Goal: Information Seeking & Learning: Learn about a topic

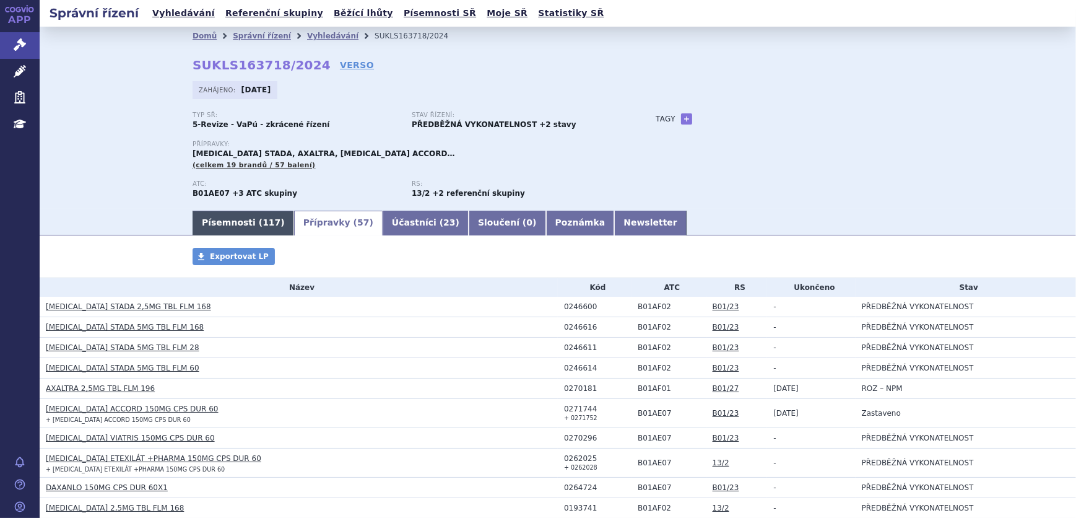
click at [228, 216] on link "Písemnosti ( 117 )" at bounding box center [244, 223] width 102 height 25
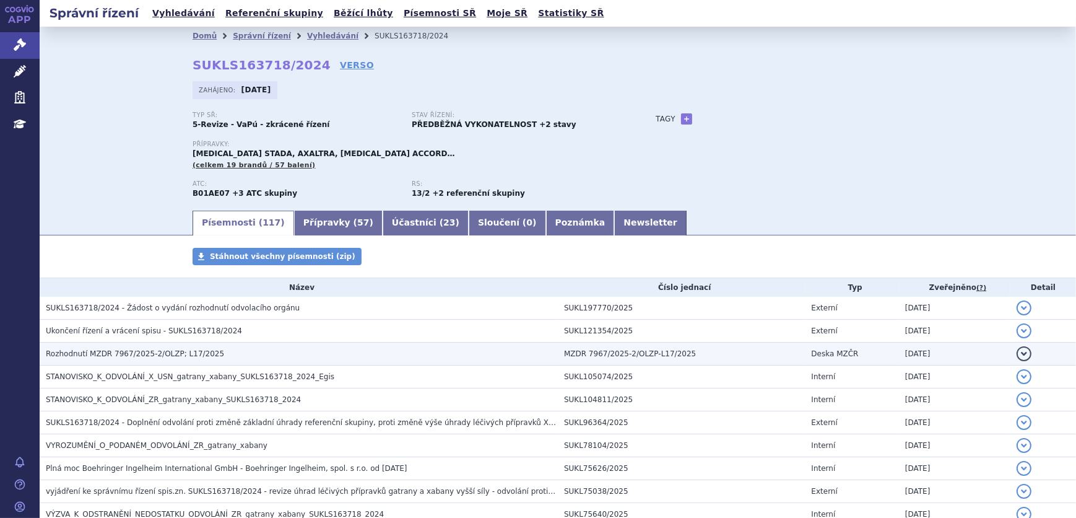
click at [151, 347] on h3 "Rozhodnutí MZDR 7967/2025-2/OLZP; L17/2025" at bounding box center [302, 353] width 512 height 12
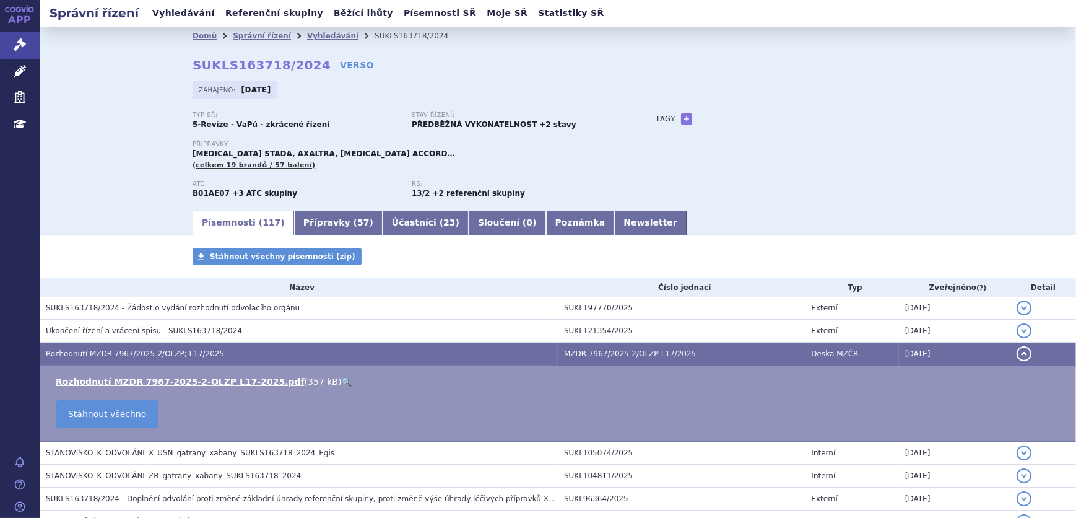
click at [341, 380] on link "🔍" at bounding box center [346, 381] width 11 height 10
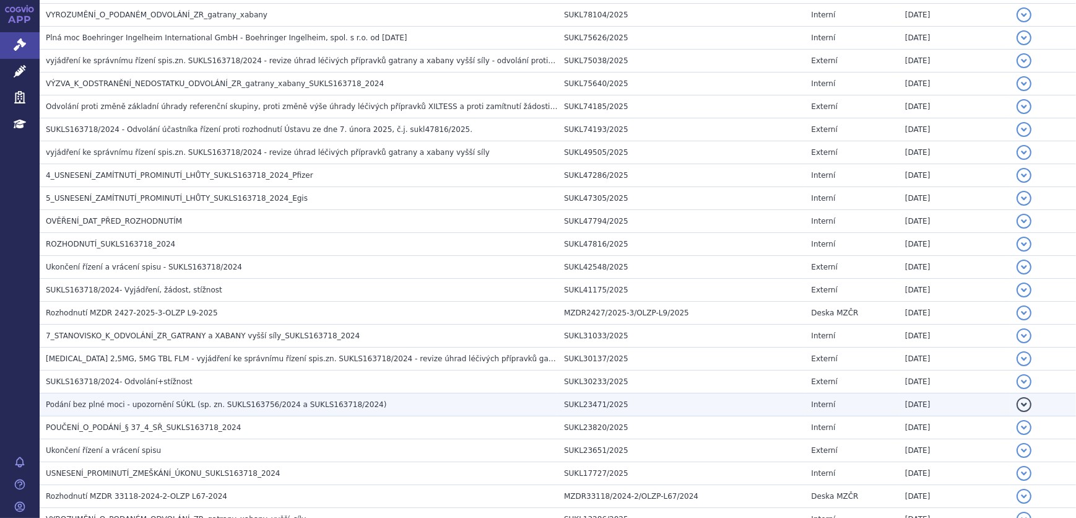
scroll to position [563, 0]
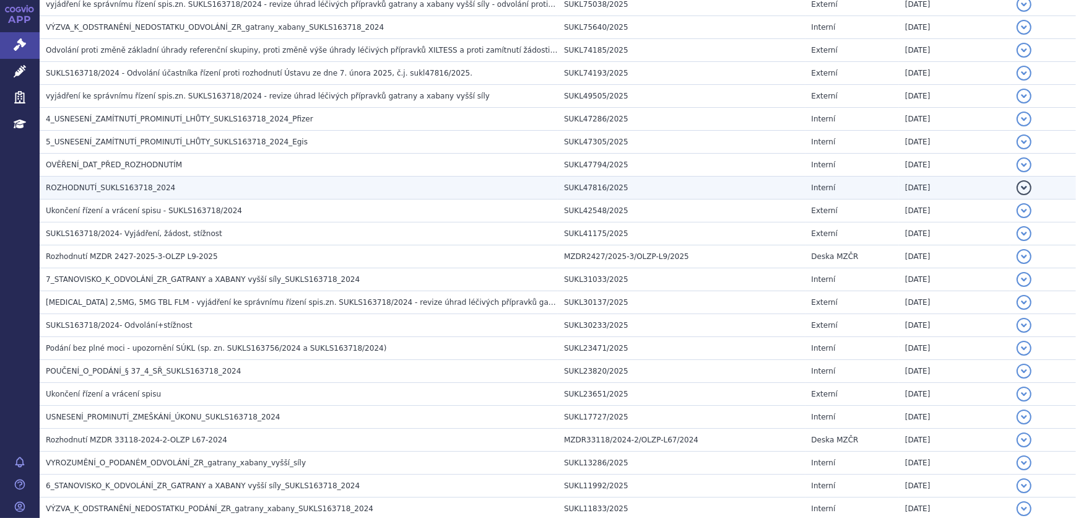
click at [163, 182] on h3 "ROZHODNUTÍ_SUKLS163718_2024" at bounding box center [302, 187] width 512 height 12
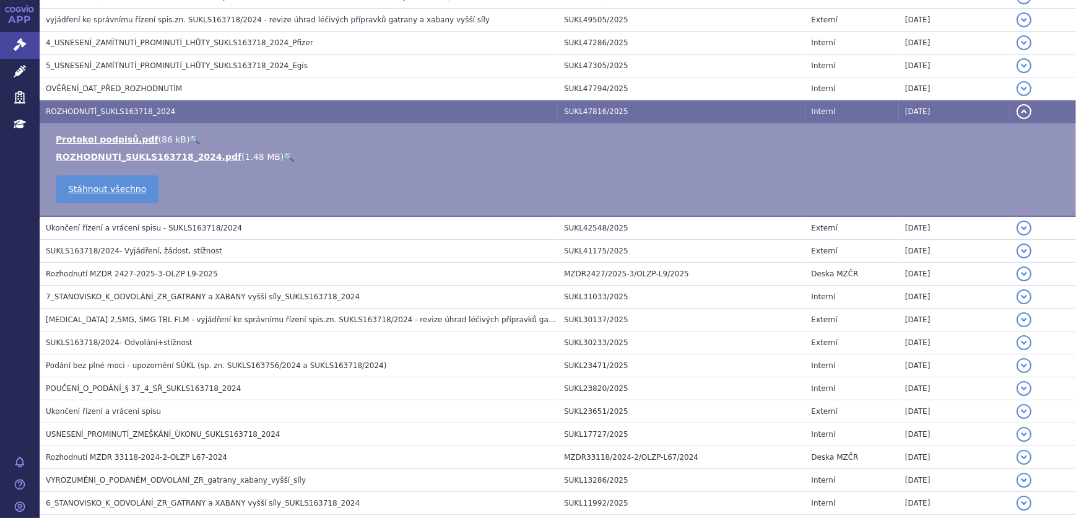
scroll to position [487, 0]
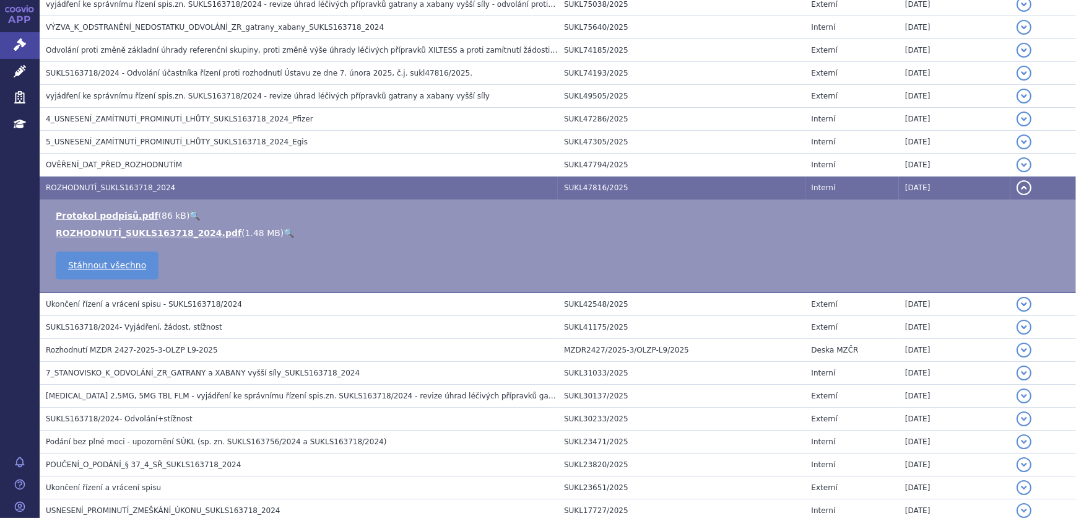
click at [284, 228] on link "🔍" at bounding box center [289, 233] width 11 height 10
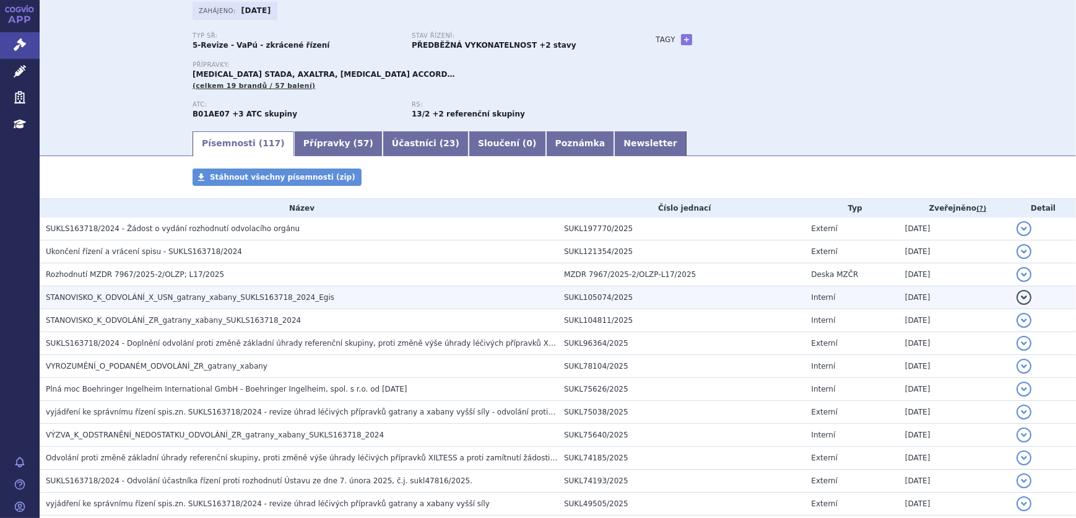
scroll to position [0, 0]
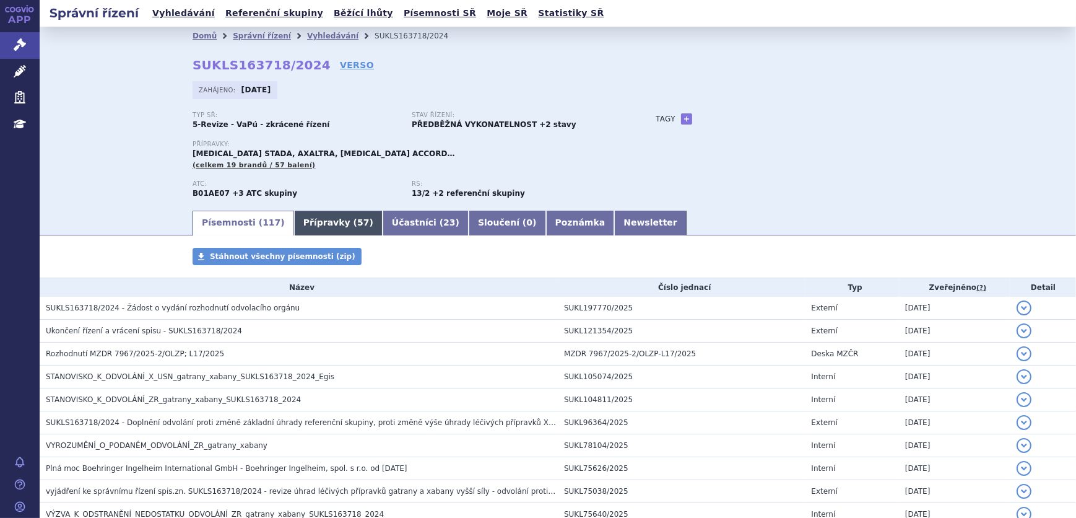
click at [357, 223] on span "57" at bounding box center [363, 222] width 12 height 10
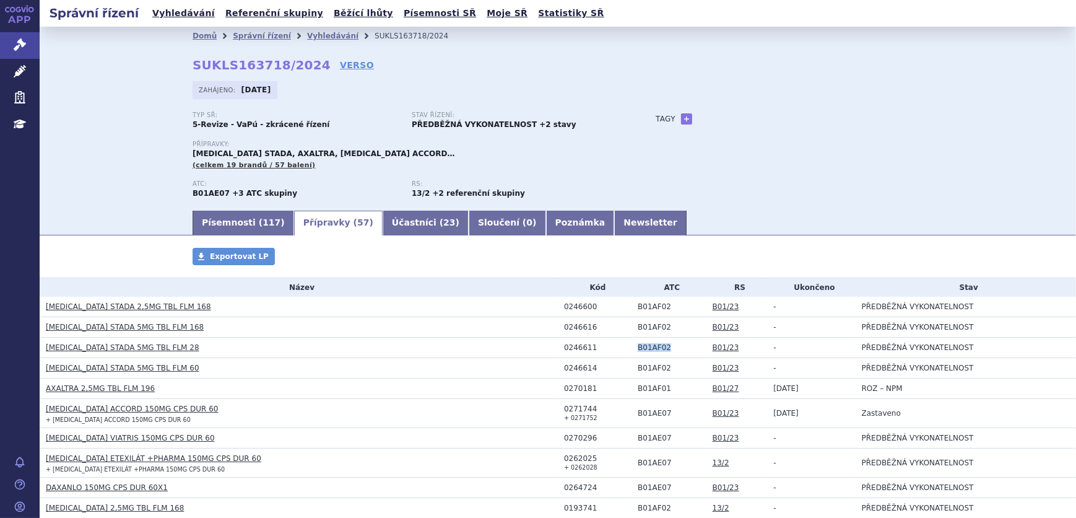
drag, startPoint x: 646, startPoint y: 349, endPoint x: 617, endPoint y: 350, distance: 29.7
click at [617, 350] on tr "APIXABAN STADA 5MG TBL FLM 28 0246611 B01AF02 B01/23 - PŘEDBĚŽNÁ VYKONATELNOST" at bounding box center [558, 347] width 1037 height 20
copy tr "B01AF02"
drag, startPoint x: 663, startPoint y: 437, endPoint x: 628, endPoint y: 437, distance: 34.7
click at [632, 437] on td "B01AE07" at bounding box center [669, 438] width 75 height 20
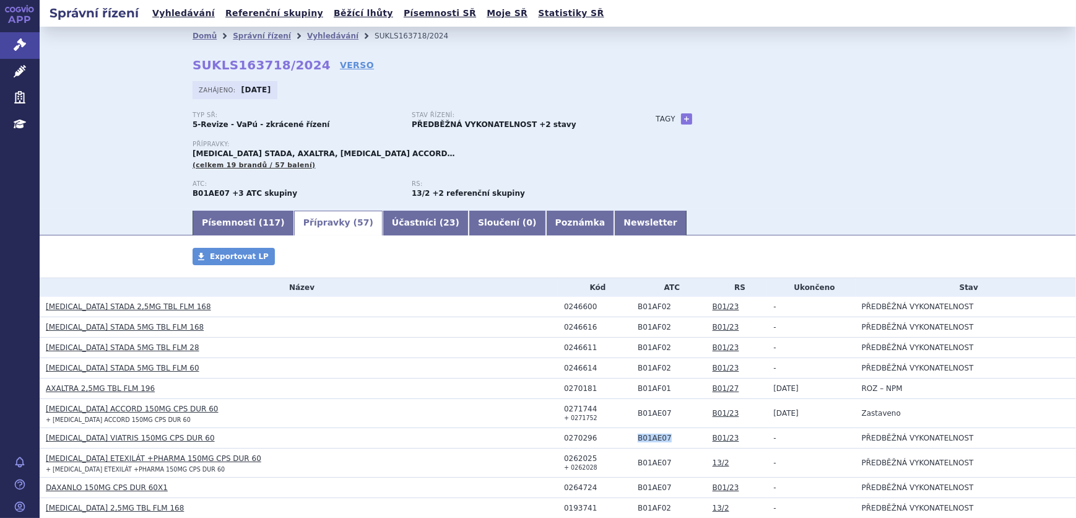
copy td "B01AE07"
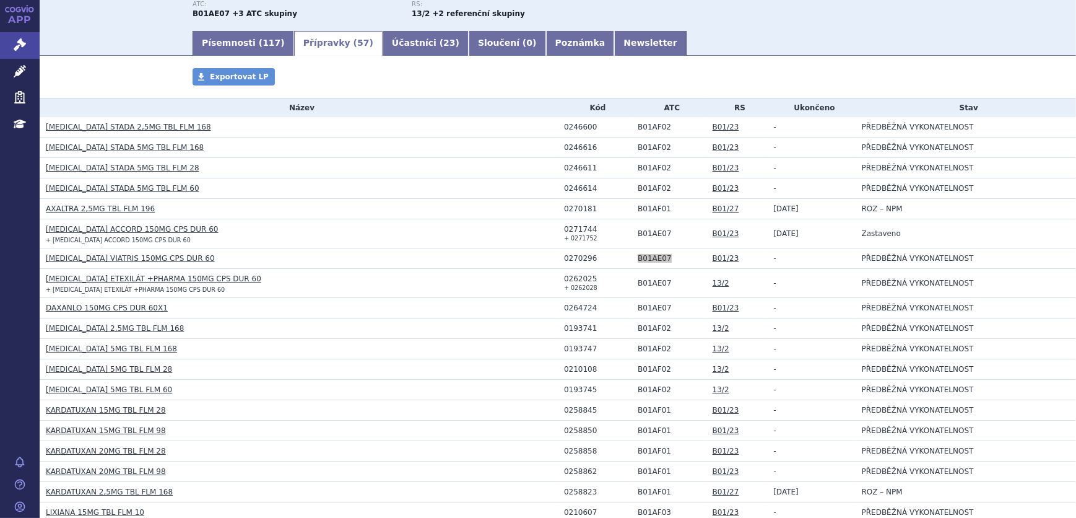
scroll to position [337, 0]
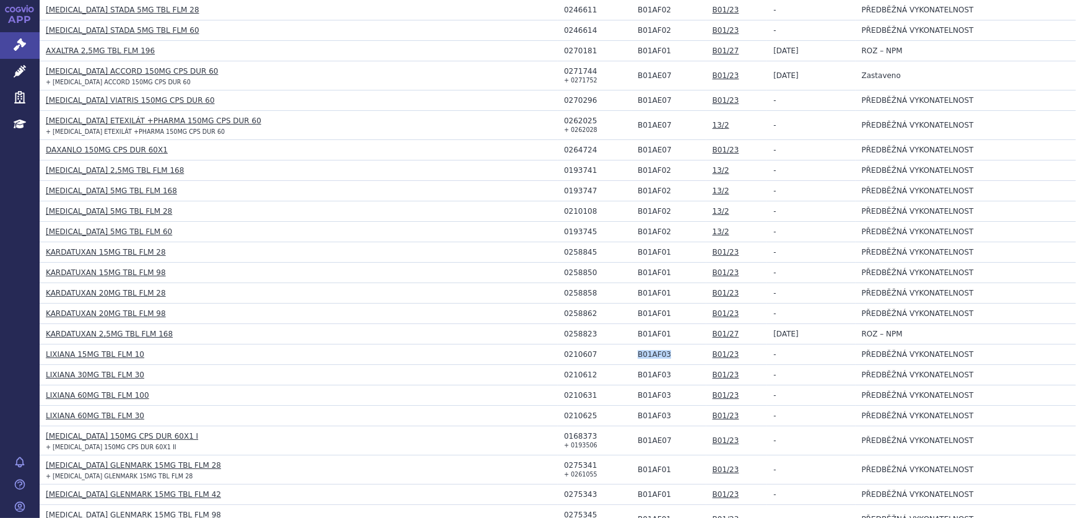
drag, startPoint x: 658, startPoint y: 351, endPoint x: 631, endPoint y: 352, distance: 27.3
click at [632, 352] on td "B01AF03" at bounding box center [669, 354] width 75 height 20
copy td "B01AF03"
click at [737, 326] on td "B01/27" at bounding box center [736, 334] width 61 height 20
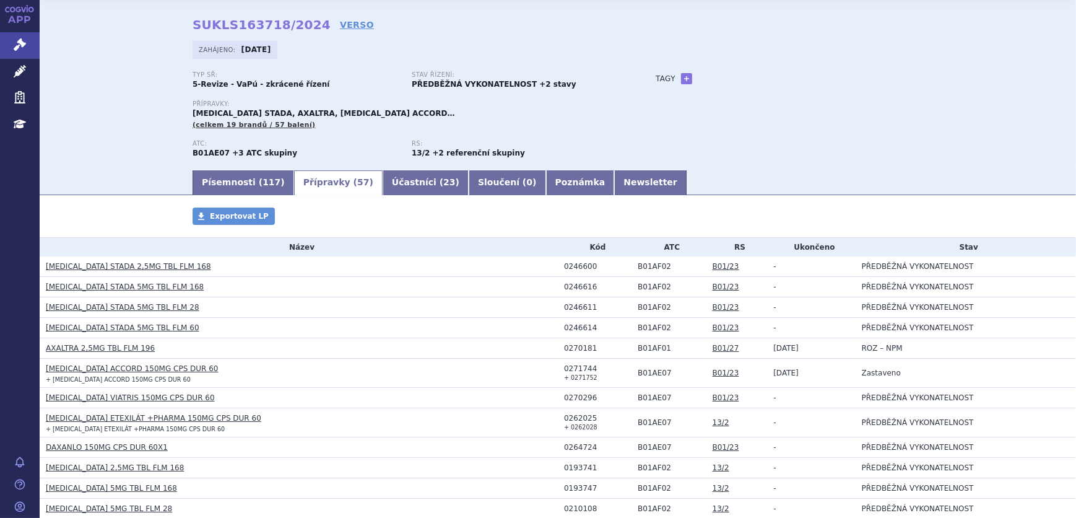
scroll to position [0, 0]
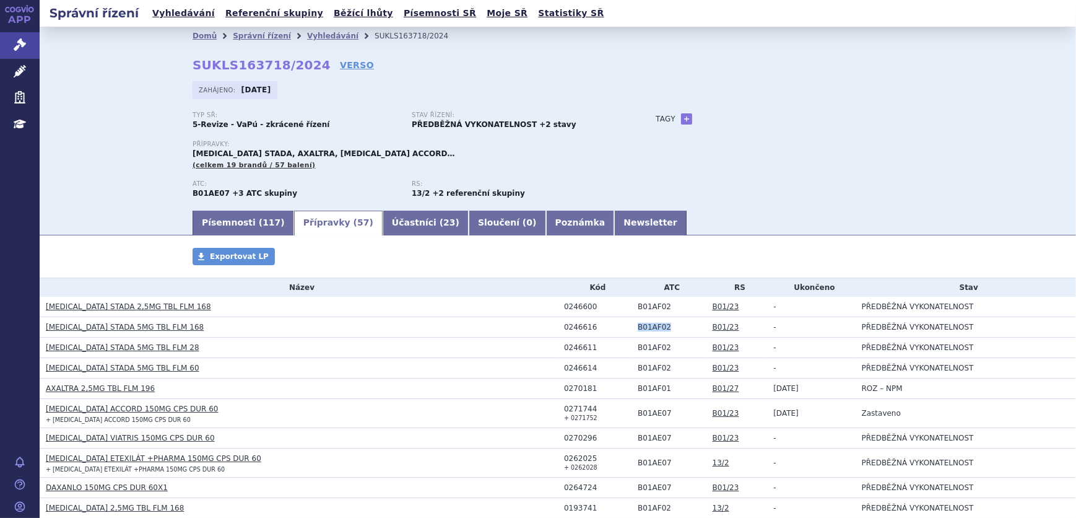
drag, startPoint x: 667, startPoint y: 322, endPoint x: 624, endPoint y: 328, distance: 43.7
click at [624, 328] on tr "APIXABAN STADA 5MG TBL FLM 168 0246616 B01AF02 B01/23 - PŘEDBĚŽNÁ VYKONATELNOST" at bounding box center [558, 327] width 1037 height 20
copy tr "B01AF02"
click at [318, 344] on h3 "APIXABAN STADA 5MG TBL FLM 28" at bounding box center [302, 347] width 512 height 12
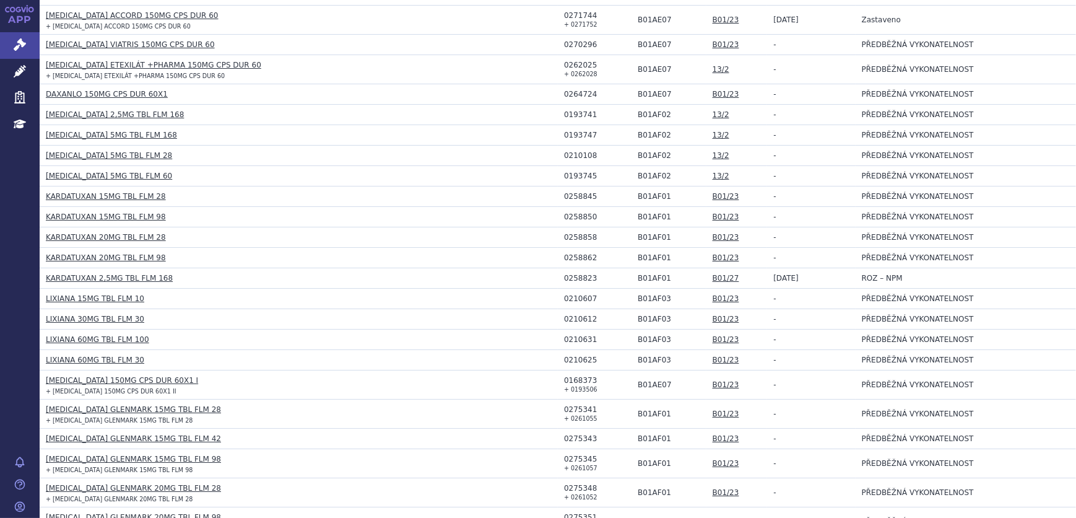
scroll to position [394, 0]
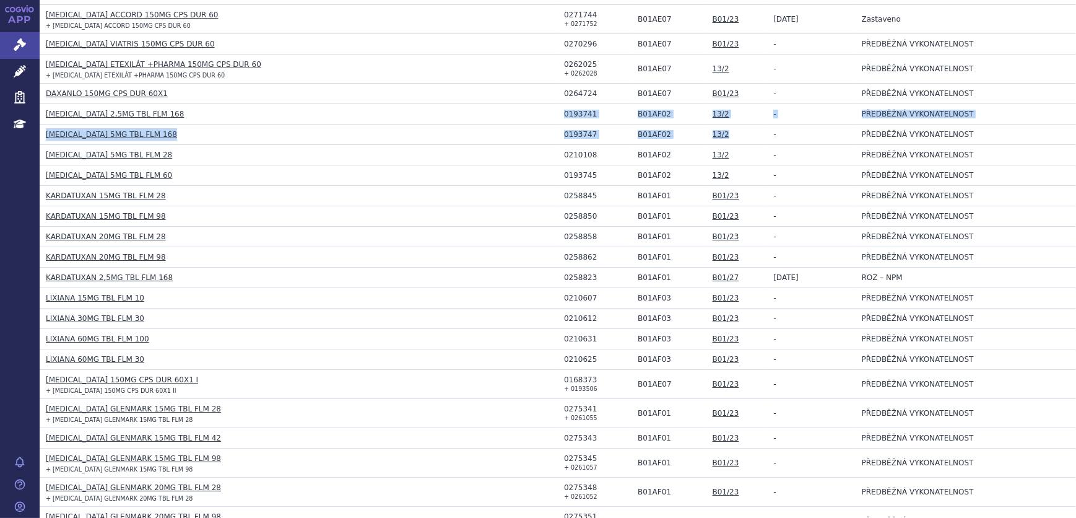
drag, startPoint x: 740, startPoint y: 136, endPoint x: 194, endPoint y: 117, distance: 546.4
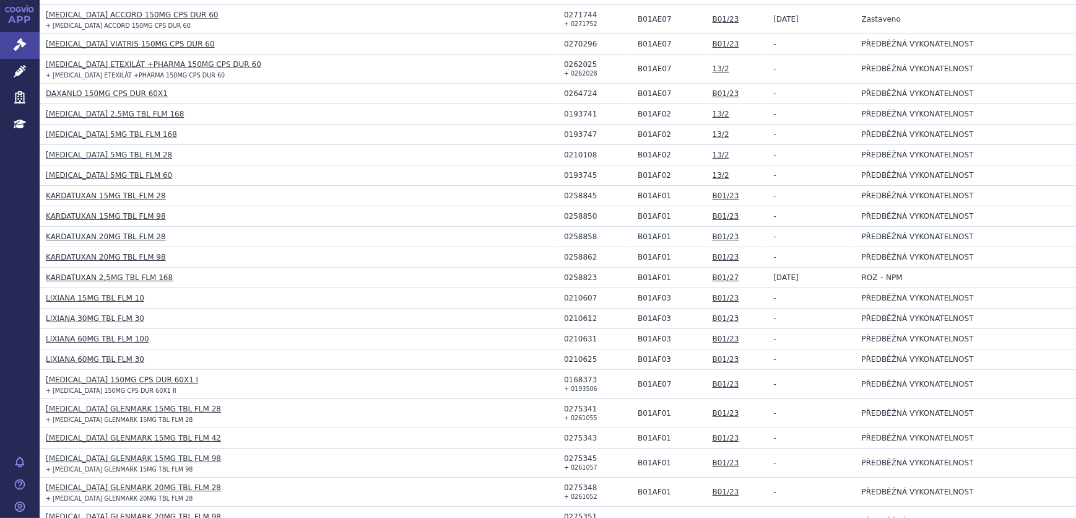
drag, startPoint x: 194, startPoint y: 117, endPoint x: 233, endPoint y: 167, distance: 63.4
click at [233, 167] on td "ELIQUIS 5MG TBL FLM 60" at bounding box center [299, 175] width 518 height 20
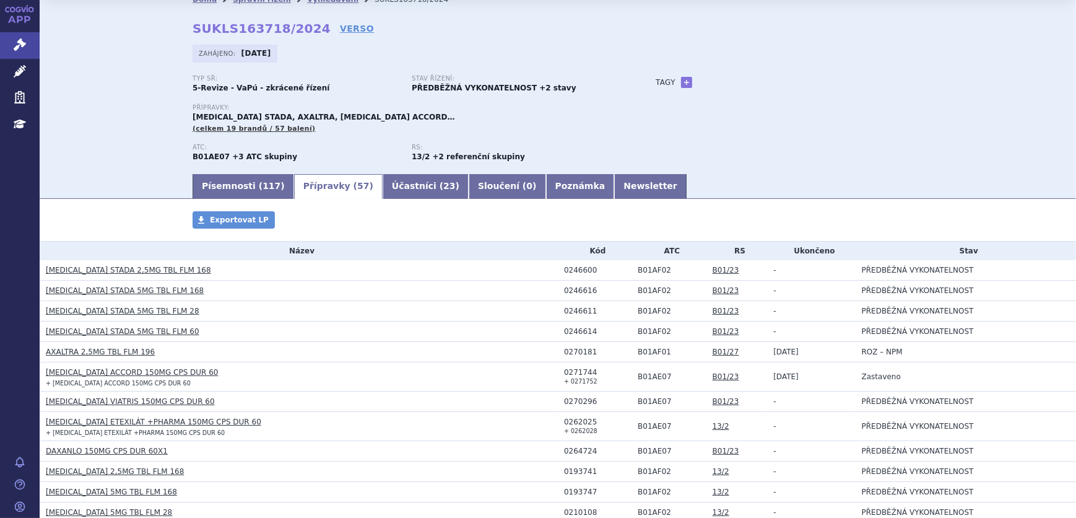
scroll to position [56, 0]
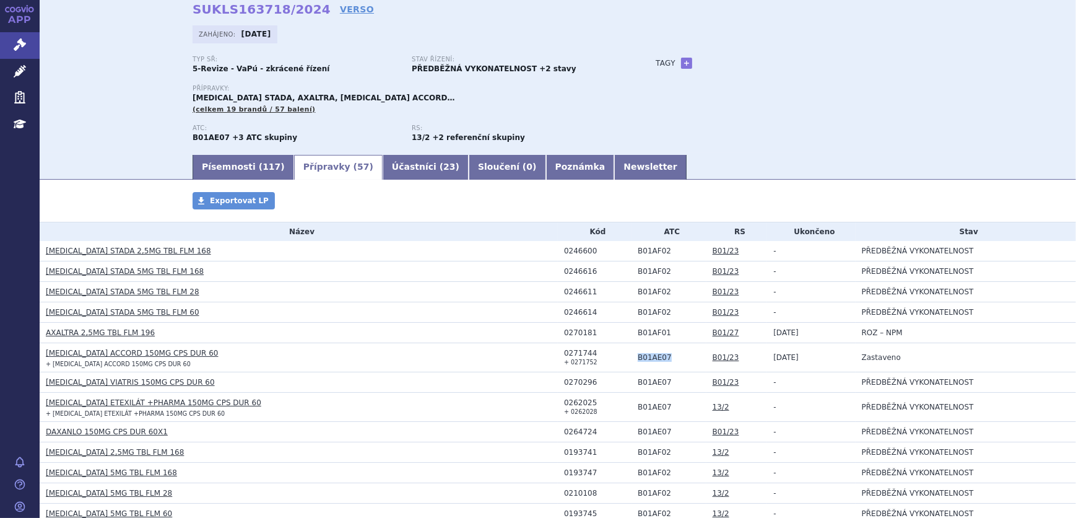
drag, startPoint x: 659, startPoint y: 355, endPoint x: 631, endPoint y: 355, distance: 28.5
click at [632, 355] on td "B01AE07" at bounding box center [669, 357] width 75 height 29
copy td "B01AE07"
click at [590, 355] on td "0271744 + 0271752" at bounding box center [595, 357] width 74 height 29
drag, startPoint x: 588, startPoint y: 349, endPoint x: 559, endPoint y: 349, distance: 28.5
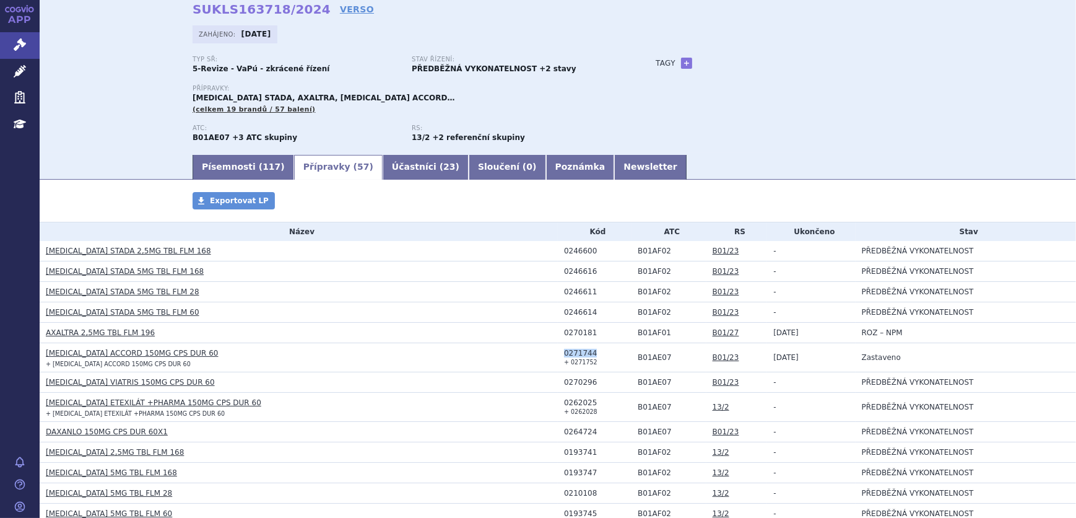
click at [564, 349] on div "0271744" at bounding box center [597, 353] width 67 height 9
copy div "0271744"
click at [596, 360] on td "0271744 + 0271752" at bounding box center [595, 357] width 74 height 29
drag, startPoint x: 587, startPoint y: 360, endPoint x: 567, endPoint y: 359, distance: 20.5
click at [567, 359] on small "+ 0271752" at bounding box center [580, 362] width 33 height 7
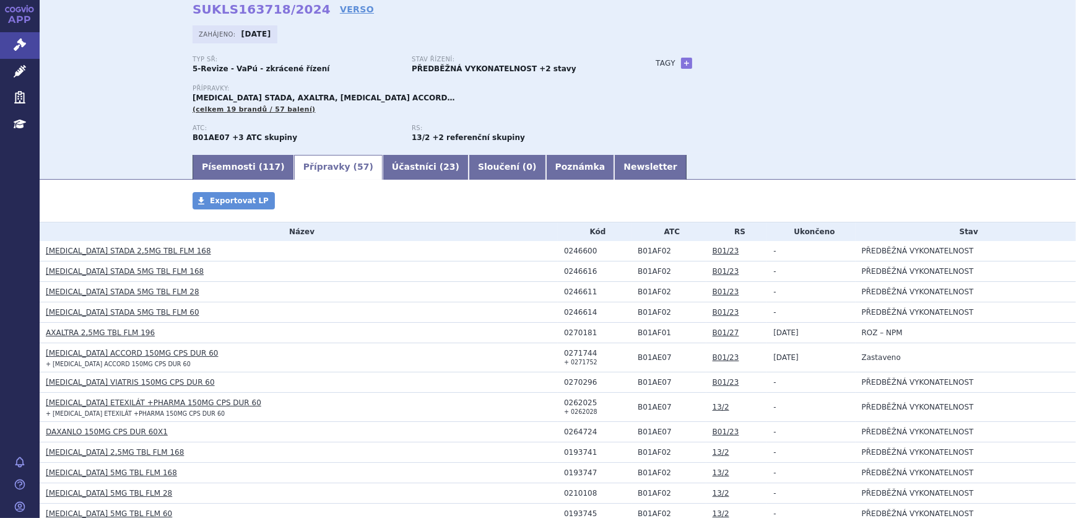
copy small "0271752"
drag, startPoint x: 593, startPoint y: 380, endPoint x: 559, endPoint y: 381, distance: 33.4
click at [564, 381] on div "0270296" at bounding box center [597, 382] width 67 height 9
copy div "0270296"
drag, startPoint x: 529, startPoint y: 438, endPoint x: 542, endPoint y: 446, distance: 15.8
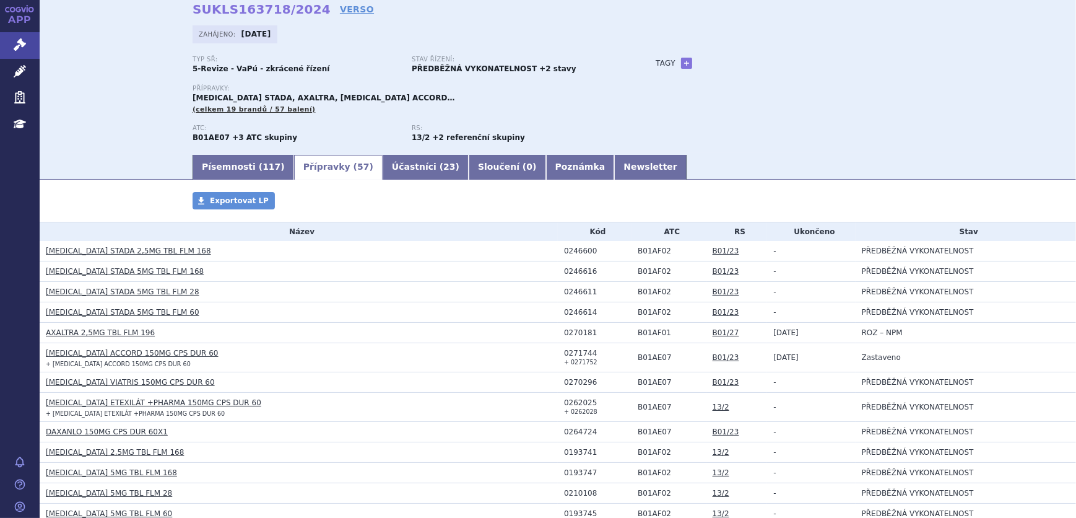
click at [530, 438] on td "DAXANLO 150MG CPS DUR 60X1" at bounding box center [299, 432] width 518 height 20
drag, startPoint x: 590, startPoint y: 401, endPoint x: 550, endPoint y: 401, distance: 39.6
click at [550, 401] on tr "DABIGATRAN ETEXILÁT +PHARMA 150MG CPS DUR 60 + DABIGATRAN ETEXILÁT +PHARMA 150M…" at bounding box center [558, 407] width 1037 height 29
click at [583, 415] on td "0262025 + 0262028" at bounding box center [595, 407] width 74 height 29
drag, startPoint x: 588, startPoint y: 401, endPoint x: 559, endPoint y: 398, distance: 29.3
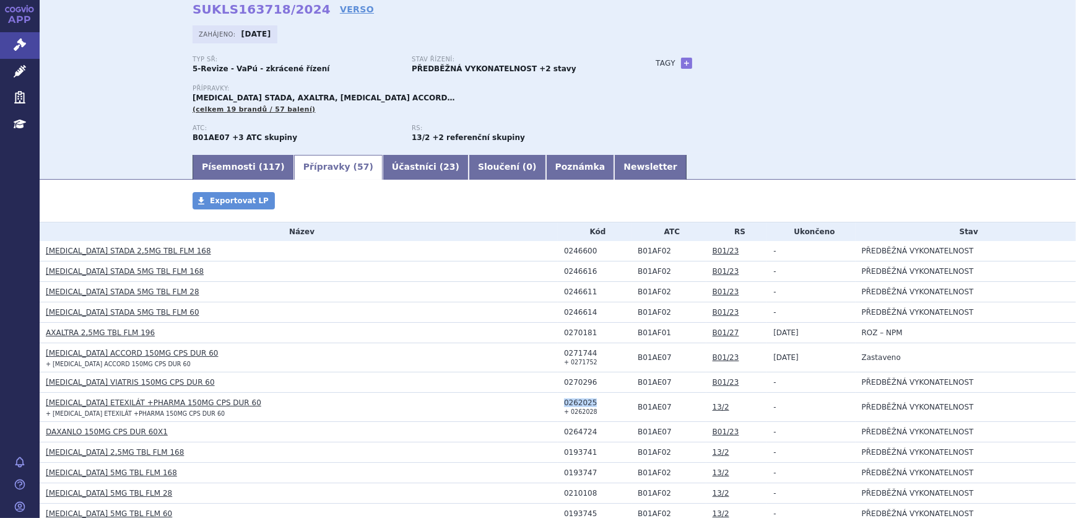
click at [559, 398] on td "0262025 + 0262028" at bounding box center [595, 407] width 74 height 29
copy div "0262025"
click at [474, 438] on td "DAXANLO 150MG CPS DUR 60X1" at bounding box center [299, 432] width 518 height 20
drag, startPoint x: 588, startPoint y: 409, endPoint x: 566, endPoint y: 407, distance: 21.7
click at [566, 407] on td "0262025 + 0262028" at bounding box center [595, 407] width 74 height 29
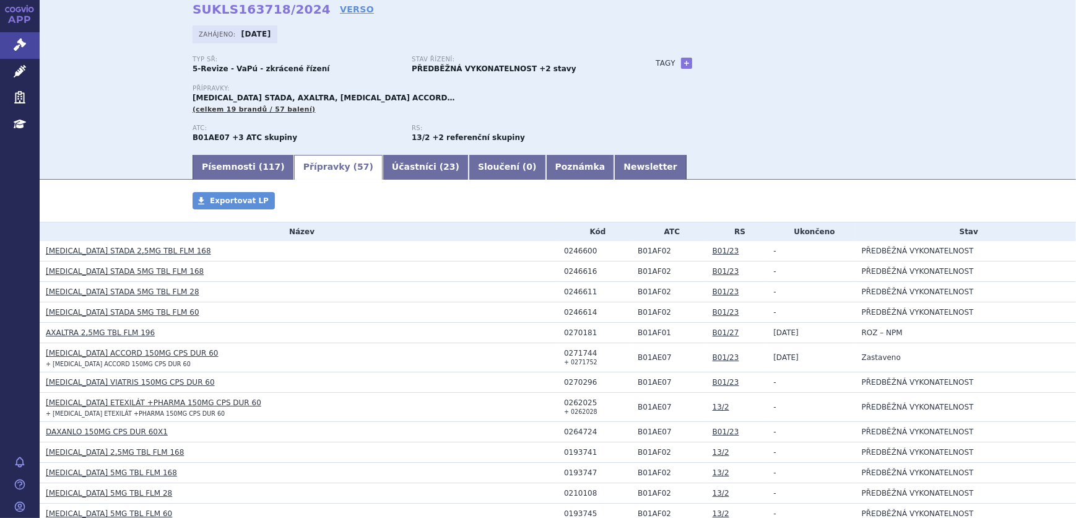
copy small "0262028"
drag, startPoint x: 593, startPoint y: 430, endPoint x: 560, endPoint y: 428, distance: 32.9
click at [564, 428] on div "0264724" at bounding box center [597, 431] width 67 height 9
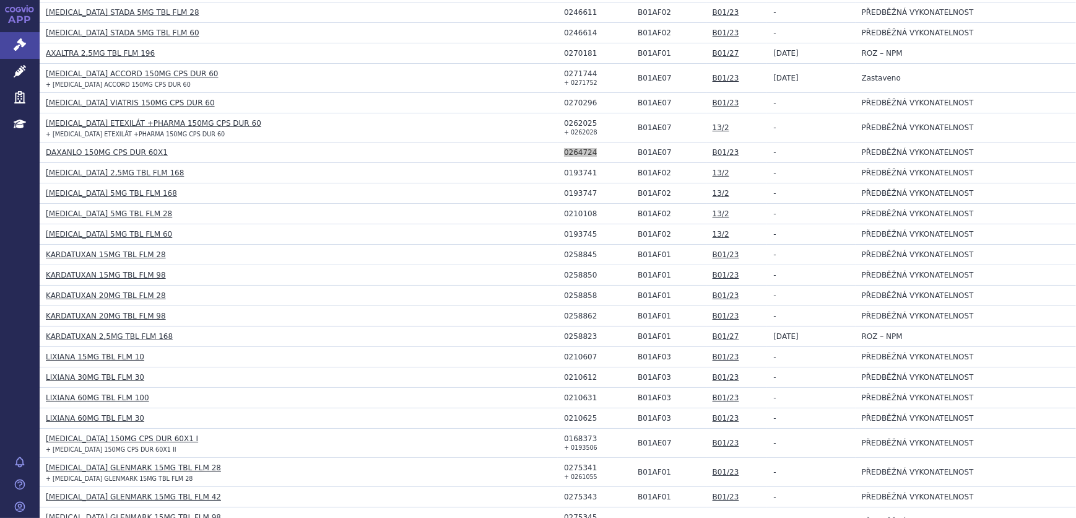
scroll to position [337, 0]
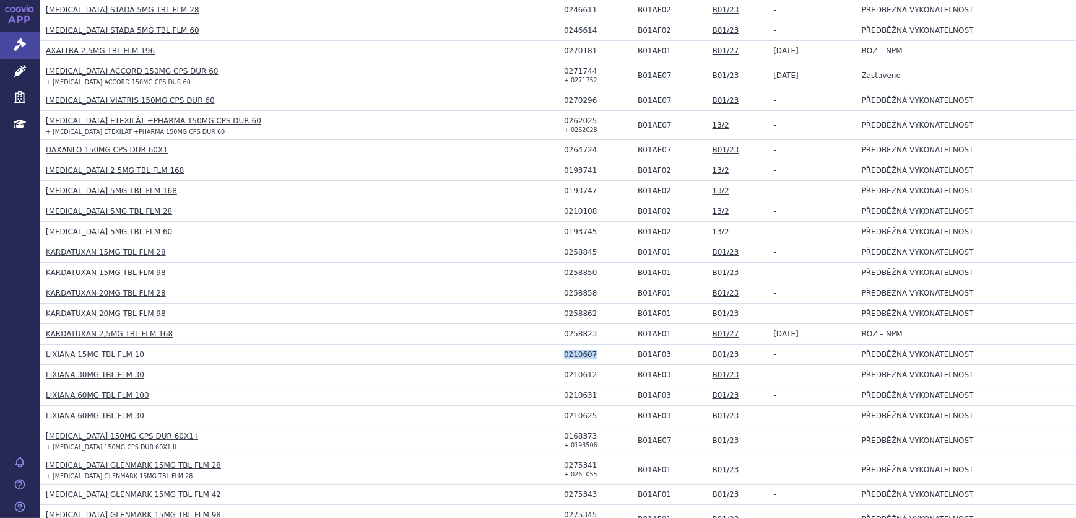
drag, startPoint x: 587, startPoint y: 352, endPoint x: 559, endPoint y: 353, distance: 27.9
click at [564, 353] on div "0210607" at bounding box center [597, 354] width 67 height 9
drag, startPoint x: 617, startPoint y: 323, endPoint x: 637, endPoint y: 354, distance: 36.4
click at [610, 329] on td "0258823" at bounding box center [595, 334] width 74 height 20
drag, startPoint x: 659, startPoint y: 353, endPoint x: 632, endPoint y: 351, distance: 27.3
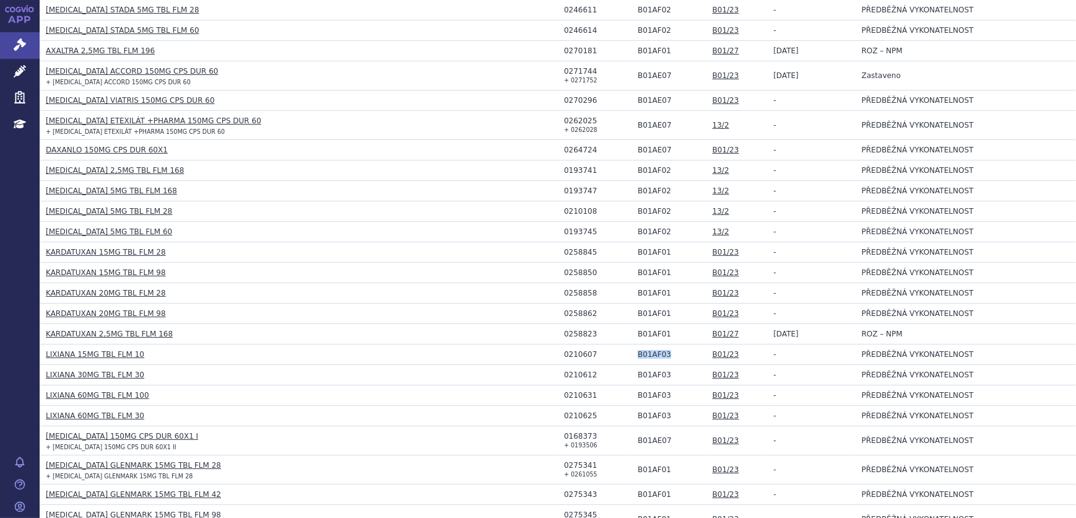
click at [632, 351] on td "B01AF03" at bounding box center [669, 354] width 75 height 20
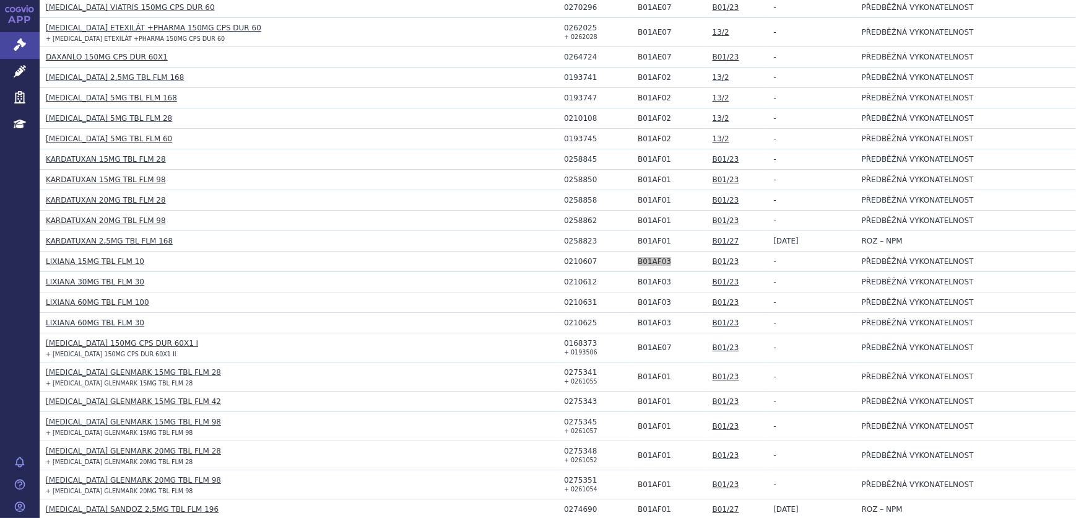
scroll to position [450, 0]
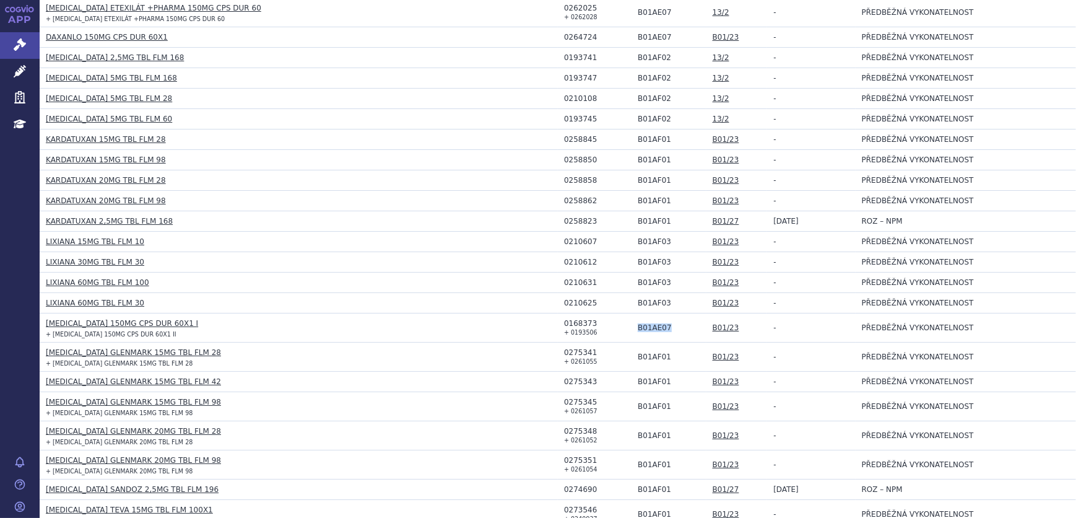
drag, startPoint x: 661, startPoint y: 325, endPoint x: 629, endPoint y: 325, distance: 32.2
click at [632, 325] on td "B01AE07" at bounding box center [669, 327] width 75 height 29
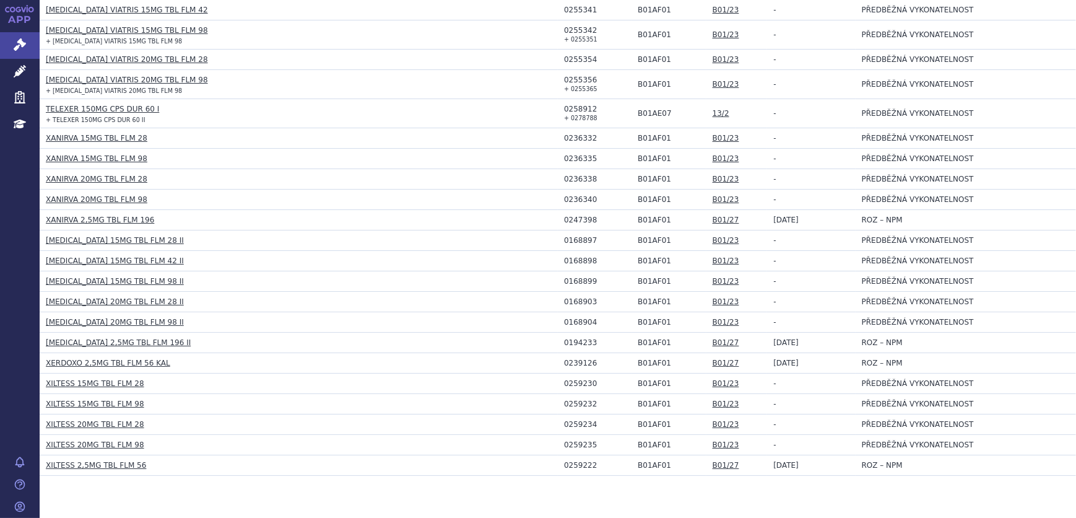
scroll to position [1126, 0]
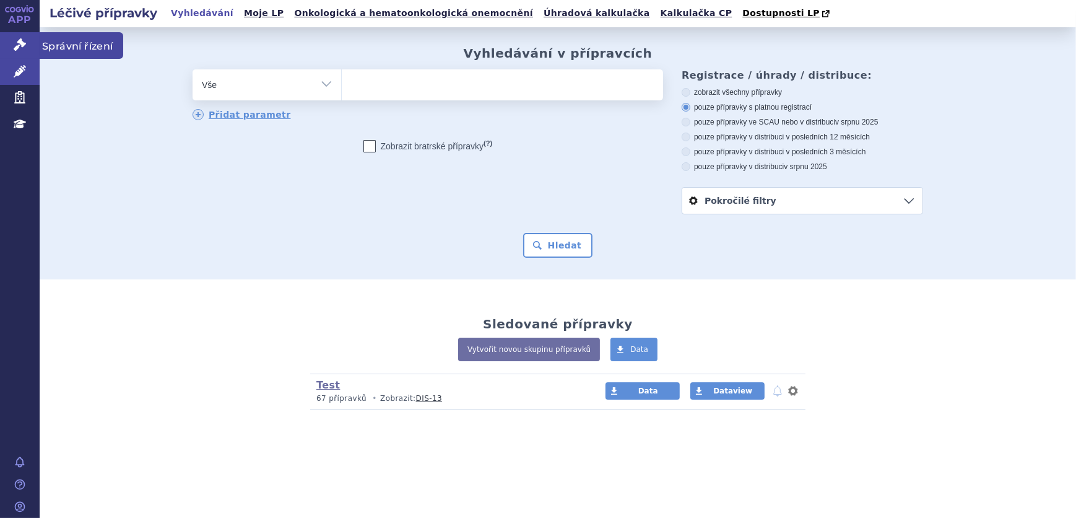
click at [29, 50] on link "Správní řízení" at bounding box center [20, 45] width 40 height 26
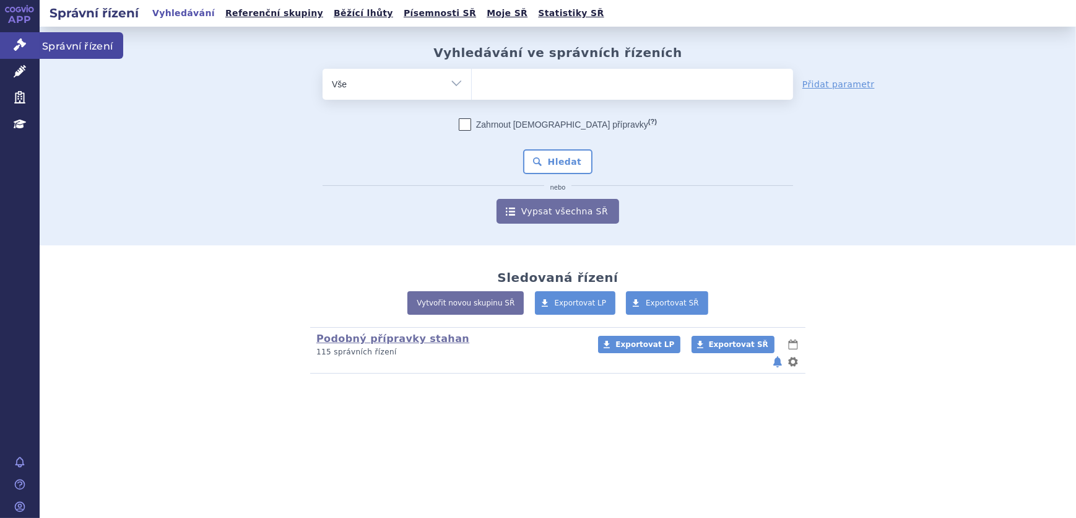
click at [25, 42] on icon at bounding box center [20, 44] width 12 height 12
type input "XA"
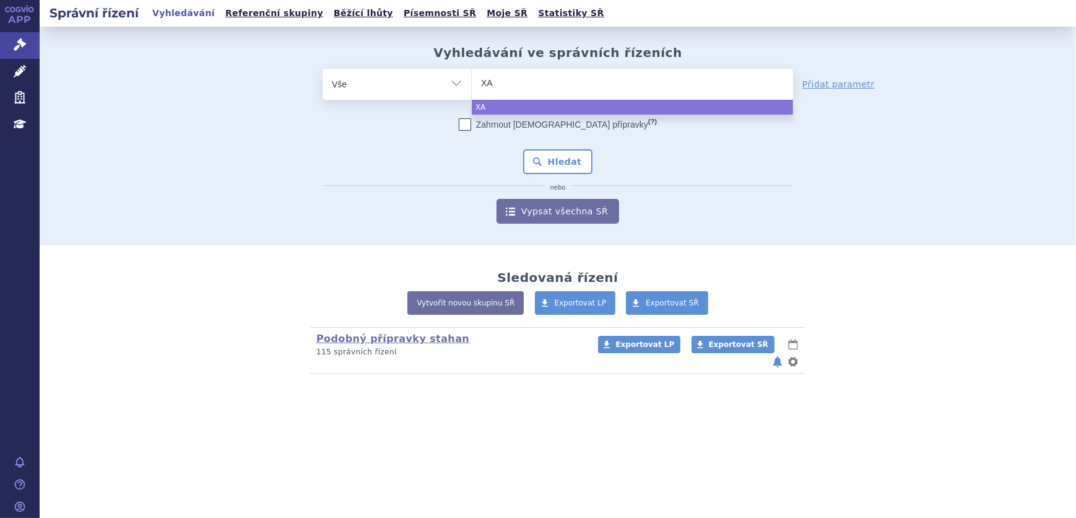
type input "XAN"
type input "XANR"
type input "XANRVA"
select select "XANRVA"
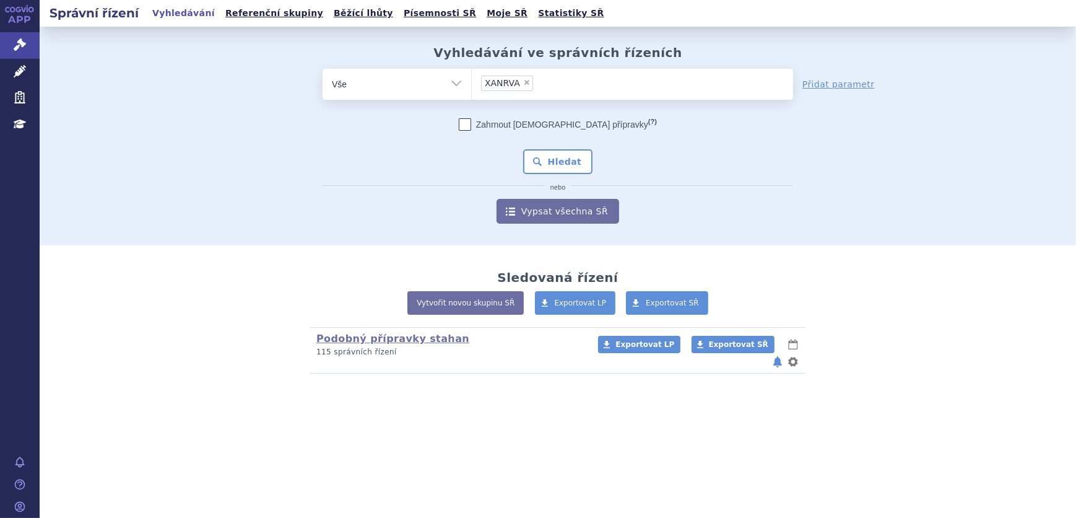
click at [499, 80] on span "XANRVA" at bounding box center [502, 83] width 35 height 9
click at [472, 80] on select "XANRVA" at bounding box center [471, 83] width 1 height 31
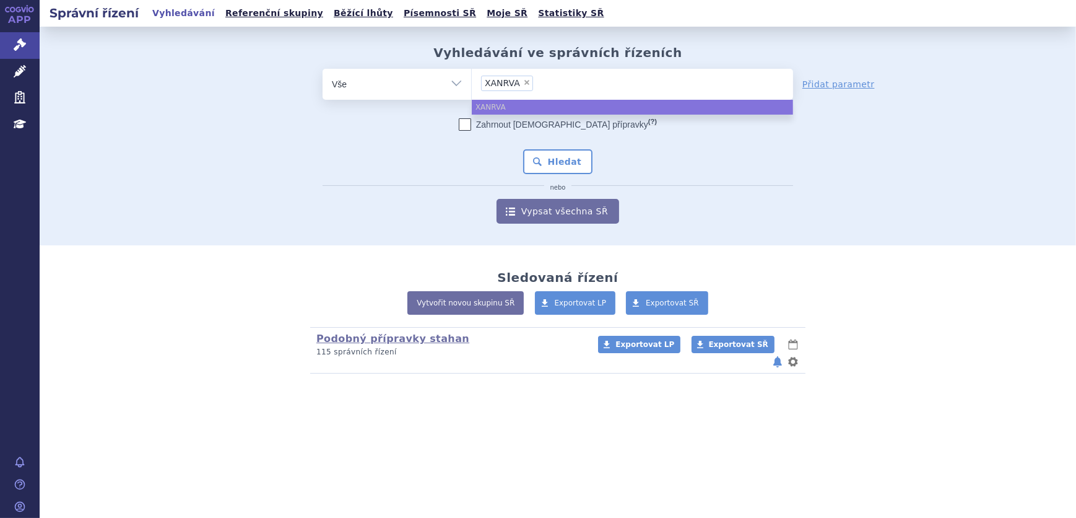
click at [500, 80] on span "XANRVA" at bounding box center [502, 83] width 35 height 9
click at [472, 80] on select "XANRVA" at bounding box center [471, 83] width 1 height 31
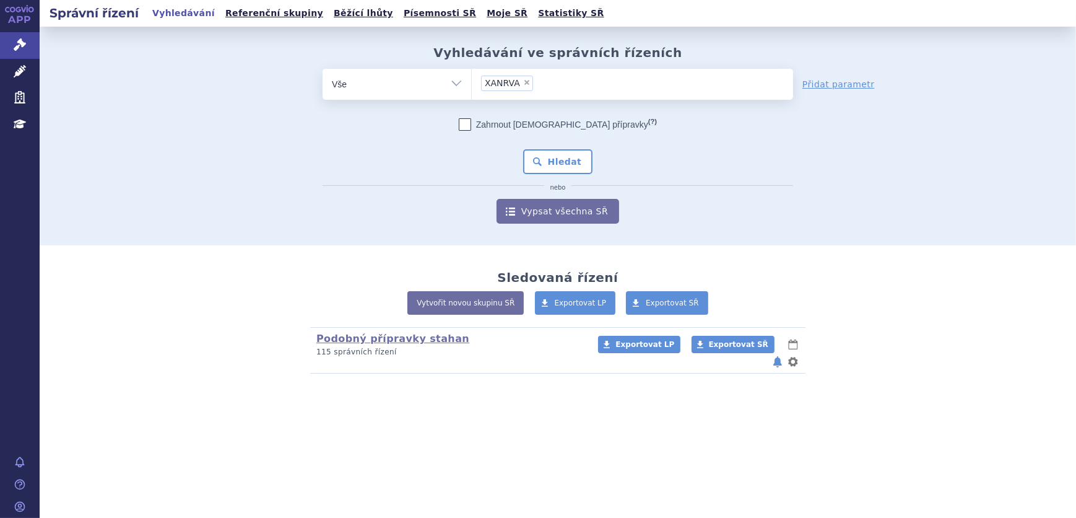
click at [500, 83] on span "XANRVA" at bounding box center [502, 83] width 35 height 9
click at [472, 83] on select "XANRVA" at bounding box center [471, 83] width 1 height 31
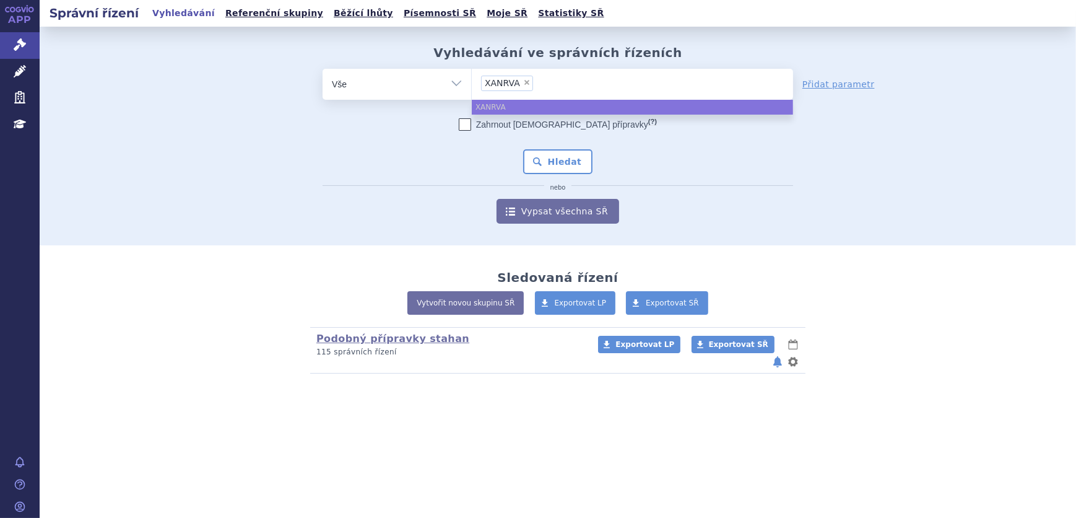
click at [500, 83] on span "XANRVA" at bounding box center [502, 83] width 35 height 9
click at [472, 83] on select "XANRVA" at bounding box center [471, 83] width 1 height 31
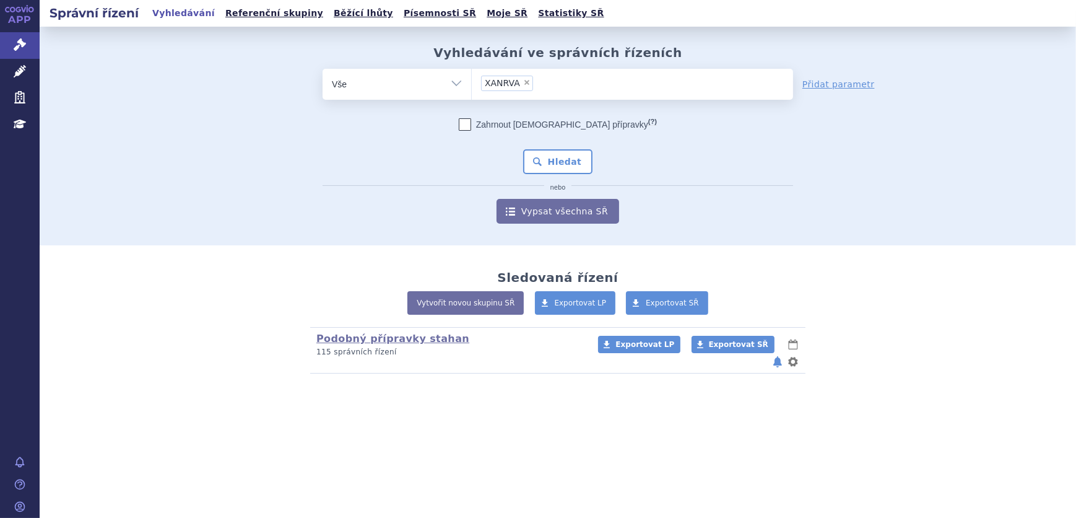
type input "XANRVA"
select select
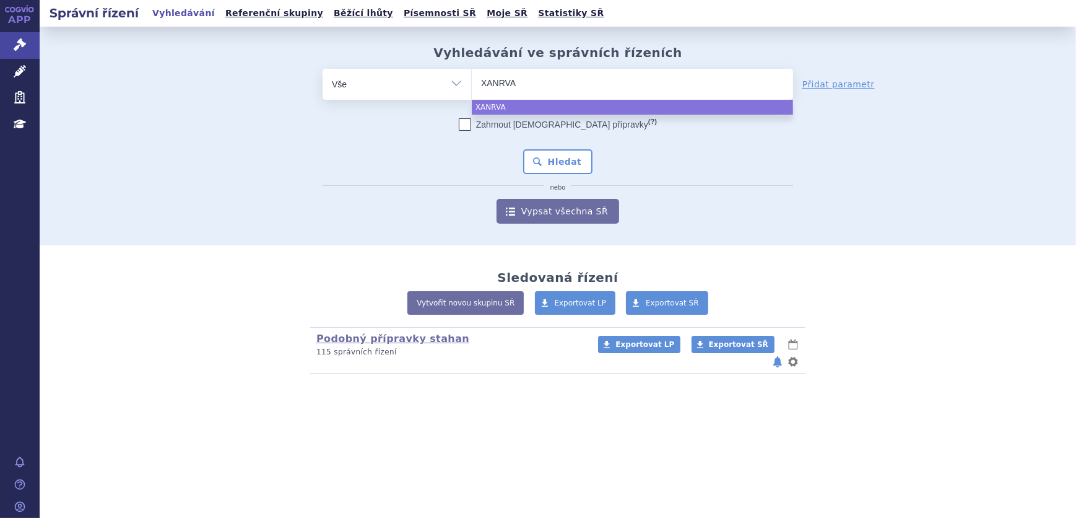
type input "XANRV"
type input "XANR"
type input "XAN"
type input "XANI"
type input "XANIR"
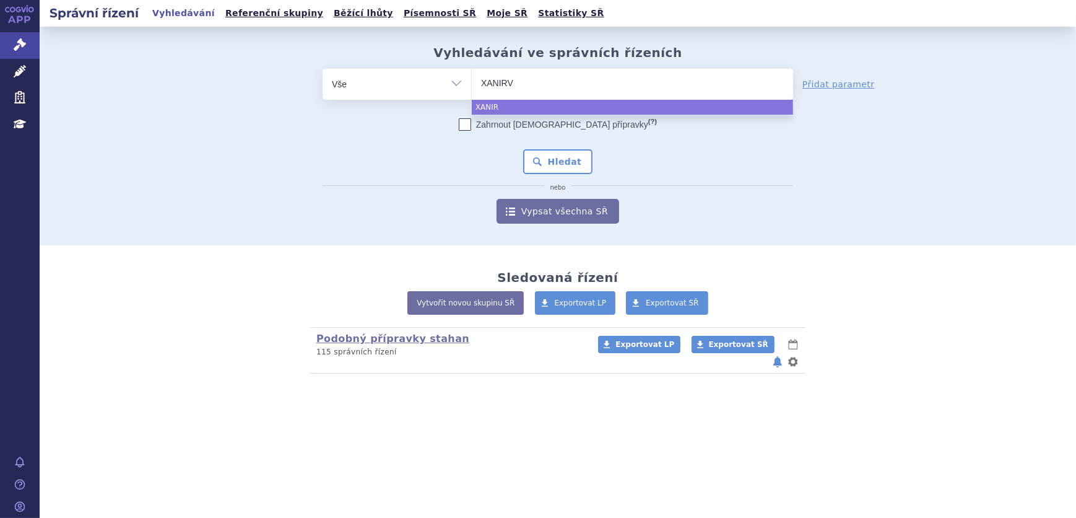
type input "XANIRVA"
select select "XANIRVA"
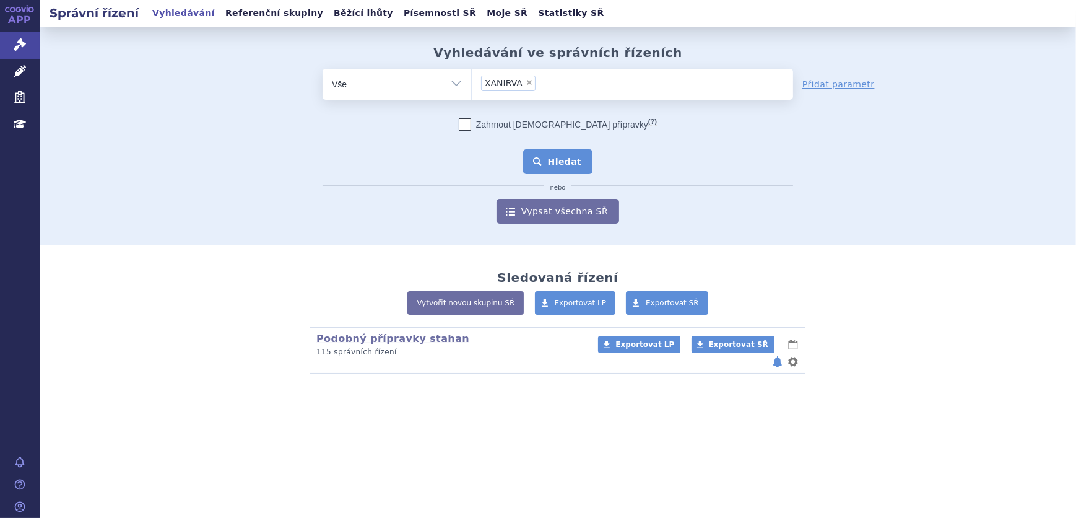
click at [550, 154] on button "Hledat" at bounding box center [558, 161] width 70 height 25
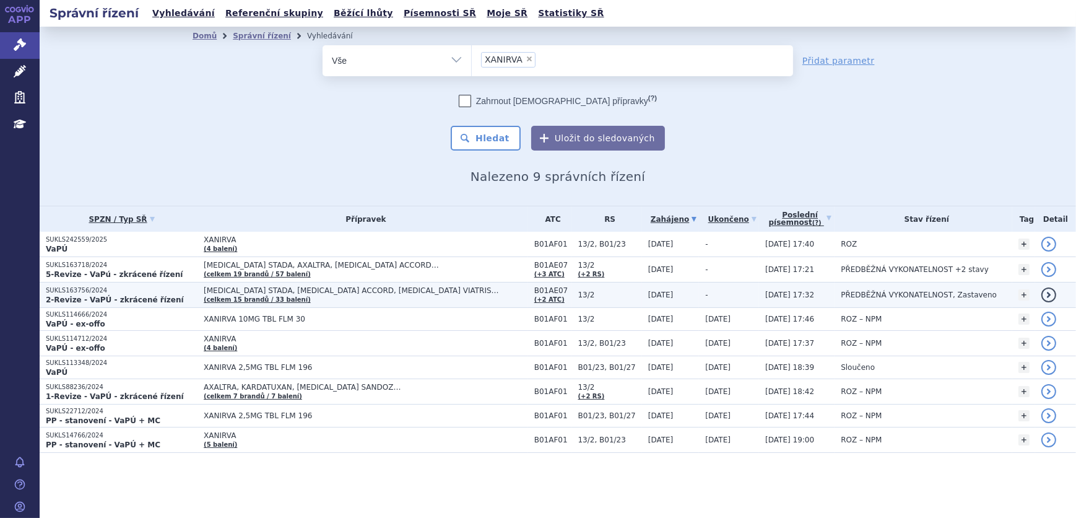
click at [168, 295] on p "2-Revize - VaPÚ - zkrácené řízení" at bounding box center [122, 300] width 152 height 10
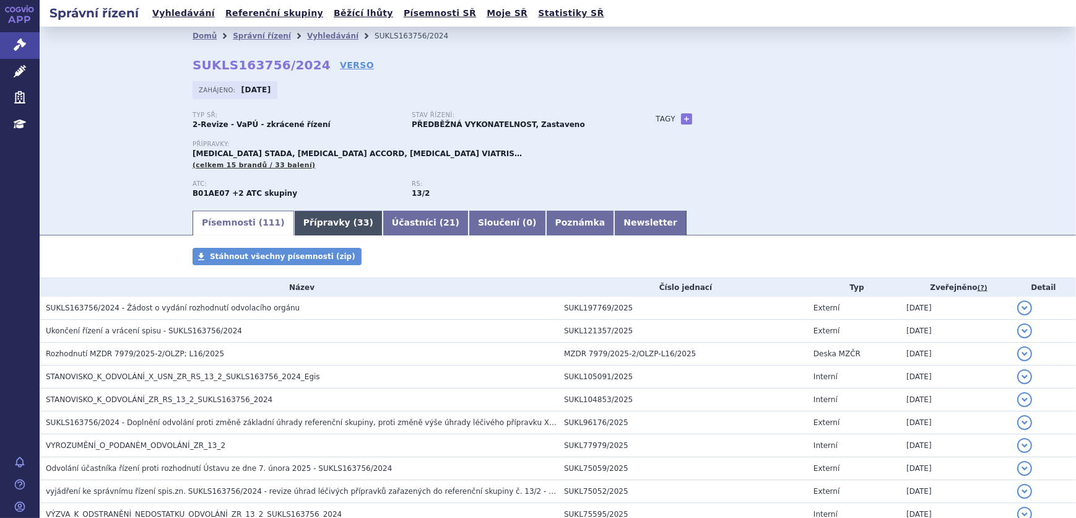
click at [302, 222] on link "Přípravky ( 33 )" at bounding box center [338, 223] width 89 height 25
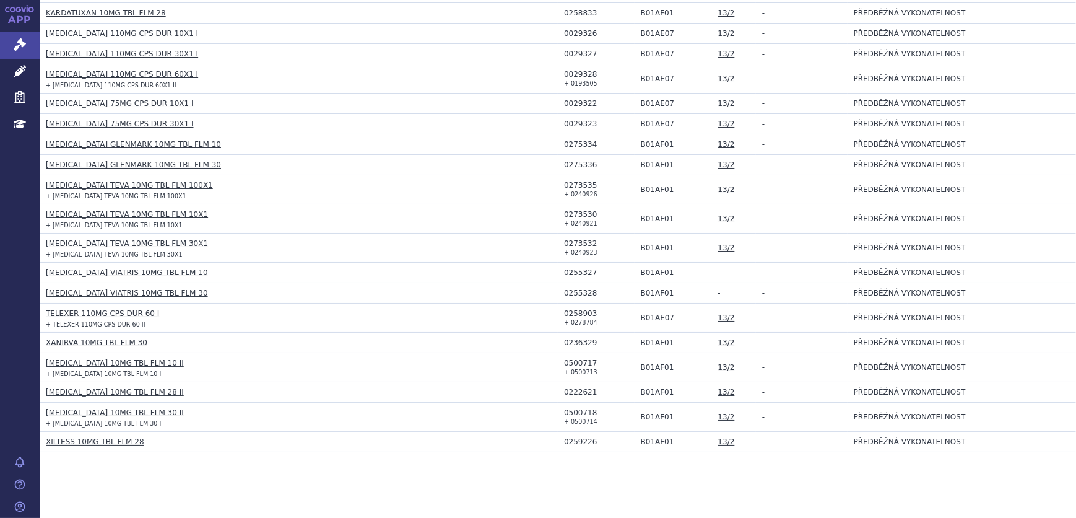
scroll to position [603, 0]
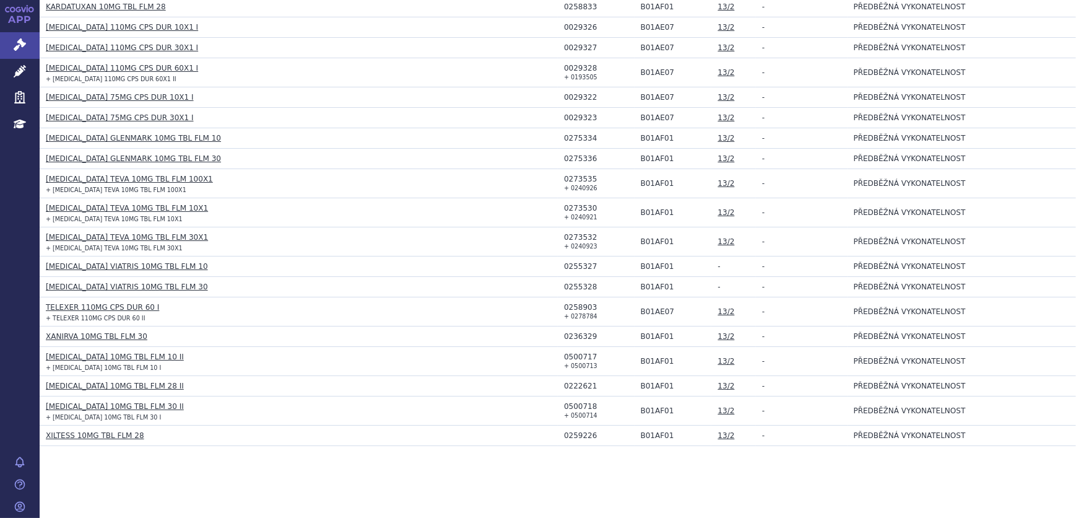
click at [113, 336] on link "XANIRVA 10MG TBL FLM 30" at bounding box center [97, 336] width 102 height 9
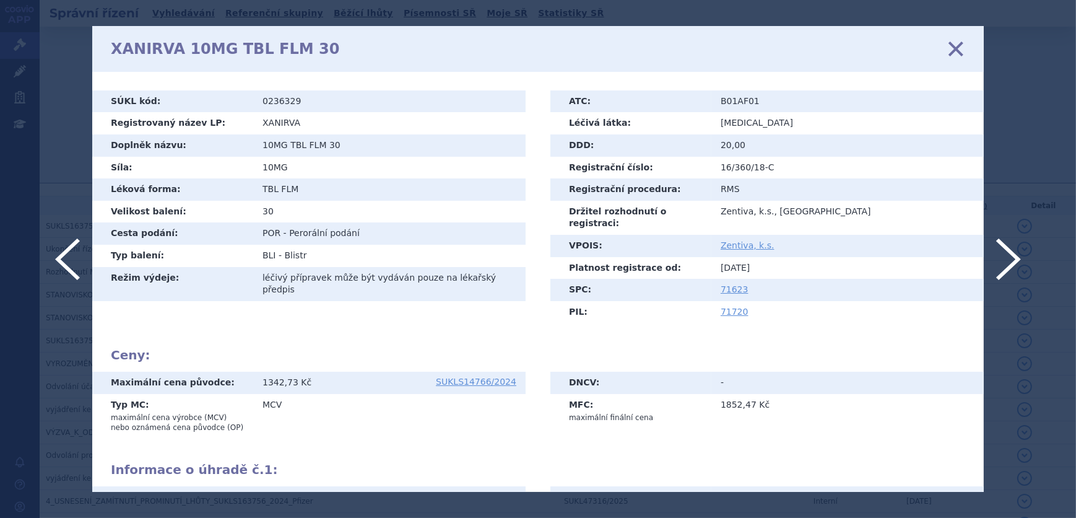
scroll to position [163, 0]
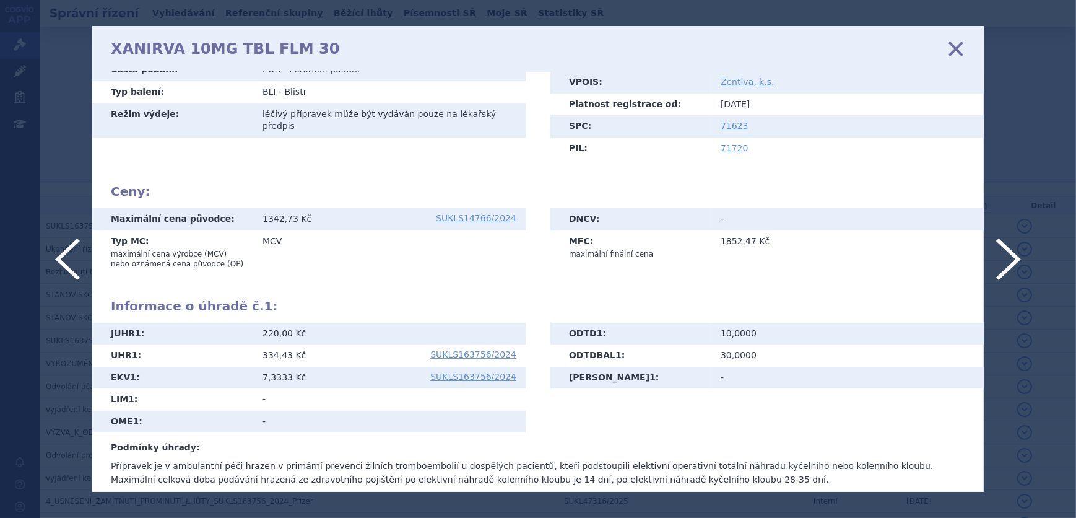
click at [949, 51] on icon at bounding box center [956, 49] width 26 height 26
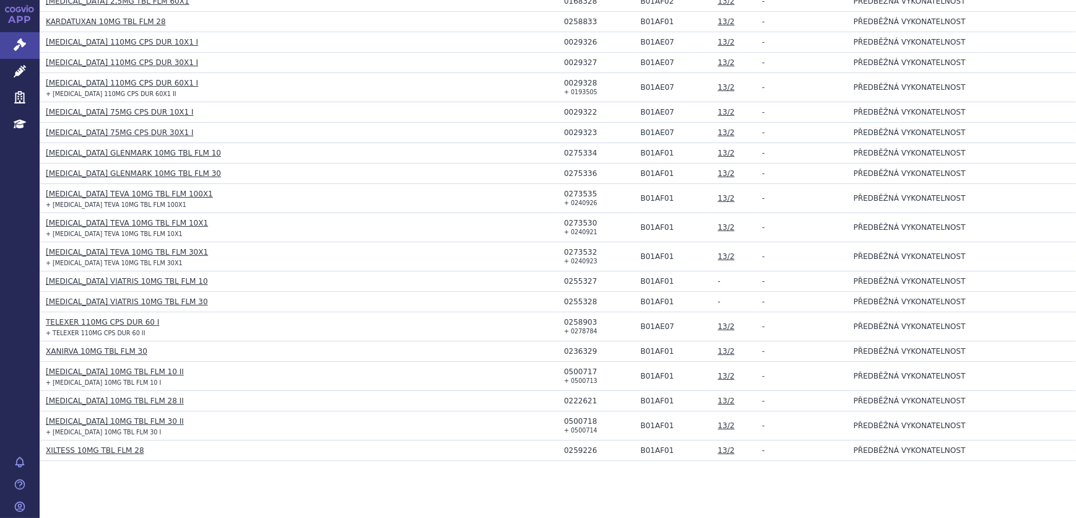
scroll to position [603, 0]
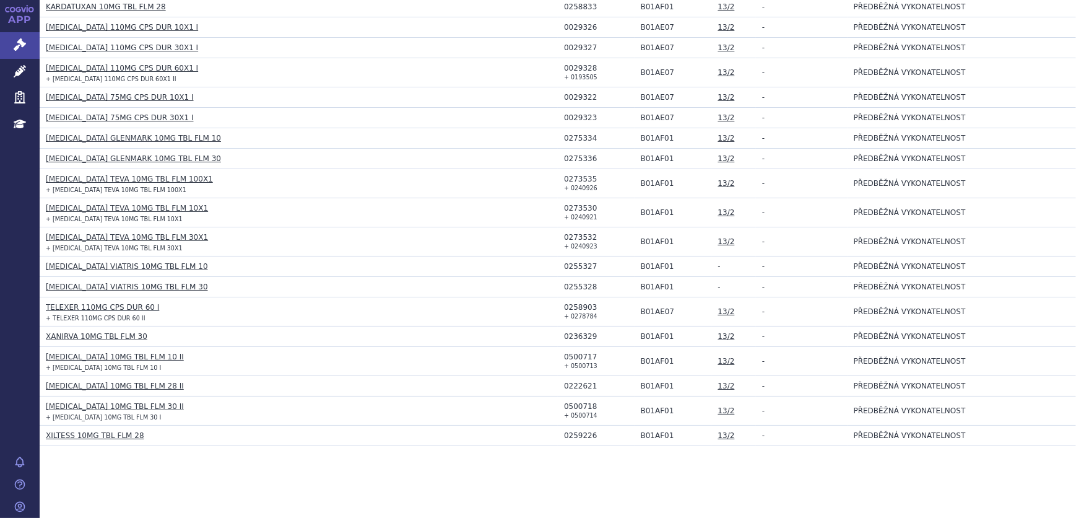
click at [83, 306] on link "TELEXER 110MG CPS DUR 60 I" at bounding box center [102, 307] width 113 height 9
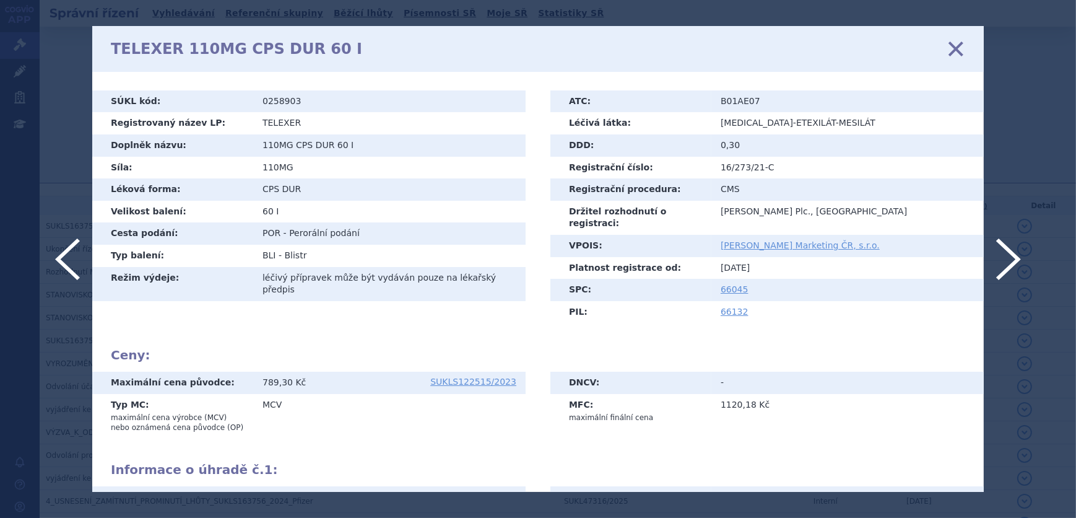
scroll to position [445, 0]
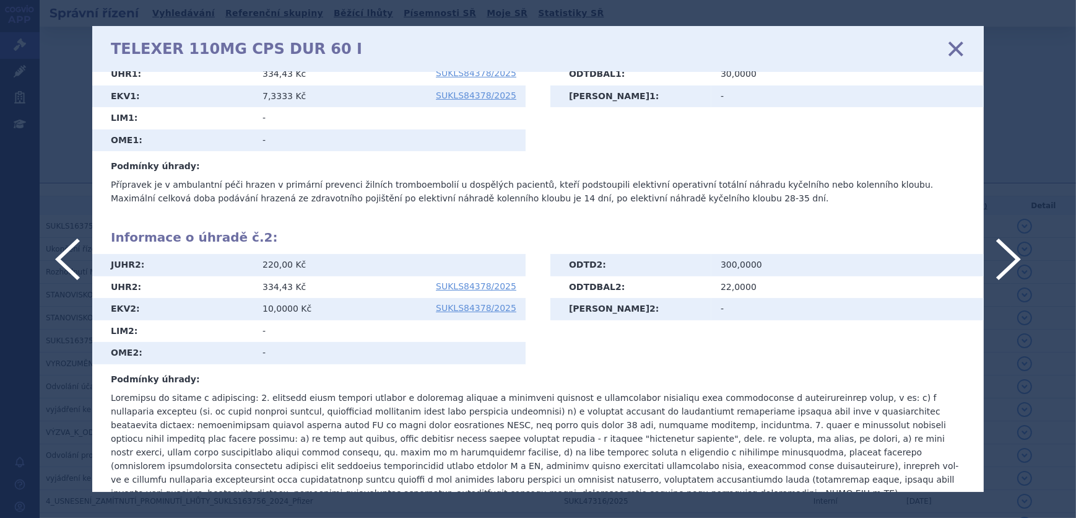
click at [954, 49] on icon at bounding box center [956, 49] width 26 height 26
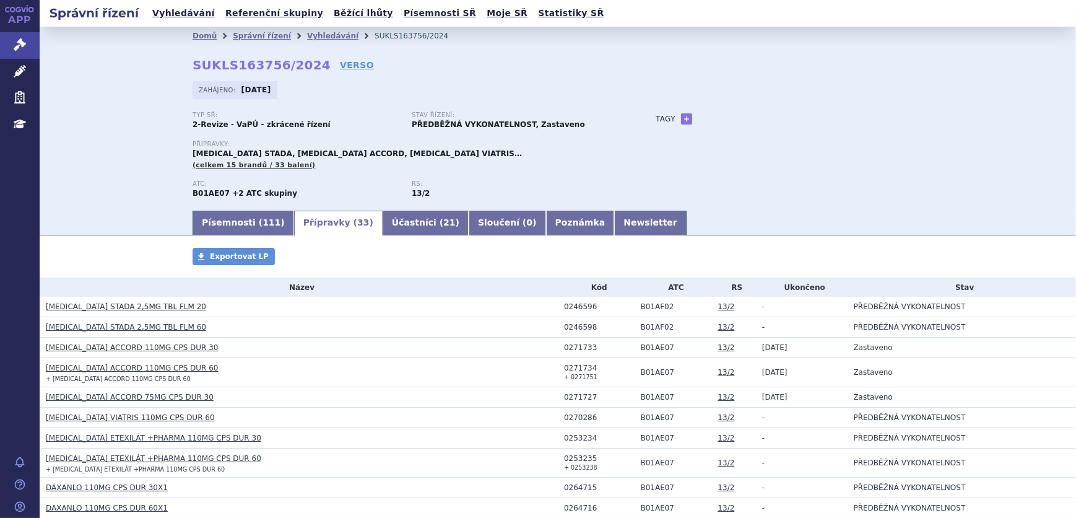
click at [95, 305] on link "[MEDICAL_DATA] STADA 2,5MG TBL FLM 20" at bounding box center [126, 306] width 160 height 9
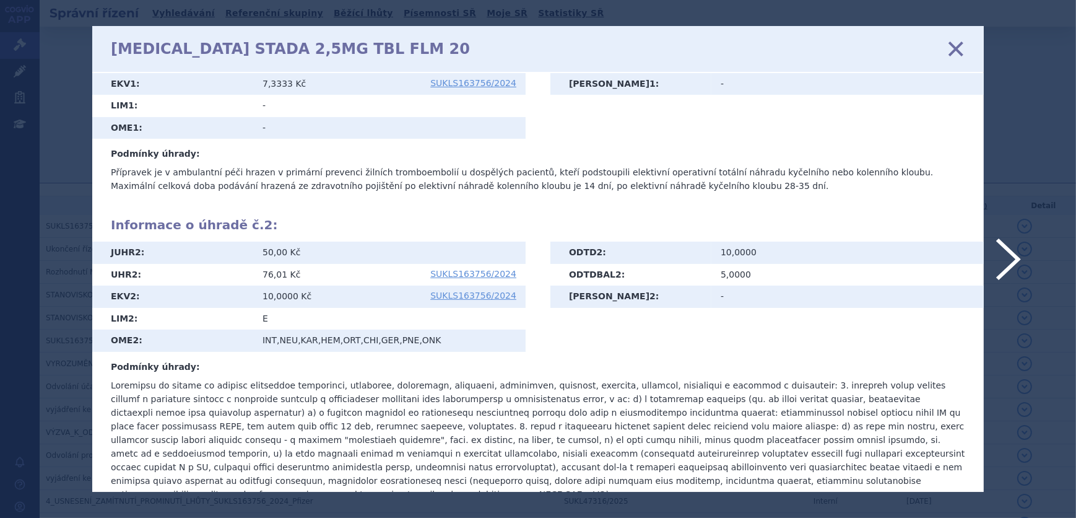
scroll to position [458, 0]
click at [958, 46] on icon at bounding box center [956, 49] width 26 height 26
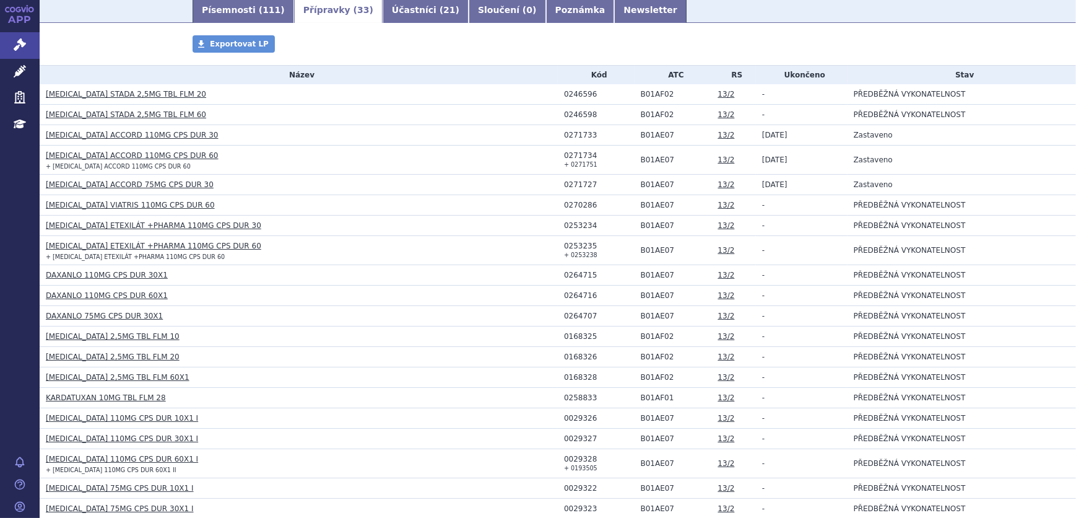
scroll to position [225, 0]
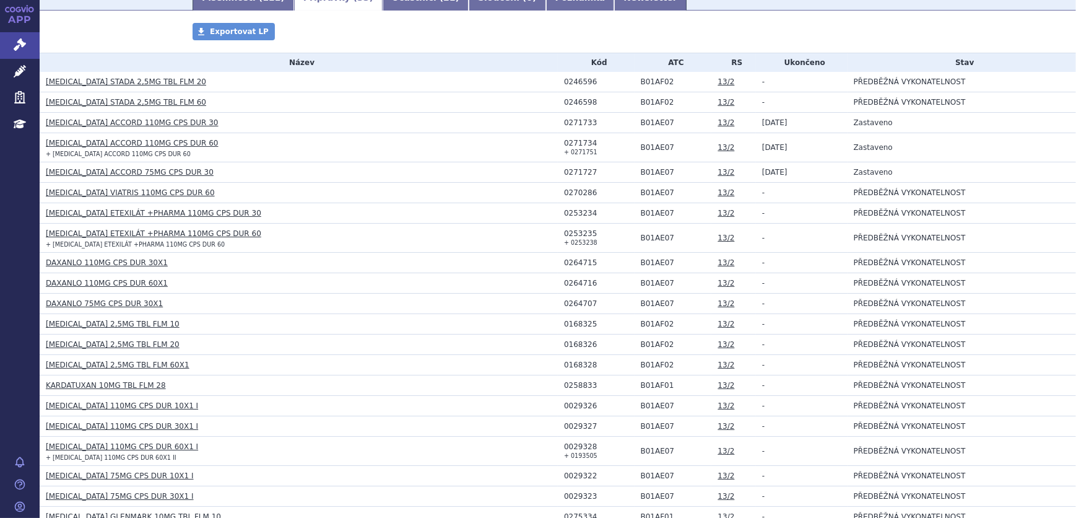
click at [61, 384] on link "KARDATUXAN 10MG TBL FLM 28" at bounding box center [106, 385] width 120 height 9
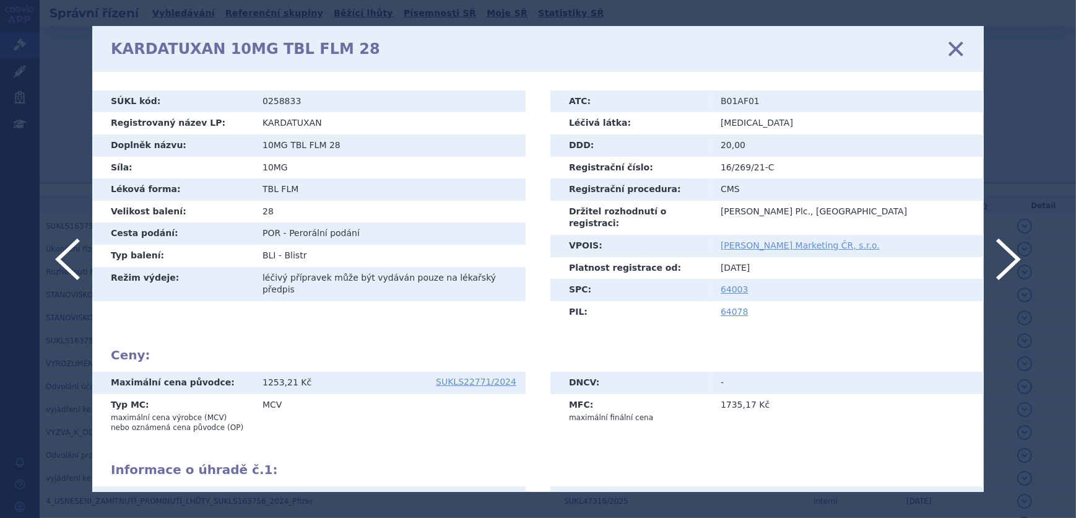
scroll to position [163, 0]
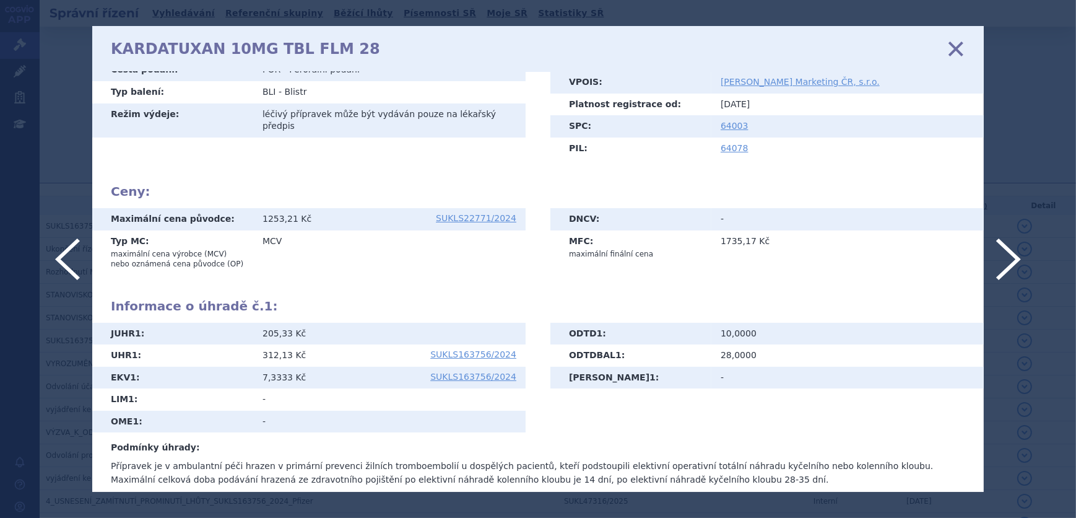
click at [963, 48] on icon at bounding box center [956, 49] width 26 height 26
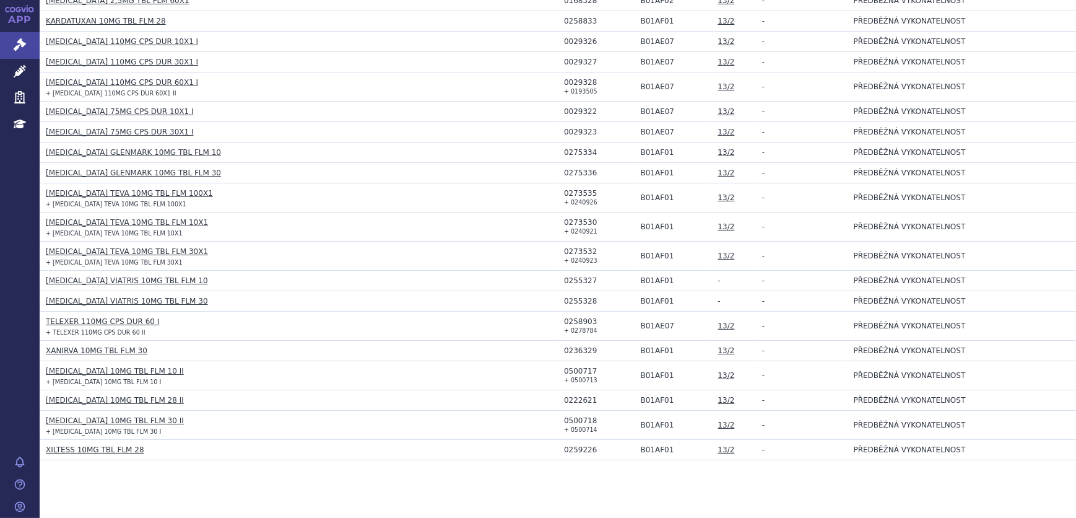
scroll to position [603, 0]
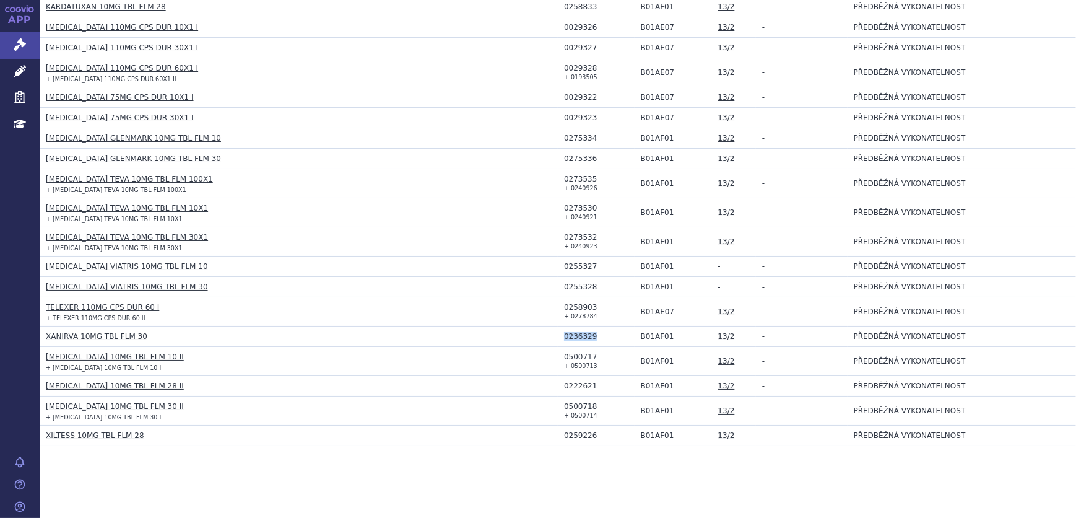
drag, startPoint x: 590, startPoint y: 333, endPoint x: 561, endPoint y: 329, distance: 29.3
click at [564, 332] on div "0236329" at bounding box center [599, 336] width 71 height 9
copy div "0236329"
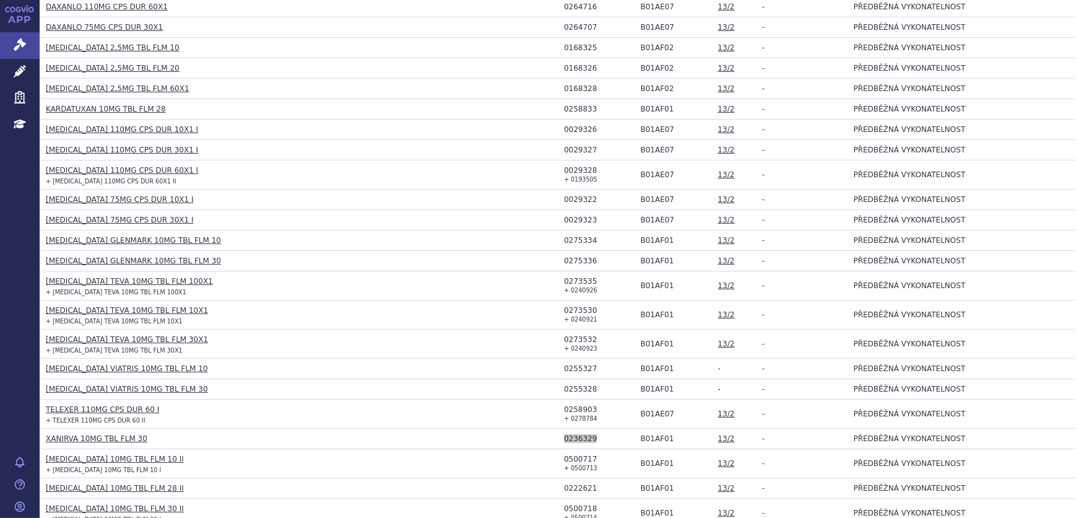
scroll to position [434, 0]
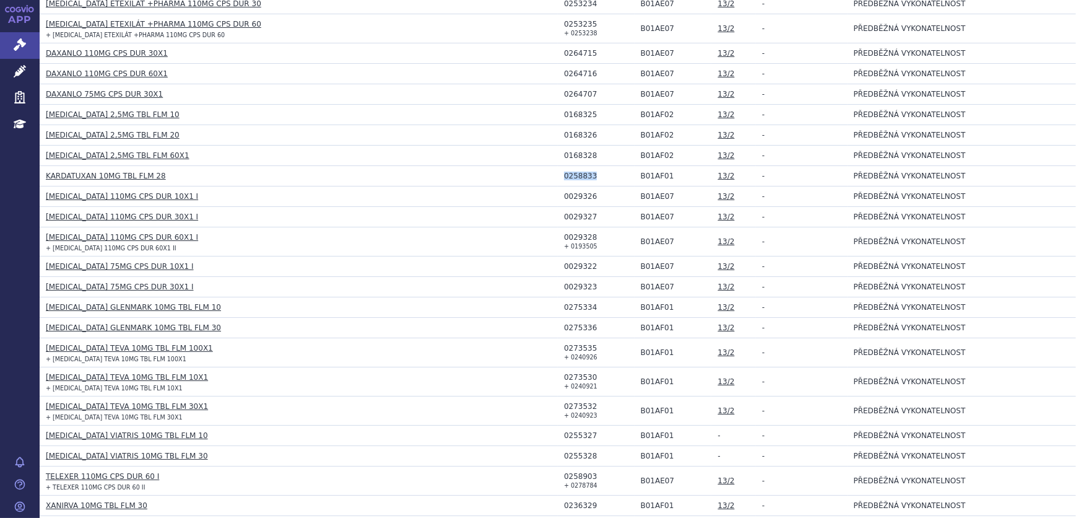
drag, startPoint x: 588, startPoint y: 173, endPoint x: 562, endPoint y: 173, distance: 26.0
click at [564, 173] on div "0258833" at bounding box center [599, 176] width 71 height 9
copy div "0258833"
click at [160, 307] on link "[MEDICAL_DATA] GLENMARK 10MG TBL FLM 10" at bounding box center [133, 307] width 175 height 9
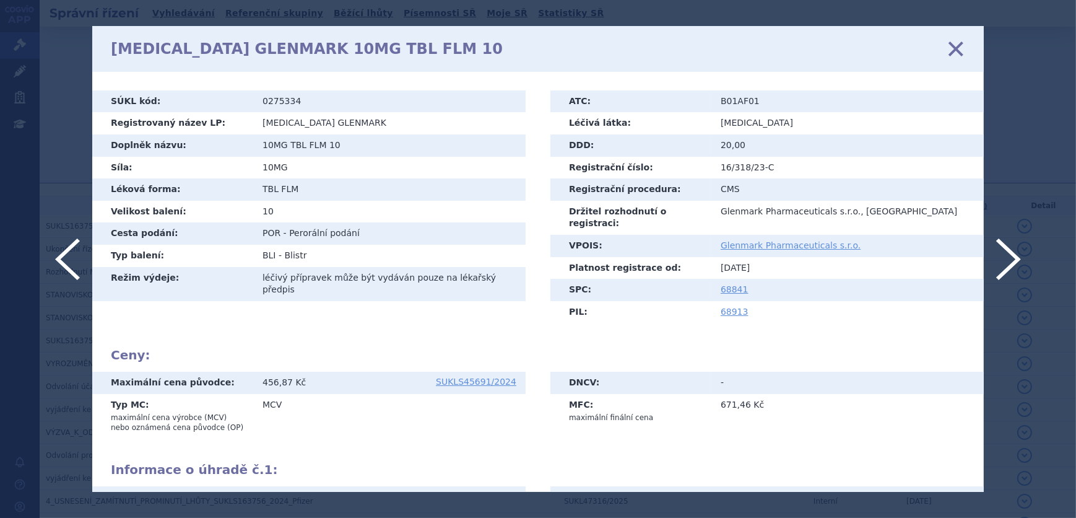
scroll to position [163, 0]
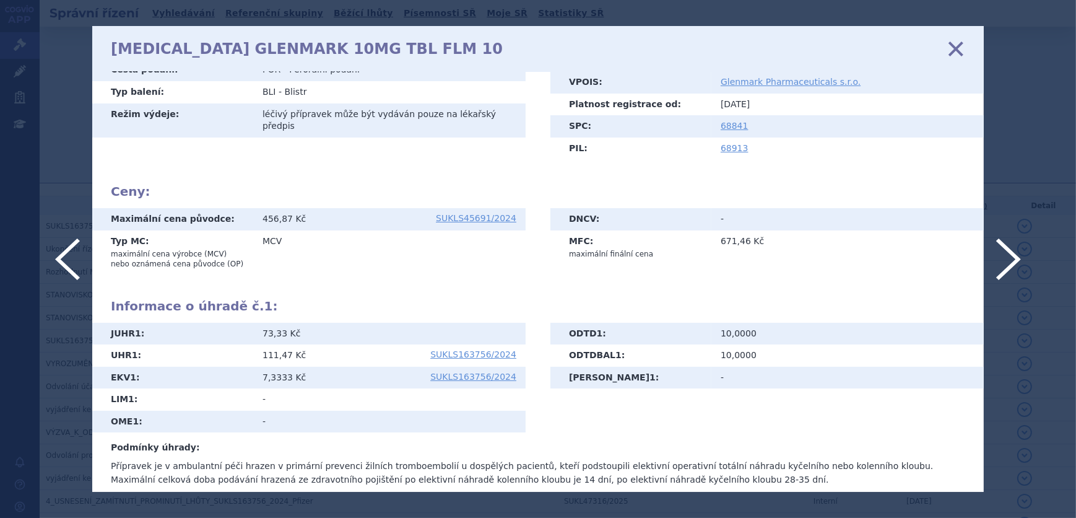
click at [955, 48] on icon at bounding box center [956, 49] width 26 height 26
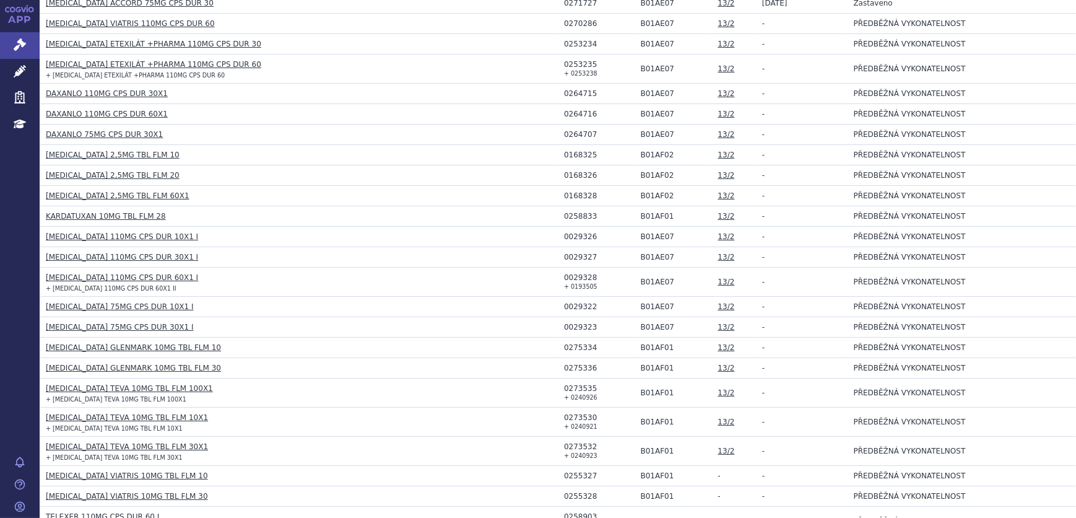
scroll to position [450, 0]
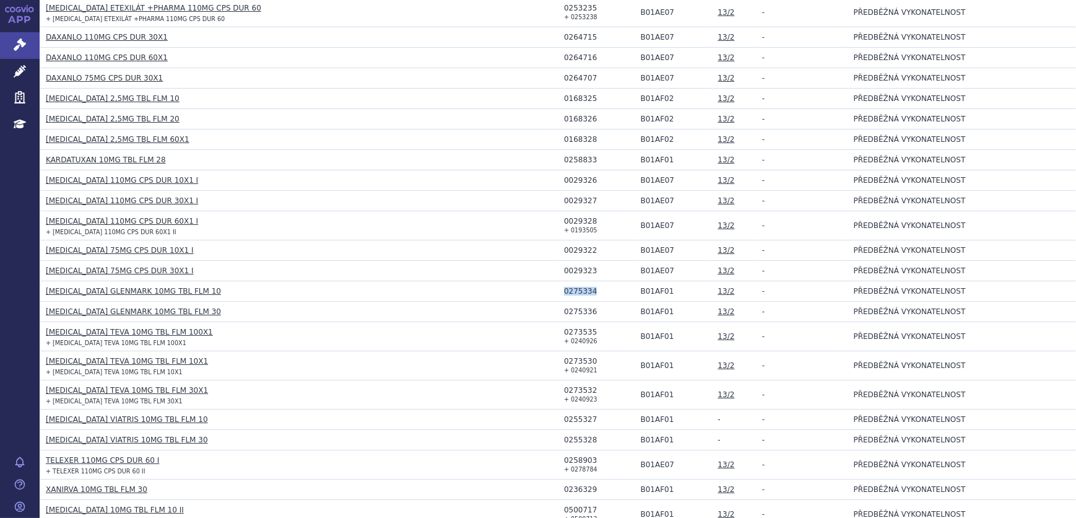
drag, startPoint x: 587, startPoint y: 290, endPoint x: 561, endPoint y: 289, distance: 26.0
click at [564, 289] on div "0275334" at bounding box center [599, 291] width 71 height 9
copy div "0275334"
click at [588, 308] on div "0275336" at bounding box center [599, 311] width 71 height 9
drag, startPoint x: 587, startPoint y: 310, endPoint x: 561, endPoint y: 309, distance: 26.0
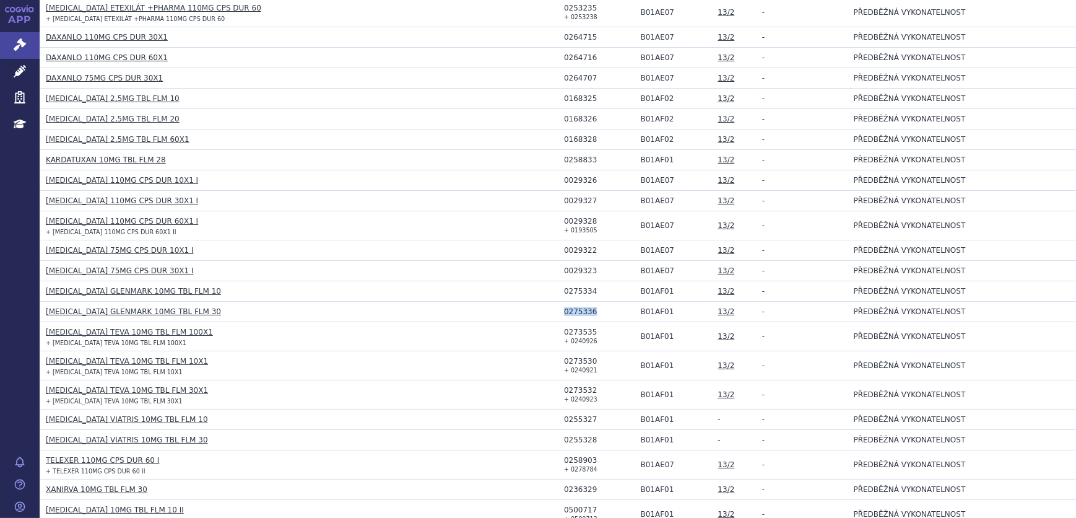
click at [564, 309] on div "0275336" at bounding box center [599, 311] width 71 height 9
copy div "0275336"
drag, startPoint x: 588, startPoint y: 329, endPoint x: 561, endPoint y: 329, distance: 26.6
click at [564, 329] on div "0273535" at bounding box center [599, 332] width 71 height 9
drag, startPoint x: 561, startPoint y: 329, endPoint x: 489, endPoint y: 356, distance: 76.8
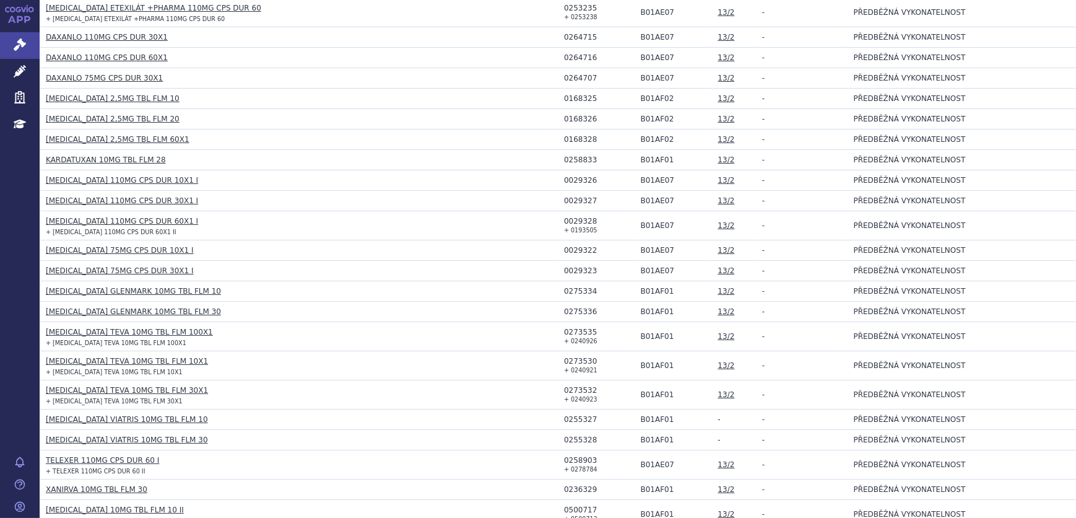
click at [489, 356] on h3 "[MEDICAL_DATA] TEVA 10MG TBL FLM 10X1" at bounding box center [302, 361] width 512 height 12
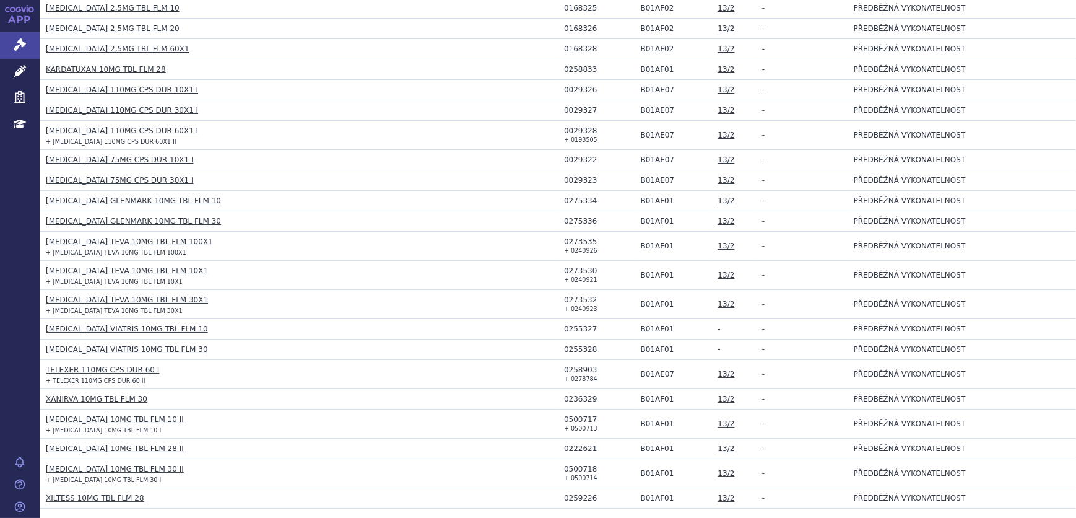
scroll to position [563, 0]
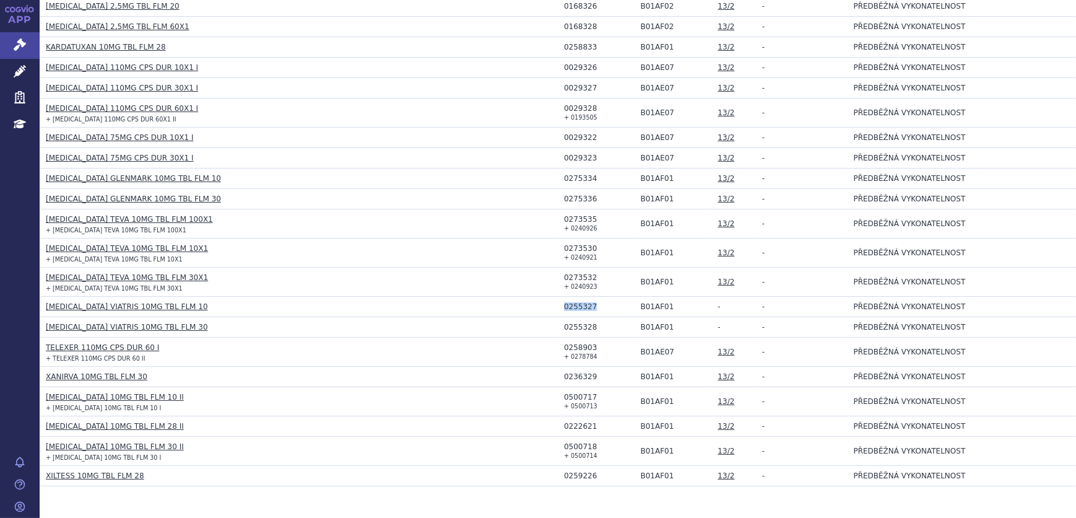
drag, startPoint x: 588, startPoint y: 304, endPoint x: 560, endPoint y: 303, distance: 27.9
click at [564, 303] on div "0255327" at bounding box center [599, 306] width 71 height 9
copy div "0255327"
click at [474, 321] on h3 "[MEDICAL_DATA] VIATRIS 10MG TBL FLM 30" at bounding box center [302, 327] width 512 height 12
drag, startPoint x: 588, startPoint y: 324, endPoint x: 562, endPoint y: 318, distance: 27.2
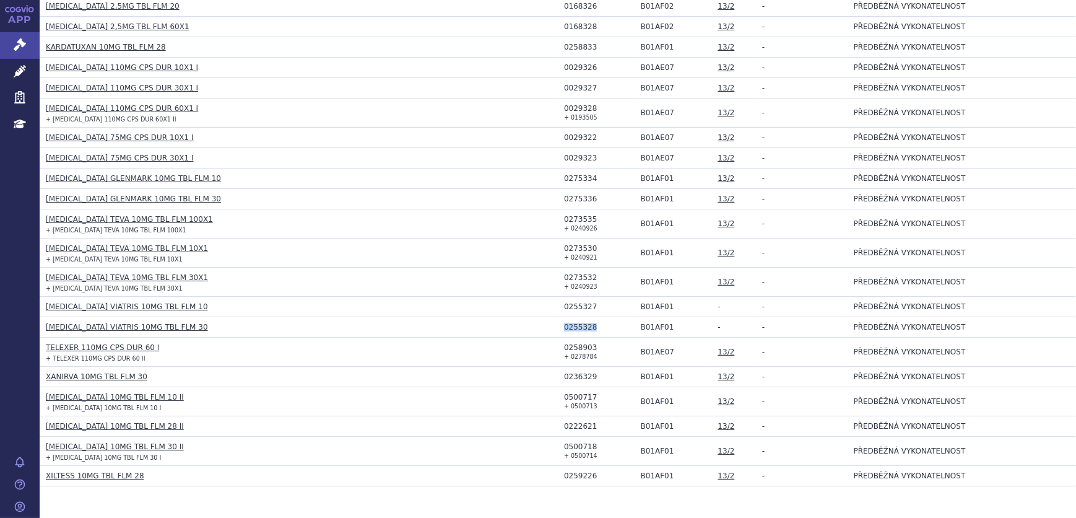
click at [562, 318] on td "0255328" at bounding box center [596, 327] width 77 height 20
copy div "0255328"
drag, startPoint x: 479, startPoint y: 350, endPoint x: 468, endPoint y: 350, distance: 10.5
click at [479, 350] on h3 "TELEXER 110MG CPS DUR 60 I" at bounding box center [302, 347] width 512 height 12
drag, startPoint x: 587, startPoint y: 424, endPoint x: 560, endPoint y: 423, distance: 26.6
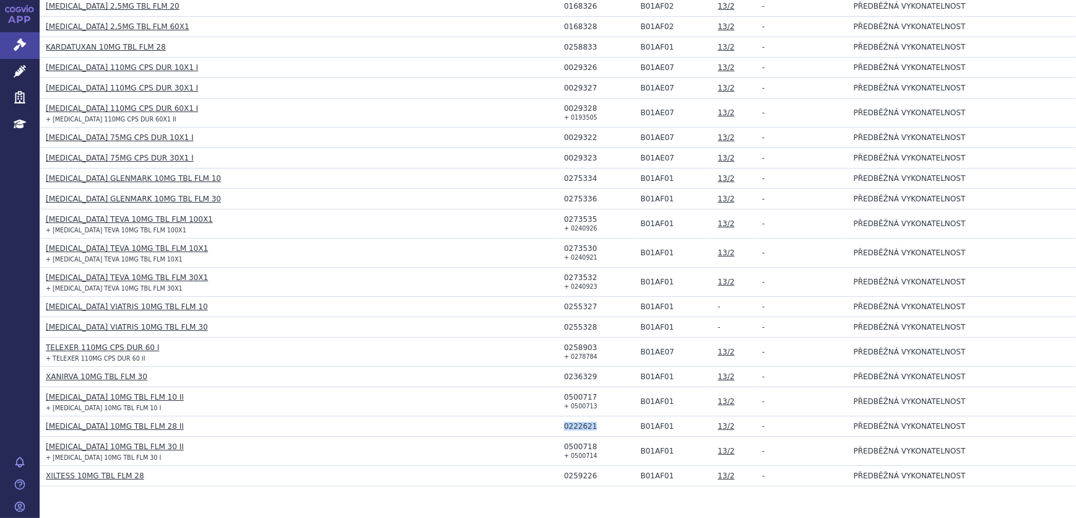
click at [564, 423] on div "0222621" at bounding box center [599, 426] width 71 height 9
copy div "0222621"
click at [297, 367] on td "XANIRVA 10MG TBL FLM 30" at bounding box center [299, 377] width 518 height 20
click at [577, 225] on small "+ 0240926" at bounding box center [580, 228] width 33 height 7
drag, startPoint x: 659, startPoint y: 221, endPoint x: 638, endPoint y: 221, distance: 21.7
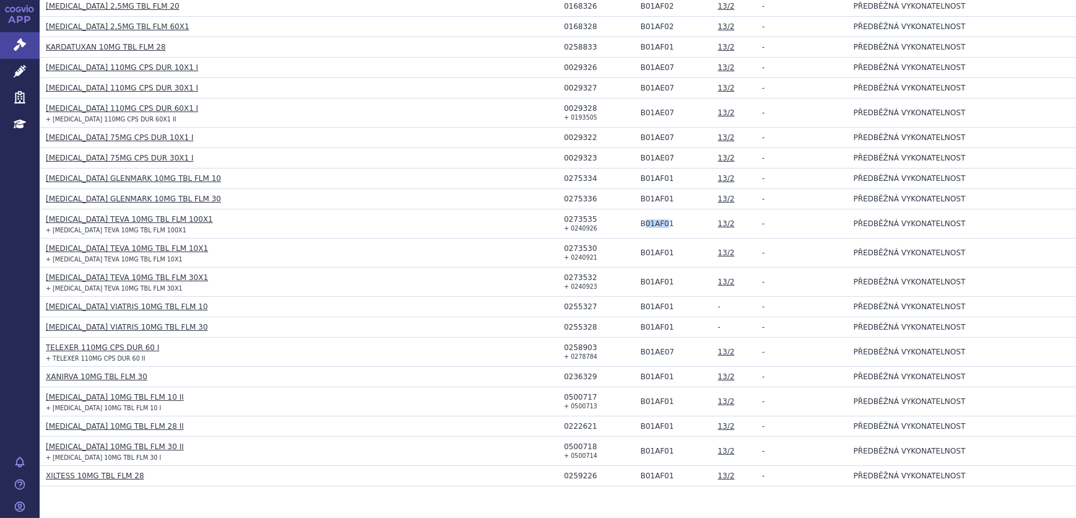
click at [638, 221] on td "B01AF01" at bounding box center [673, 223] width 77 height 29
drag, startPoint x: 638, startPoint y: 221, endPoint x: 661, endPoint y: 221, distance: 22.9
click at [660, 221] on td "B01AF01" at bounding box center [673, 223] width 77 height 29
click at [662, 221] on td "B01AF01" at bounding box center [673, 223] width 77 height 29
drag, startPoint x: 662, startPoint y: 221, endPoint x: 633, endPoint y: 221, distance: 29.1
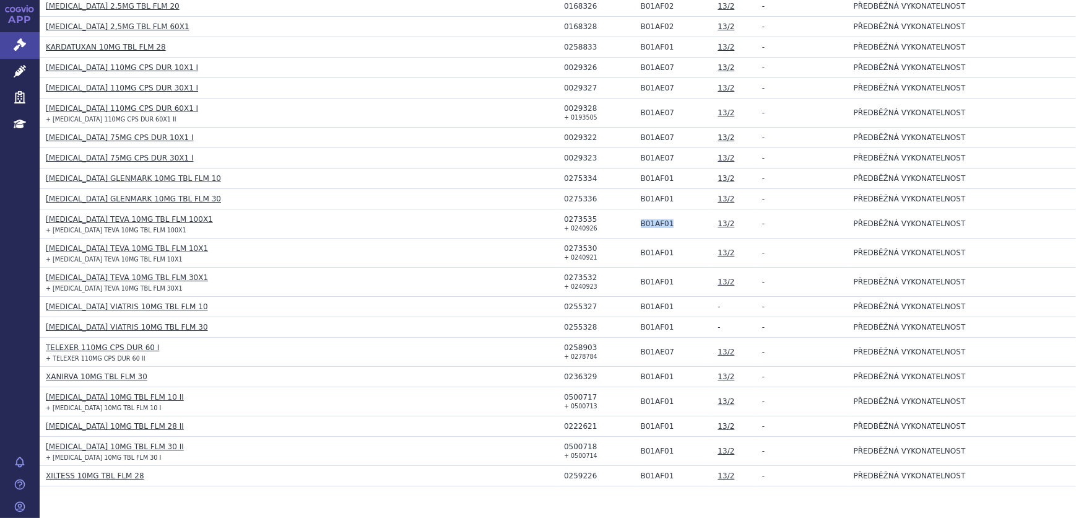
click at [635, 221] on td "B01AF01" at bounding box center [673, 223] width 77 height 29
copy td "B01AF01"
click at [115, 178] on link "[MEDICAL_DATA] GLENMARK 10MG TBL FLM 10" at bounding box center [133, 178] width 175 height 9
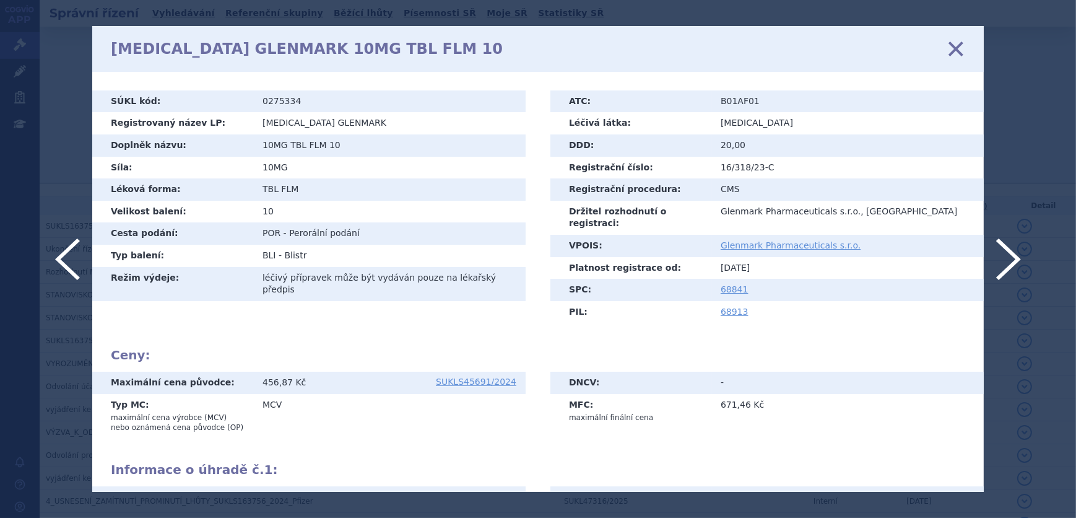
scroll to position [163, 0]
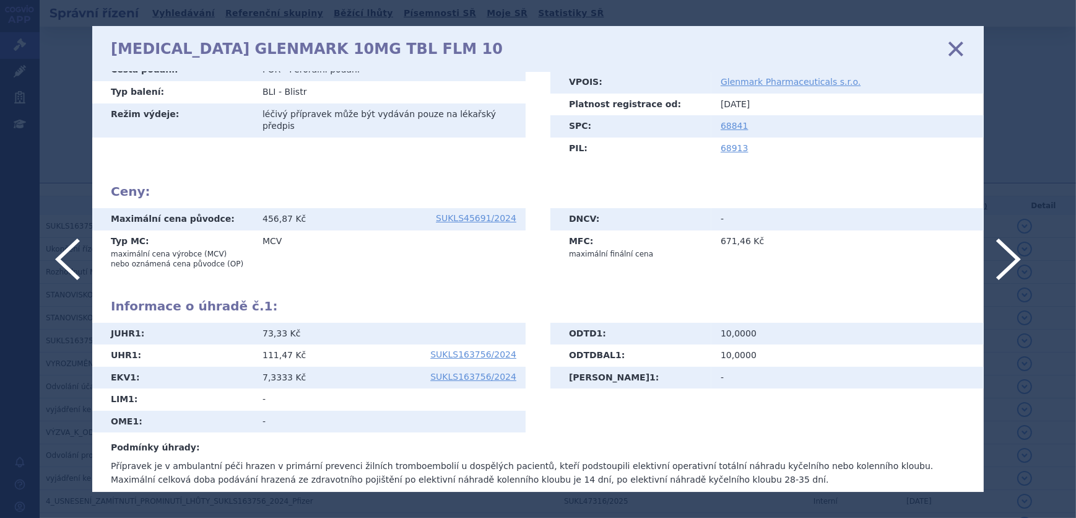
click at [958, 47] on icon at bounding box center [956, 49] width 26 height 26
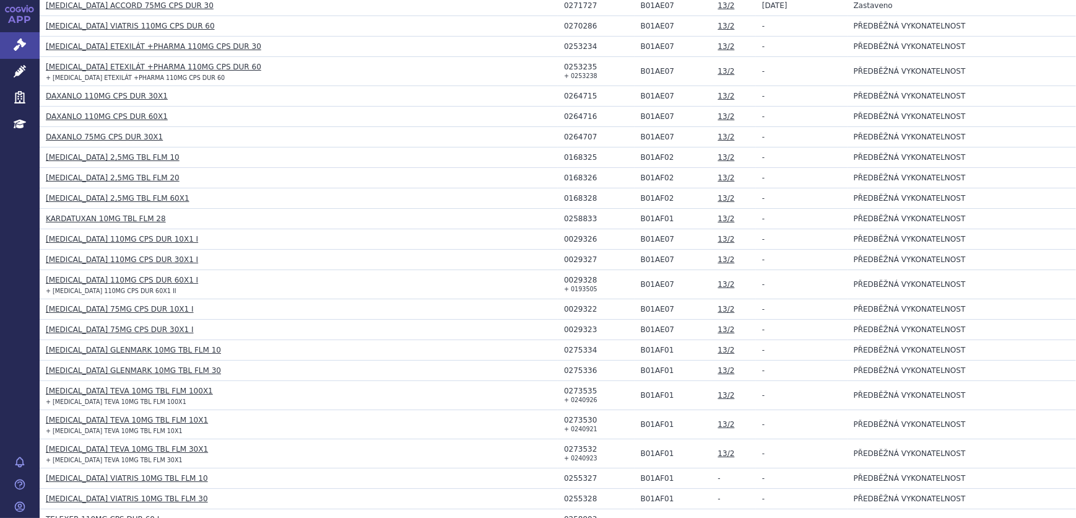
scroll to position [394, 0]
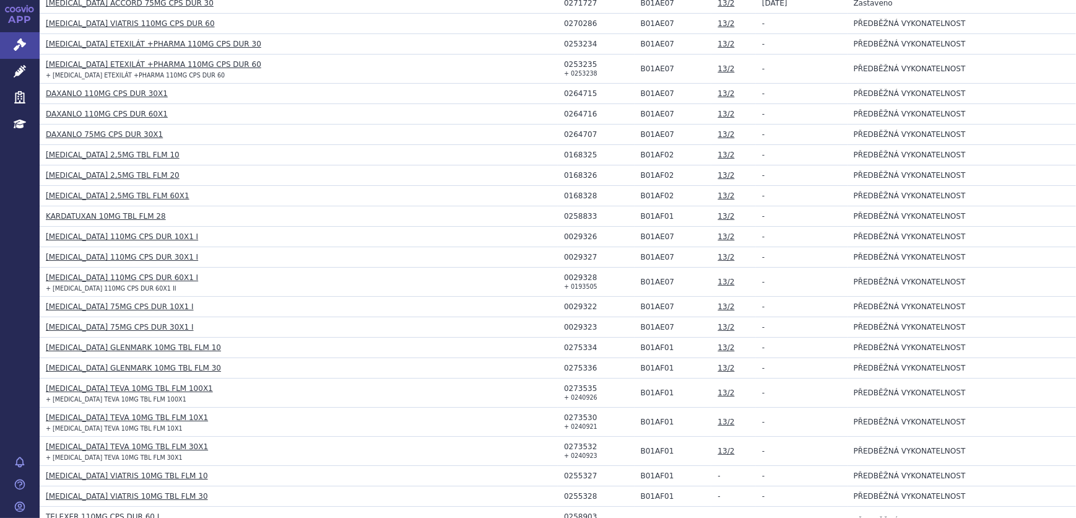
click at [149, 365] on link "[MEDICAL_DATA] GLENMARK 10MG TBL FLM 30" at bounding box center [133, 367] width 175 height 9
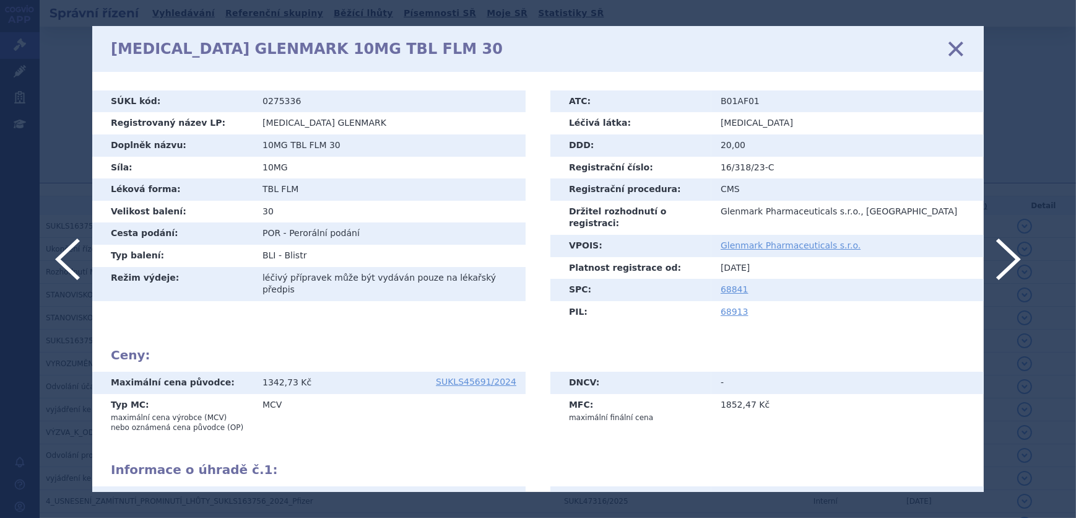
scroll to position [163, 0]
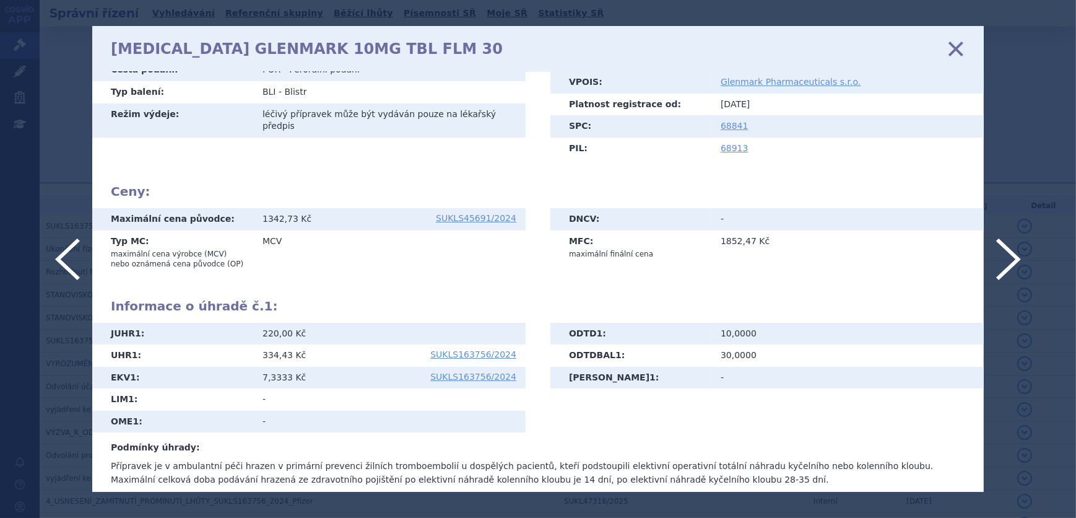
click at [955, 45] on icon at bounding box center [956, 49] width 26 height 26
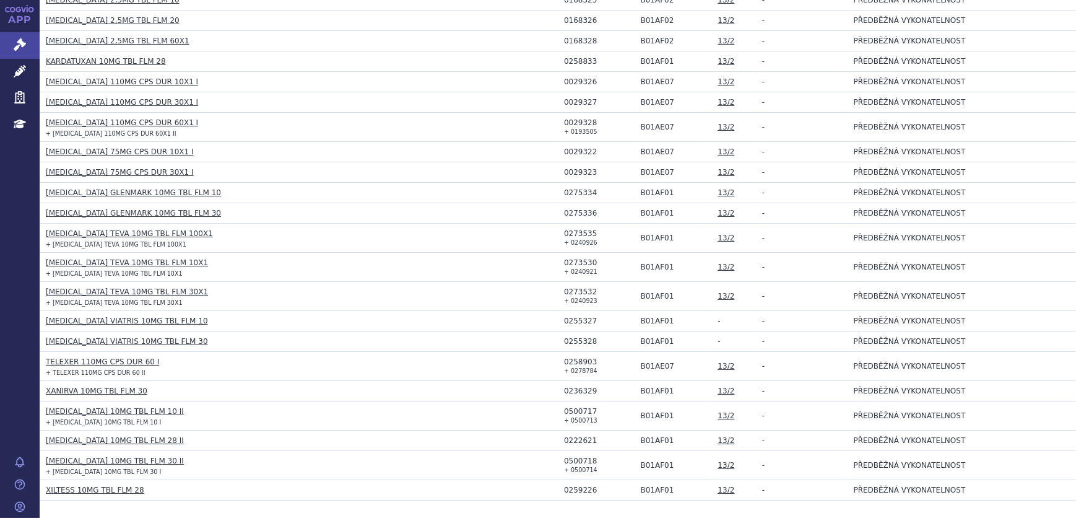
scroll to position [490, 0]
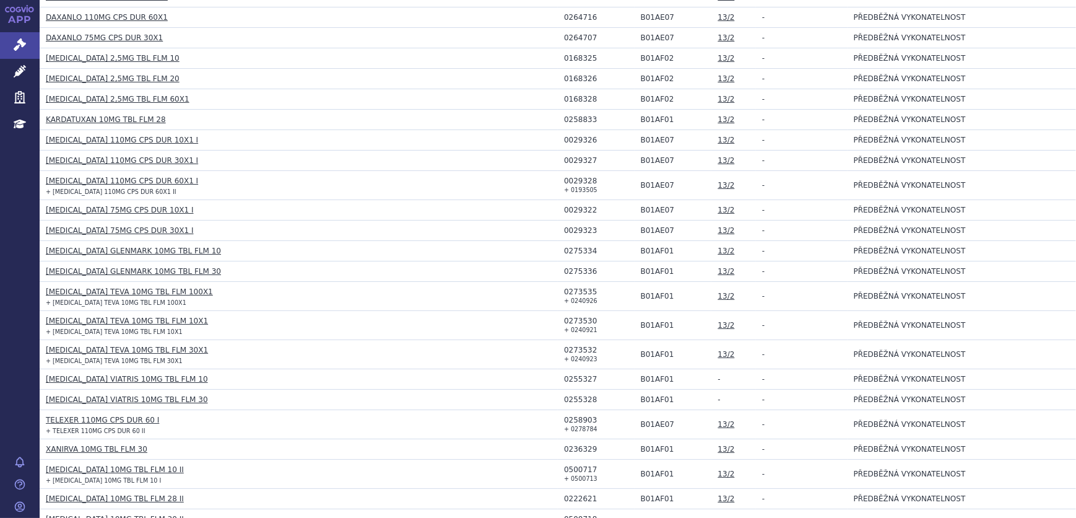
click at [94, 209] on link "[MEDICAL_DATA] 75MG CPS DUR 10X1 I" at bounding box center [120, 210] width 148 height 9
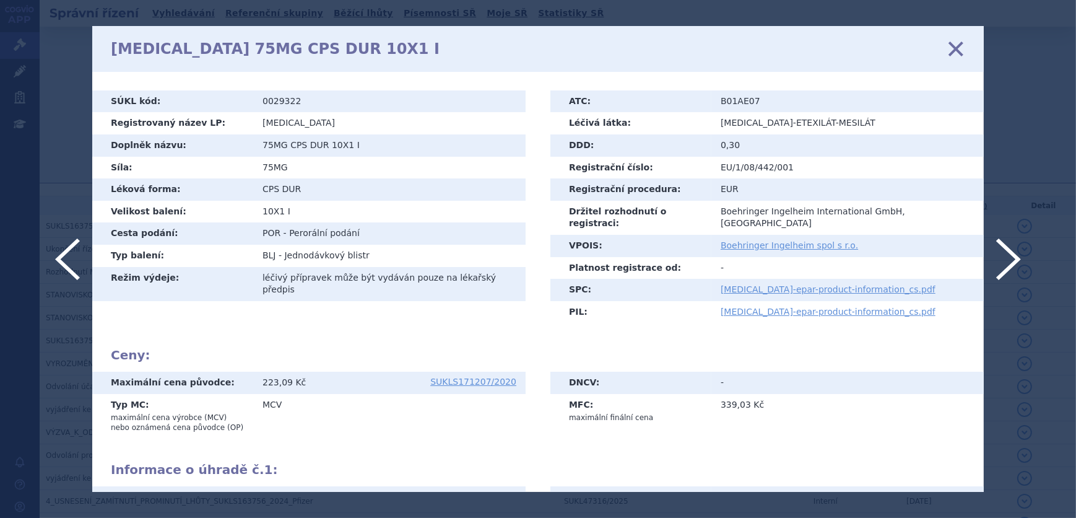
scroll to position [163, 0]
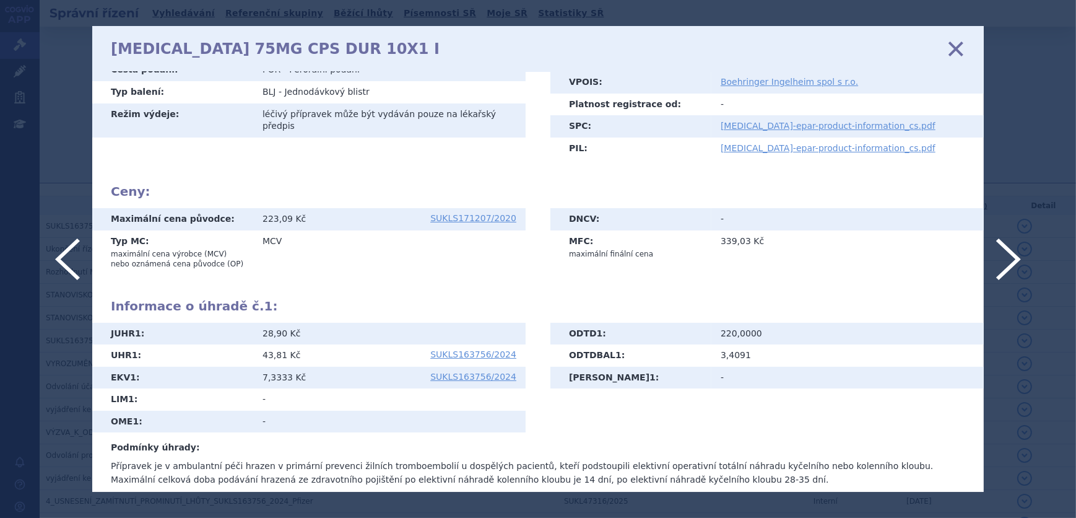
click at [960, 51] on icon at bounding box center [956, 49] width 26 height 26
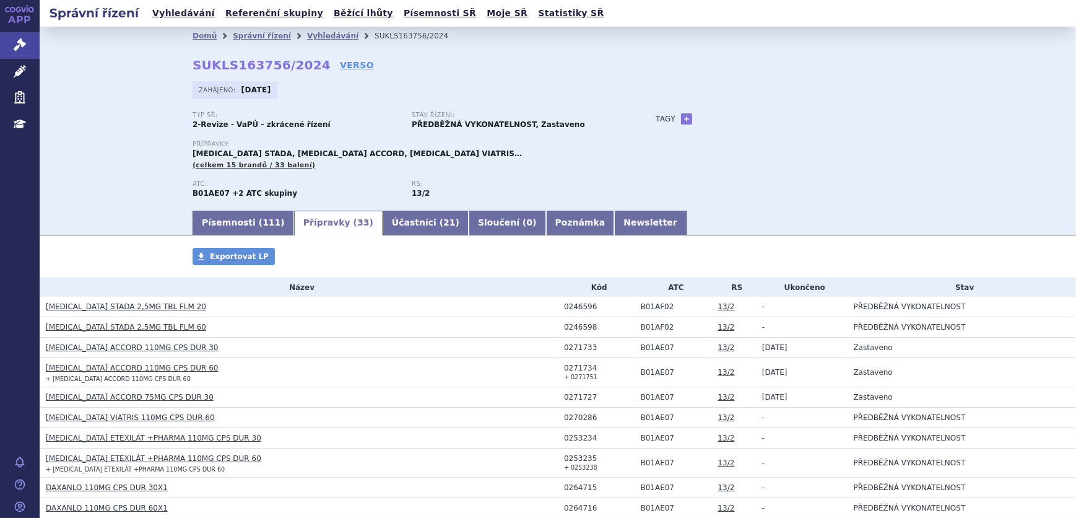
scroll to position [225, 0]
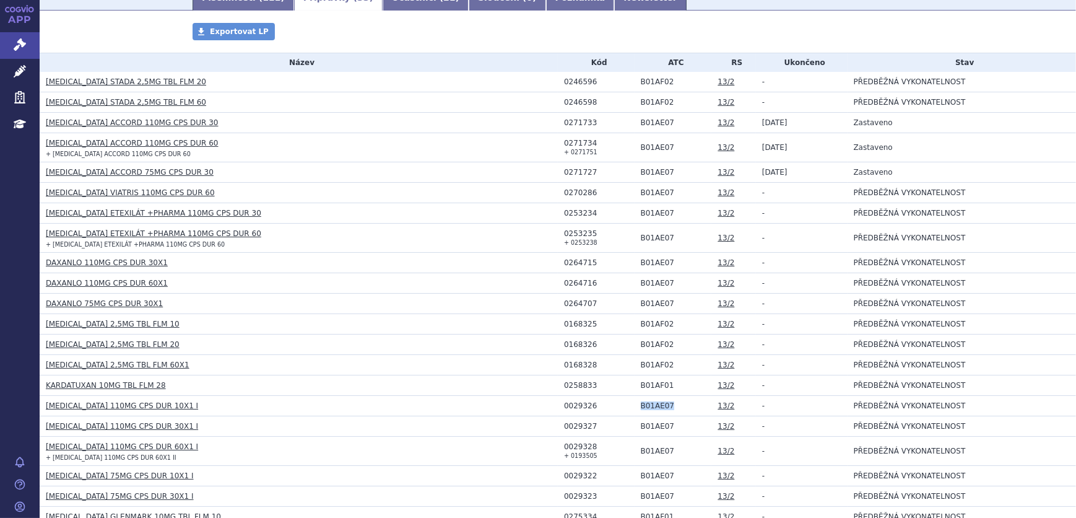
drag, startPoint x: 663, startPoint y: 402, endPoint x: 633, endPoint y: 402, distance: 29.7
click at [635, 402] on td "B01AE07" at bounding box center [673, 406] width 77 height 20
copy td "B01AE07"
click at [217, 424] on h3 "[MEDICAL_DATA] 110MG CPS DUR 30X1 I" at bounding box center [302, 426] width 512 height 12
click at [119, 401] on link "[MEDICAL_DATA] 110MG CPS DUR 10X1 I" at bounding box center [122, 405] width 152 height 9
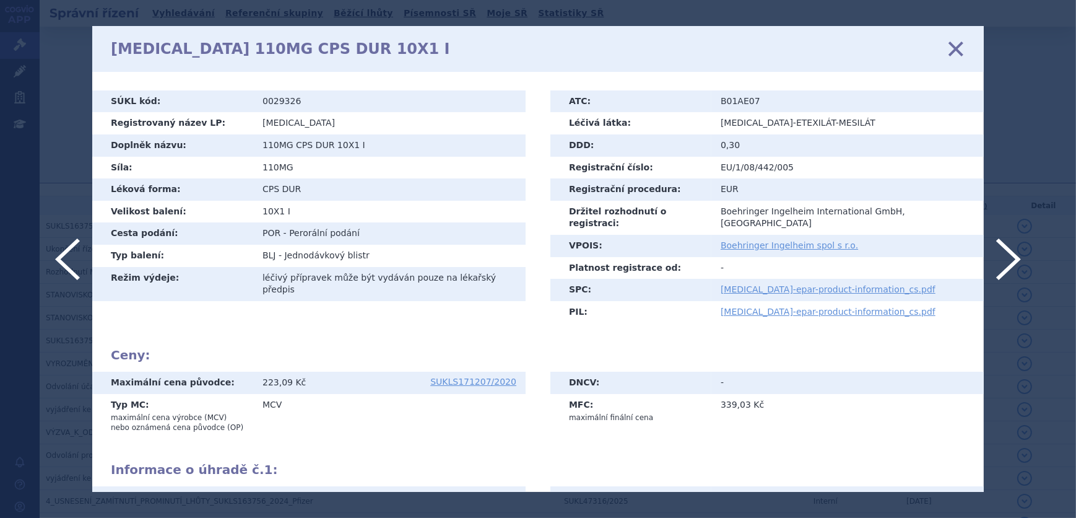
scroll to position [445, 0]
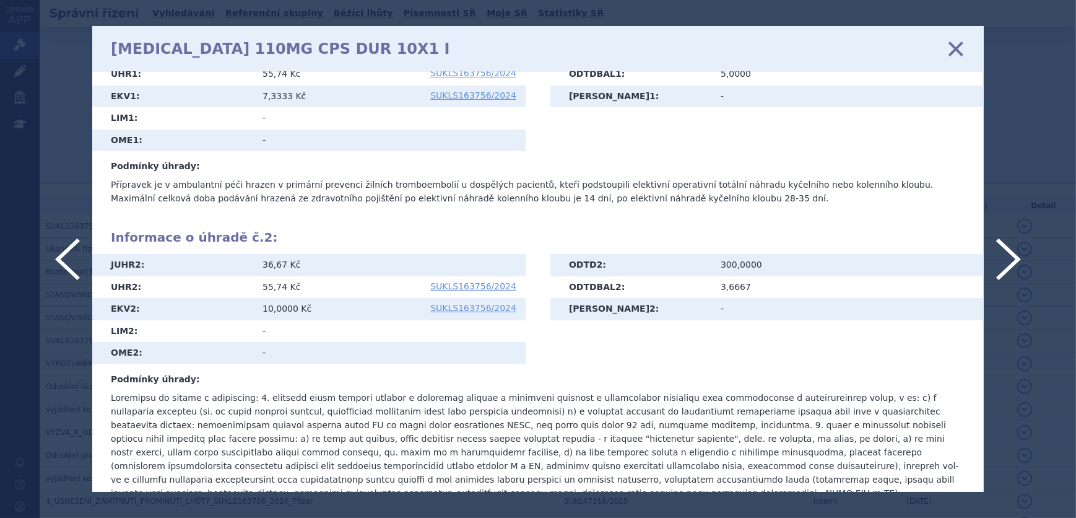
click at [954, 47] on icon at bounding box center [956, 49] width 26 height 26
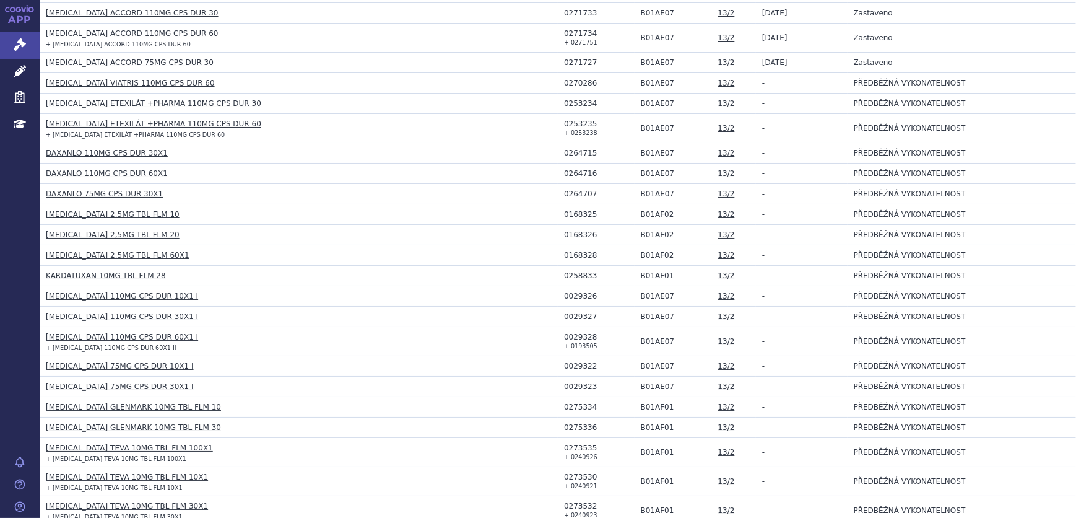
scroll to position [337, 0]
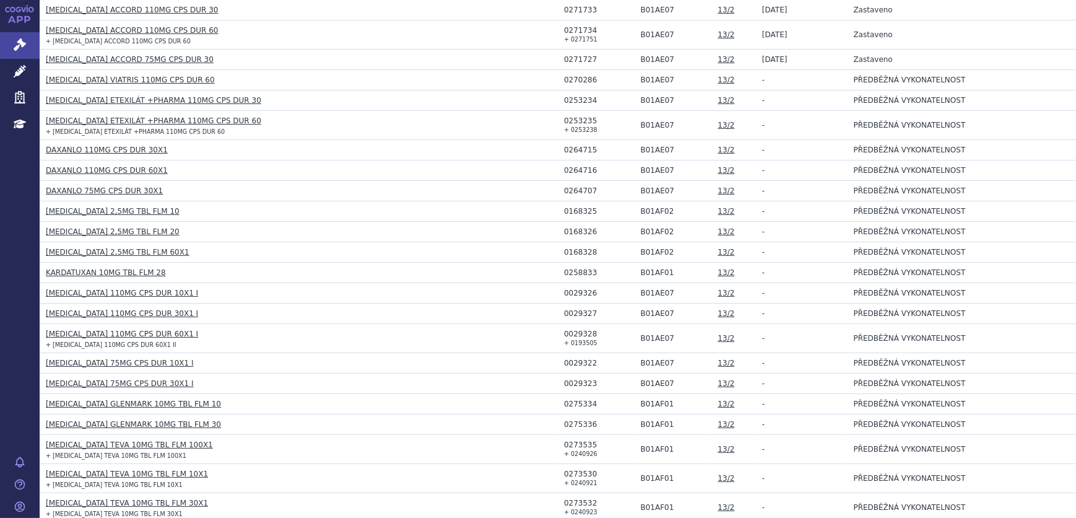
click at [118, 310] on link "[MEDICAL_DATA] 110MG CPS DUR 30X1 I" at bounding box center [122, 313] width 152 height 9
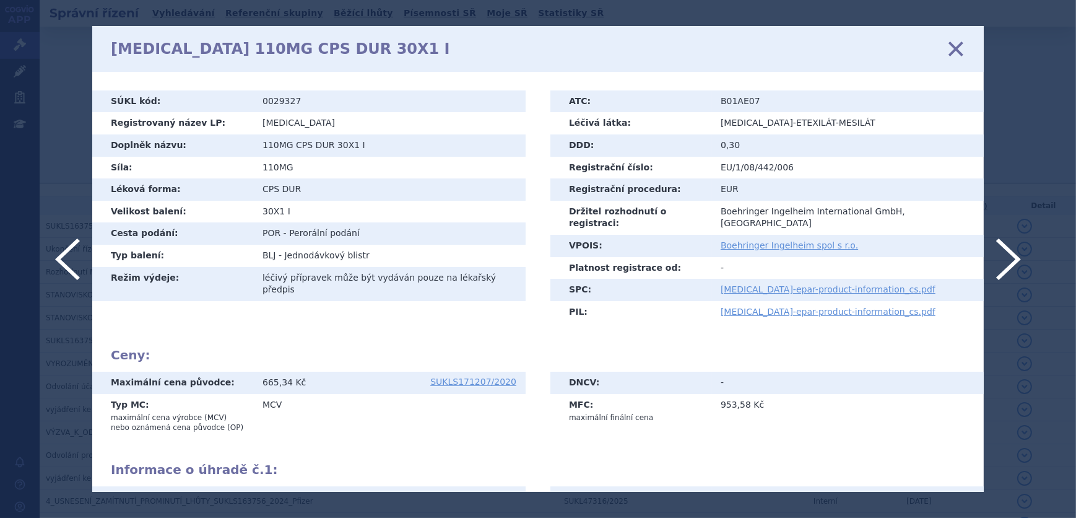
scroll to position [445, 0]
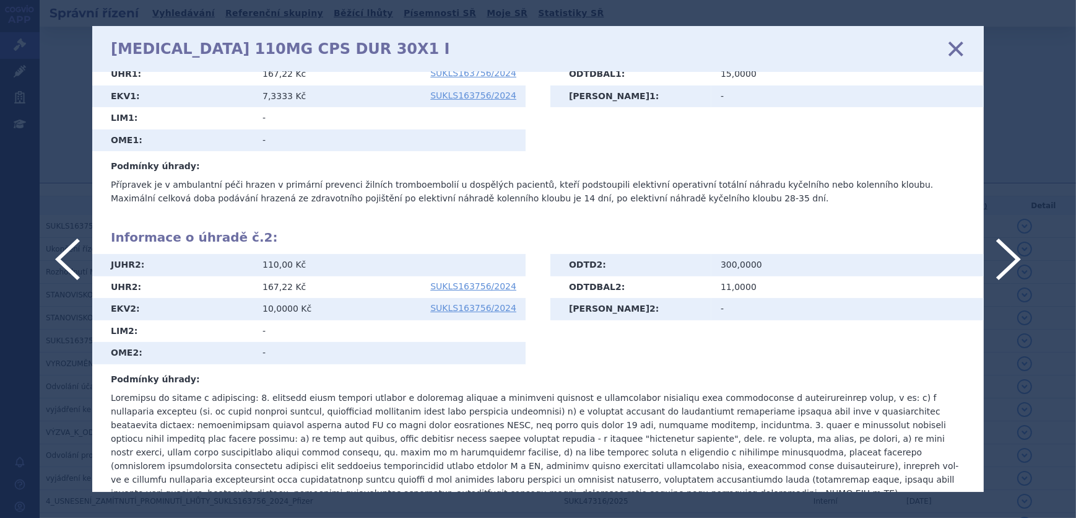
click at [954, 43] on icon at bounding box center [956, 49] width 26 height 26
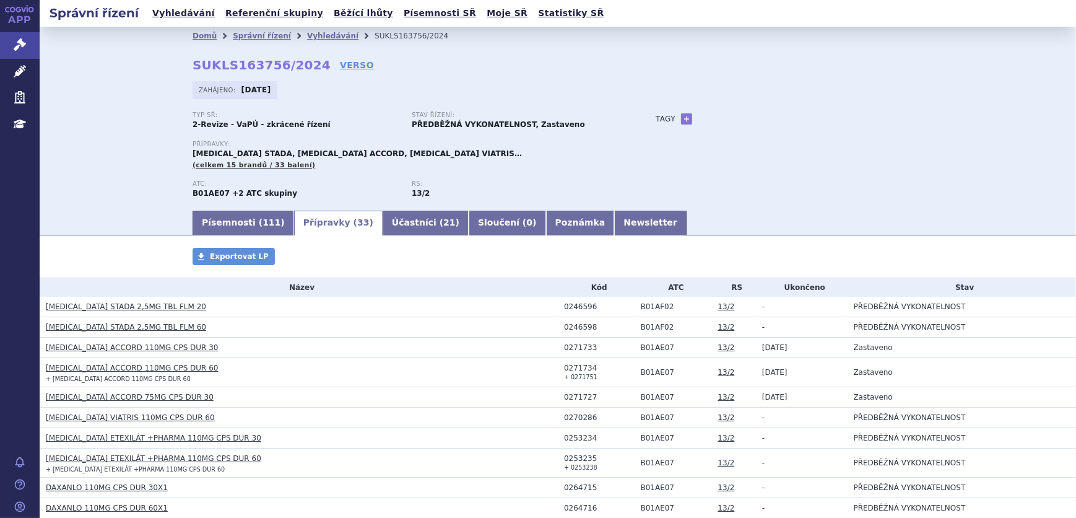
click at [337, 462] on h3 "[MEDICAL_DATA] ETEXILÁT +PHARMA 110MG CPS DUR 60" at bounding box center [302, 458] width 512 height 12
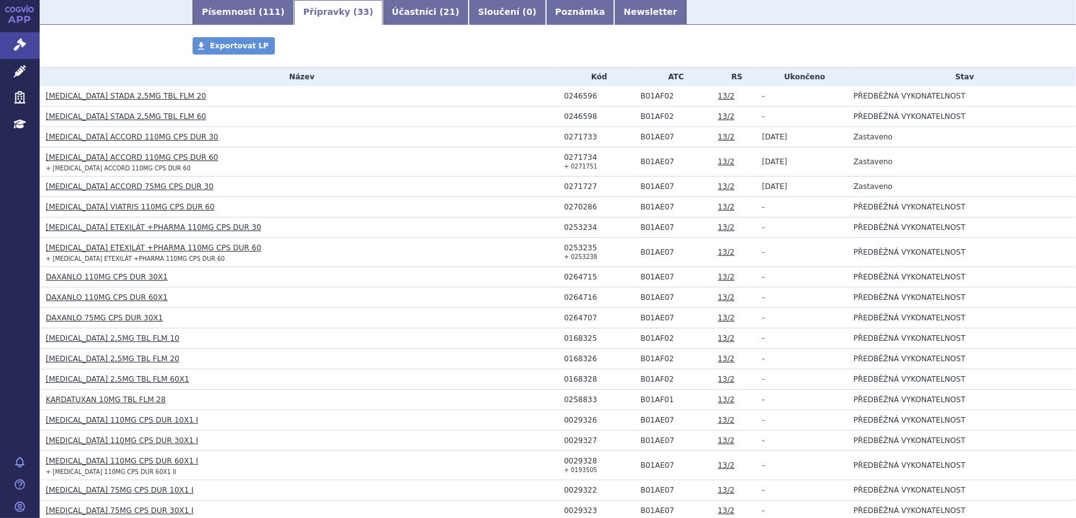
scroll to position [112, 0]
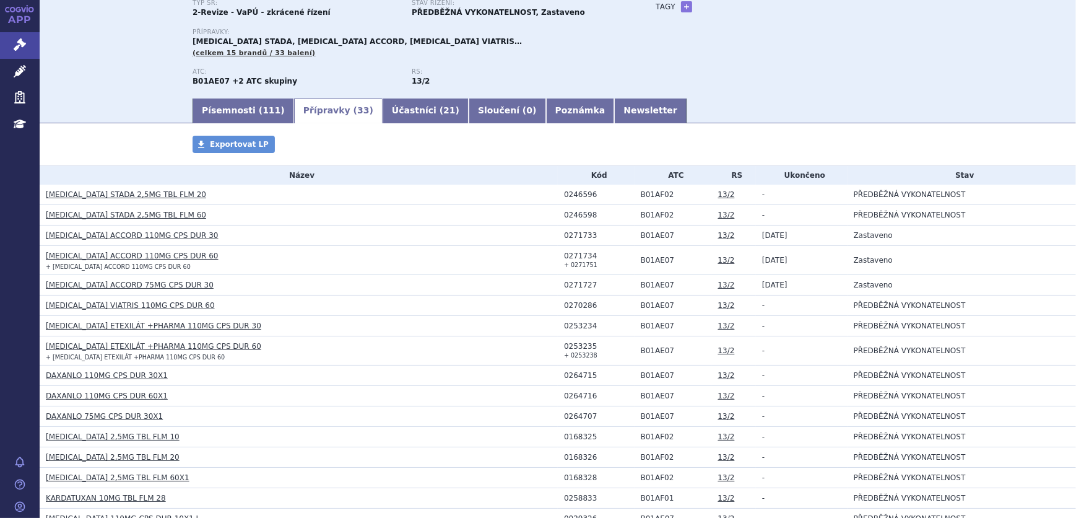
click at [99, 235] on link "[MEDICAL_DATA] ACCORD 110MG CPS DUR 30" at bounding box center [132, 235] width 173 height 9
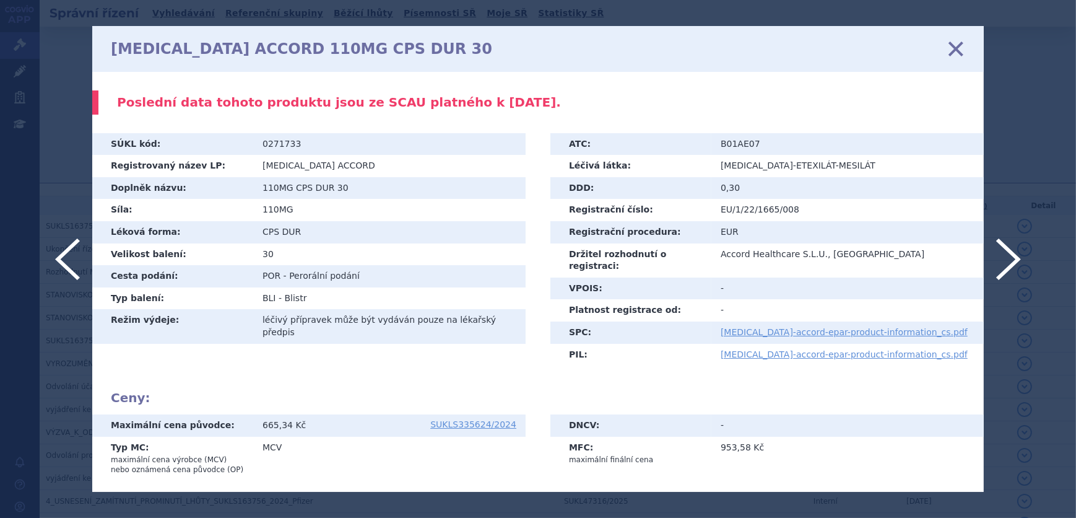
scroll to position [501, 0]
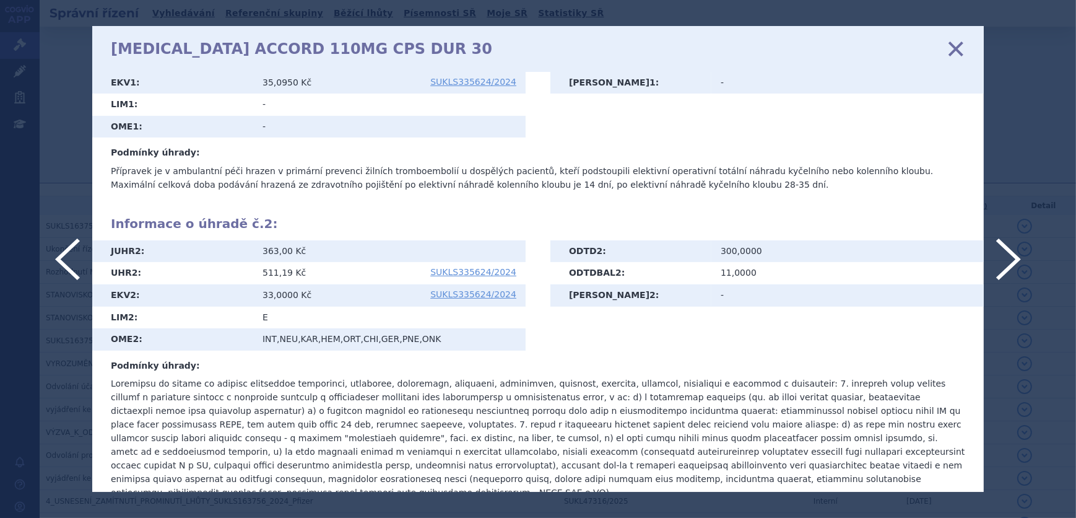
click at [947, 49] on icon at bounding box center [956, 49] width 26 height 26
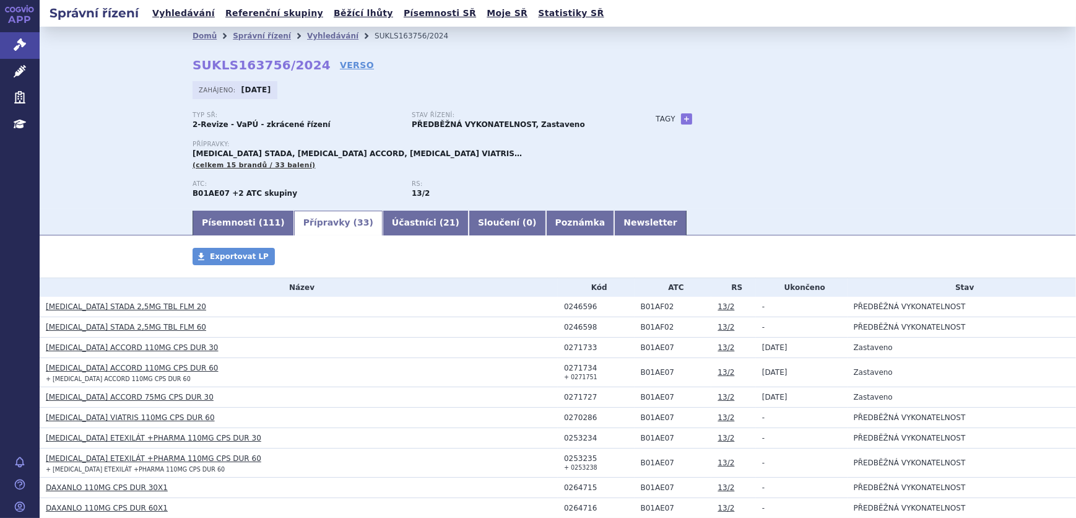
click at [153, 399] on link "[MEDICAL_DATA] ACCORD 75MG CPS DUR 30" at bounding box center [130, 397] width 168 height 9
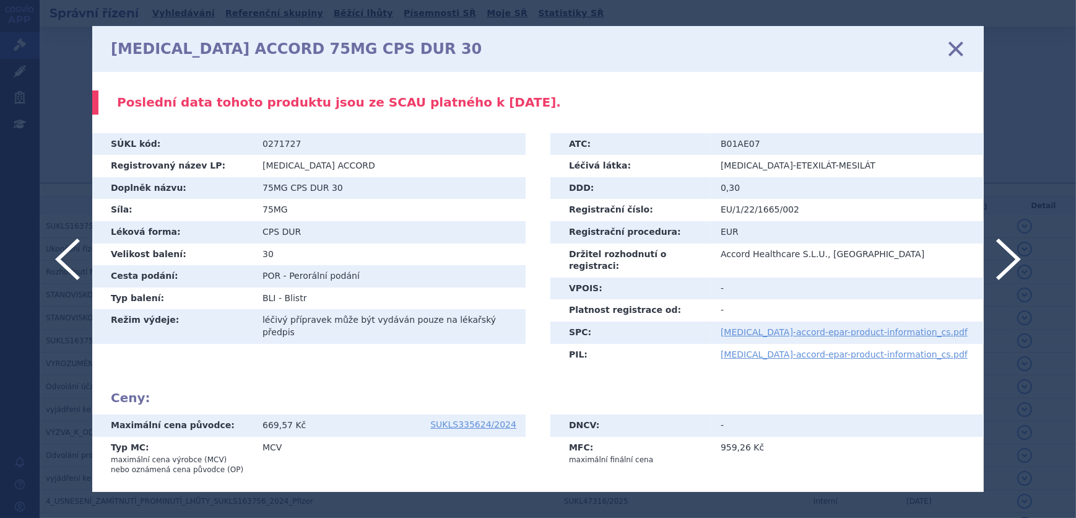
scroll to position [206, 0]
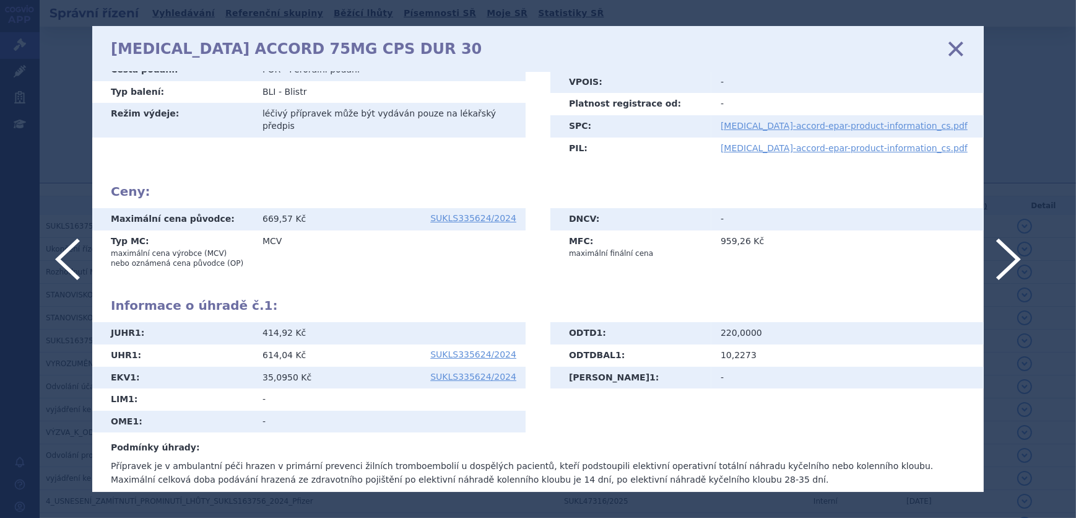
click at [957, 50] on icon at bounding box center [956, 49] width 26 height 26
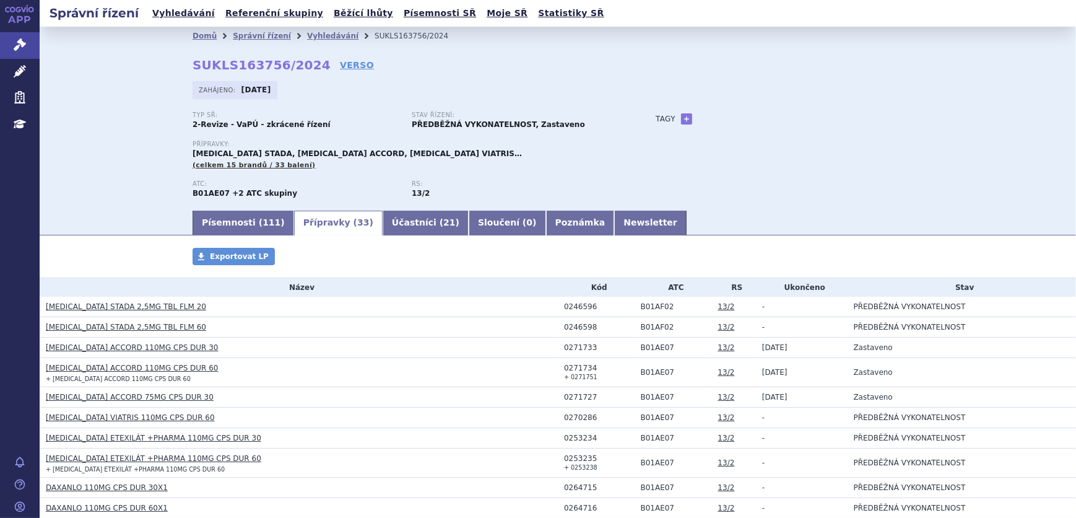
scroll to position [225, 0]
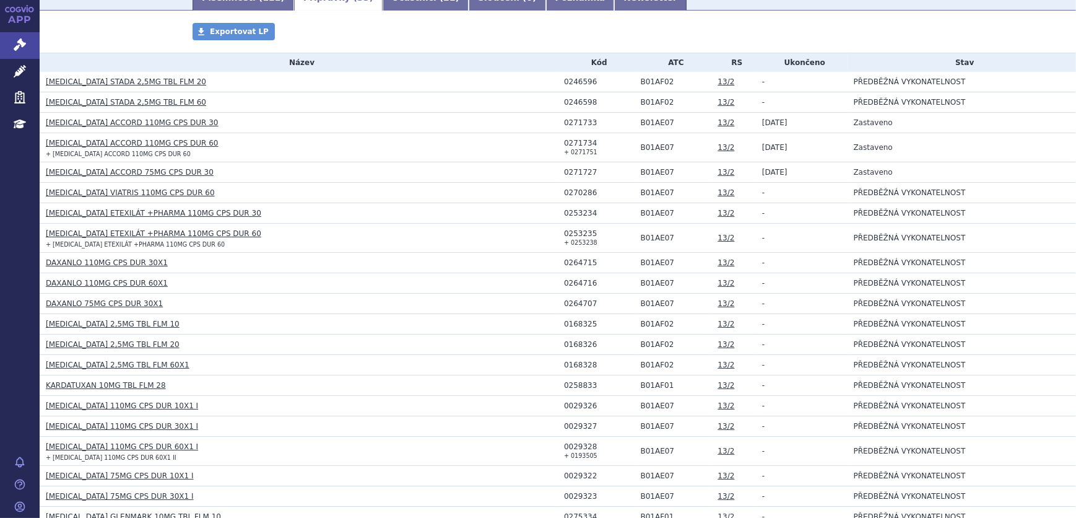
click at [165, 214] on link "[MEDICAL_DATA] ETEXILÁT +PHARMA 110MG CPS DUR 30" at bounding box center [153, 213] width 215 height 9
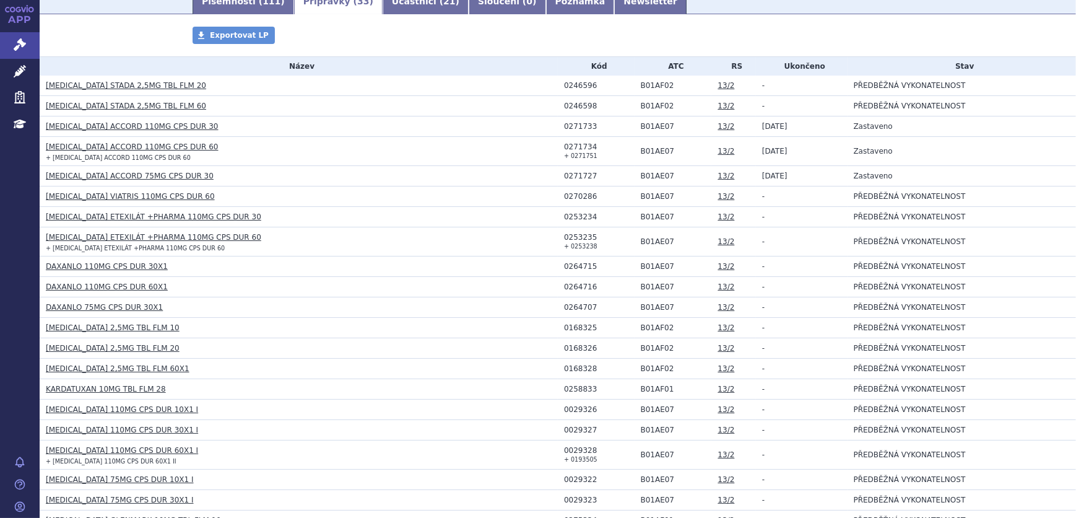
scroll to position [225, 0]
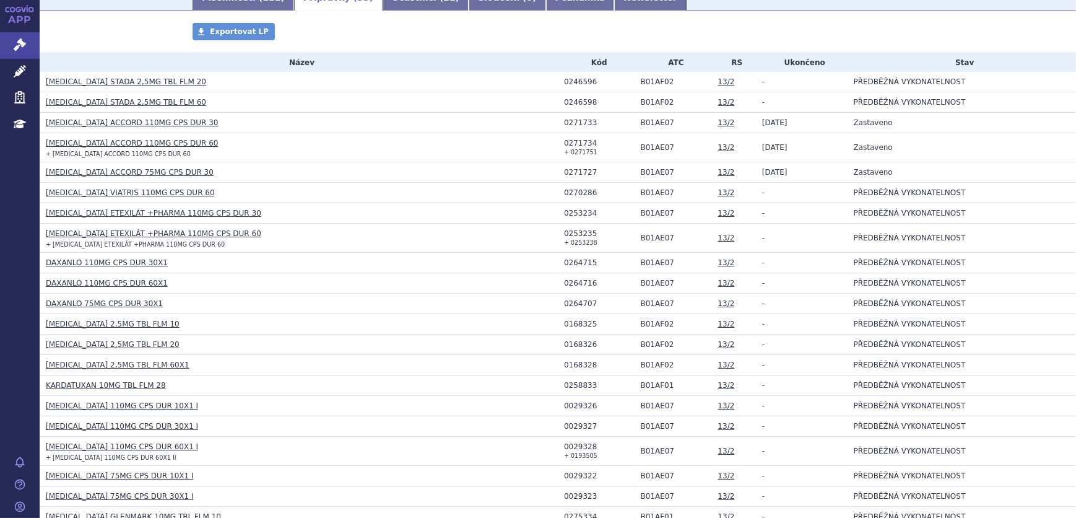
click at [95, 279] on link "DAXANLO 110MG CPS DUR 60X1" at bounding box center [107, 283] width 122 height 9
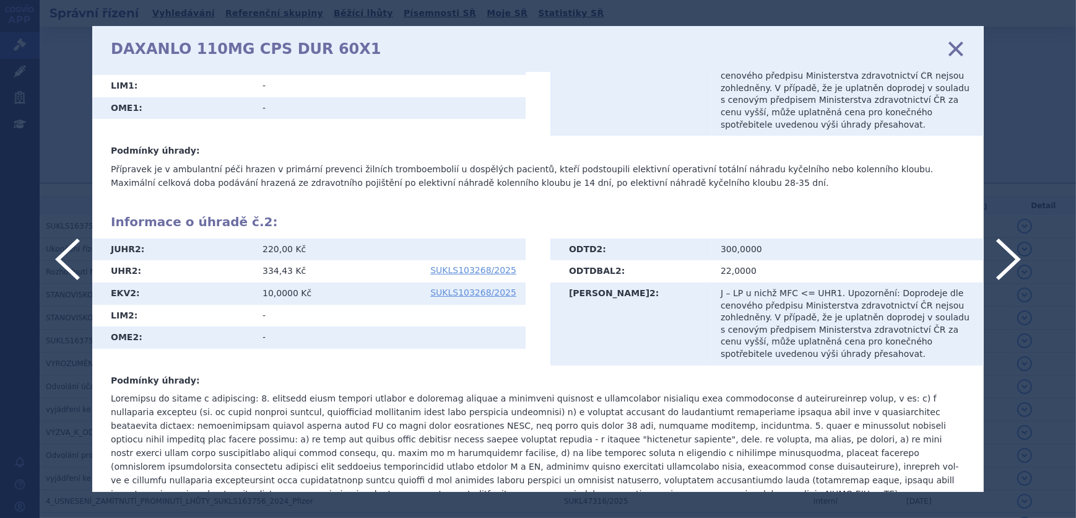
scroll to position [477, 0]
click at [954, 51] on icon at bounding box center [956, 49] width 26 height 26
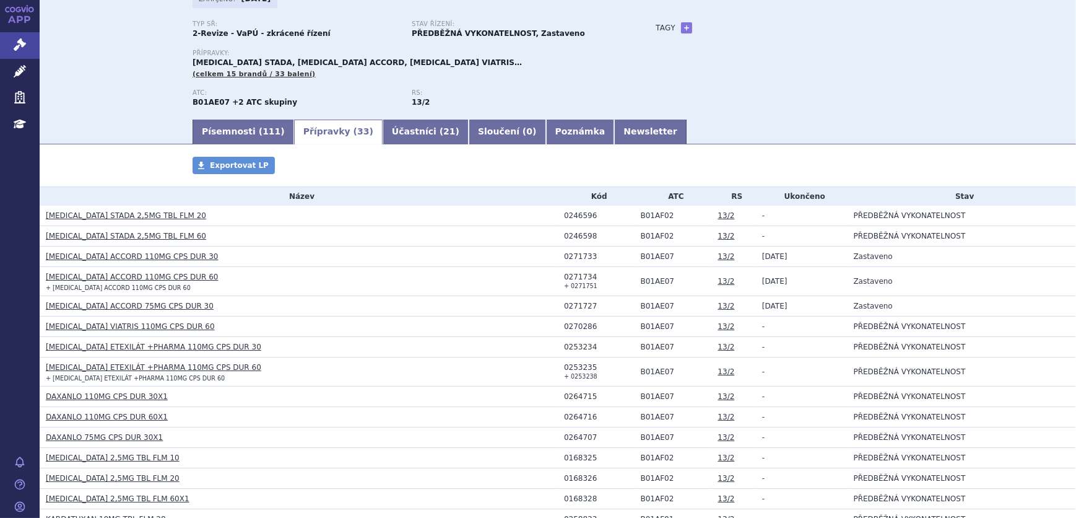
scroll to position [168, 0]
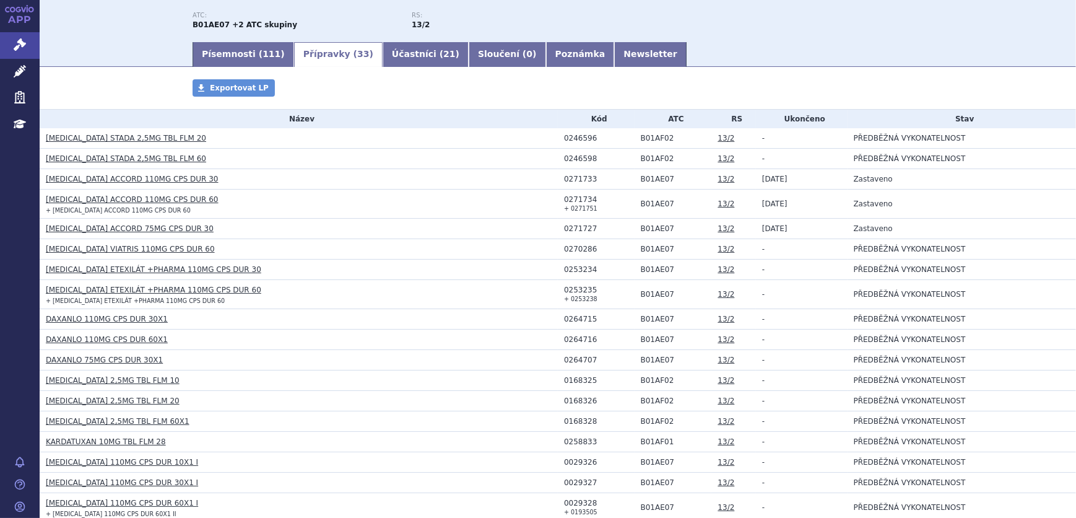
click at [111, 363] on link "DAXANLO 75MG CPS DUR 30X1" at bounding box center [104, 359] width 117 height 9
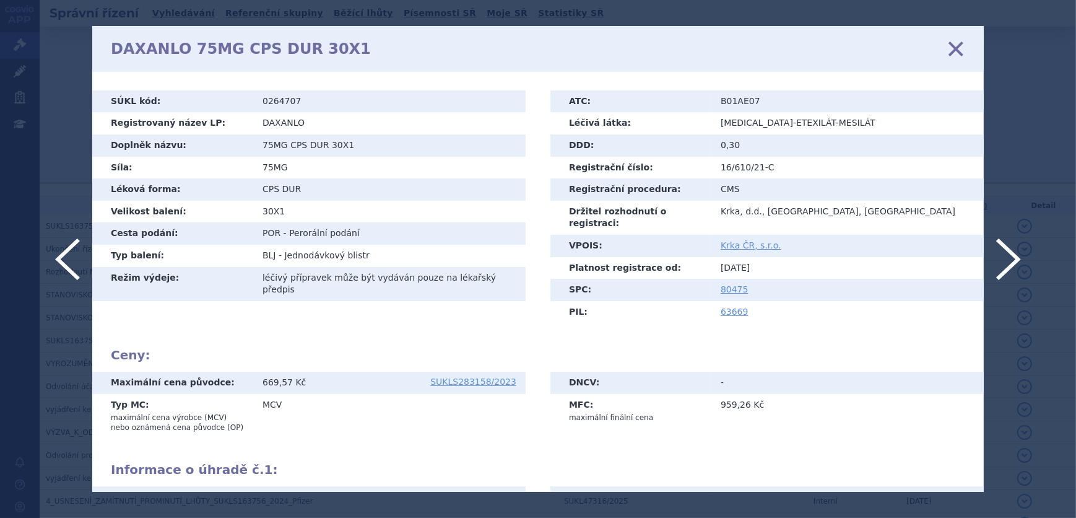
scroll to position [163, 0]
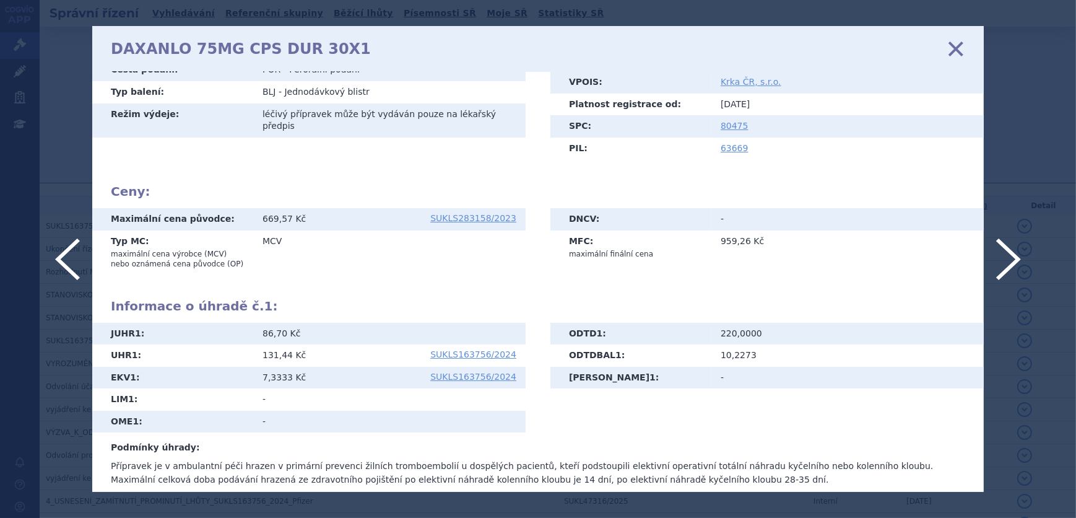
click at [954, 50] on icon at bounding box center [956, 49] width 26 height 26
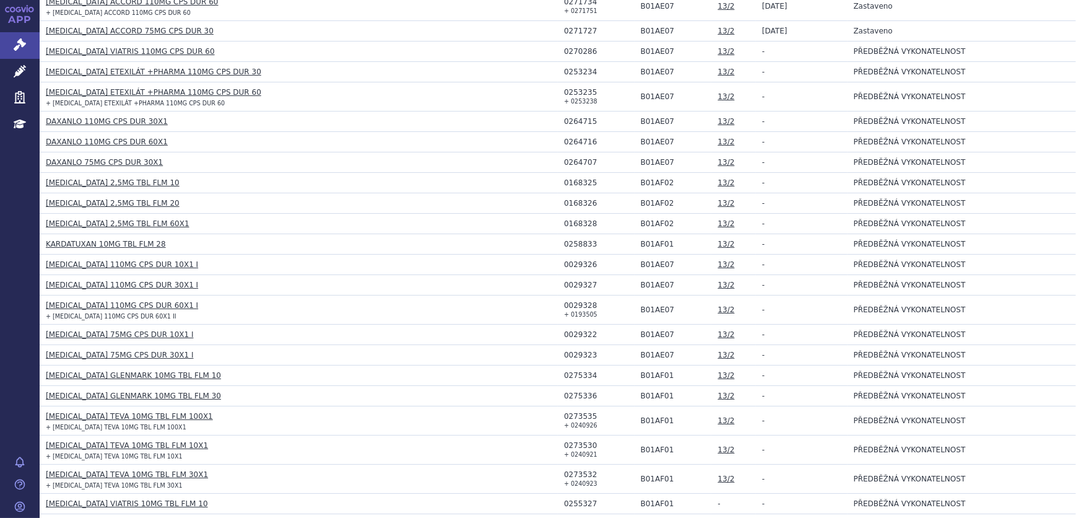
scroll to position [266, 0]
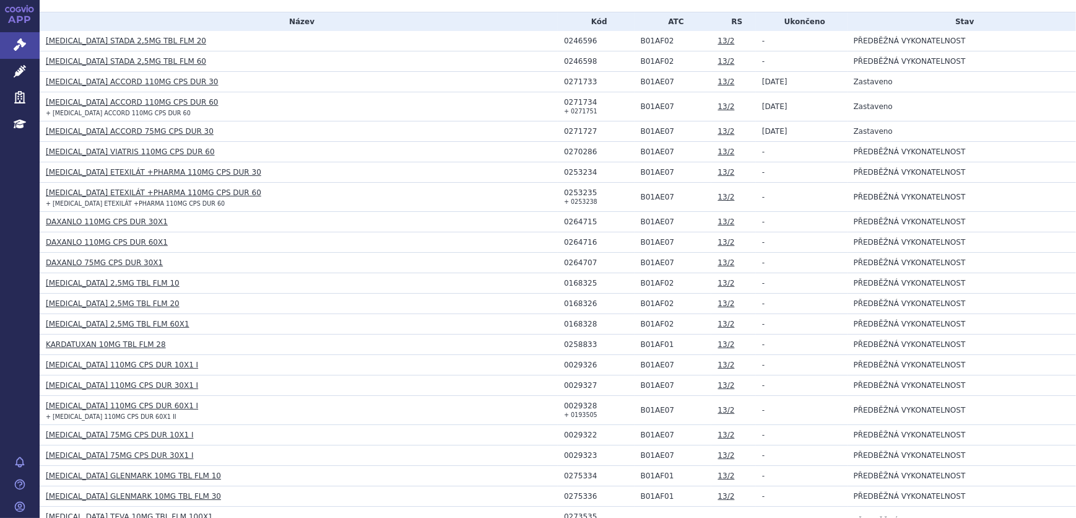
click at [176, 131] on link "[MEDICAL_DATA] ACCORD 75MG CPS DUR 30" at bounding box center [130, 131] width 168 height 9
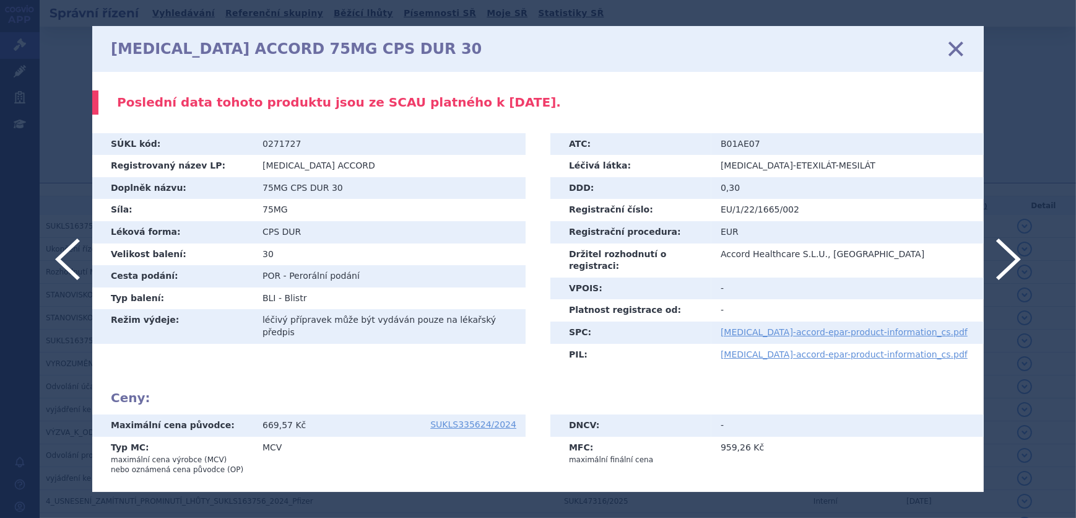
scroll to position [206, 0]
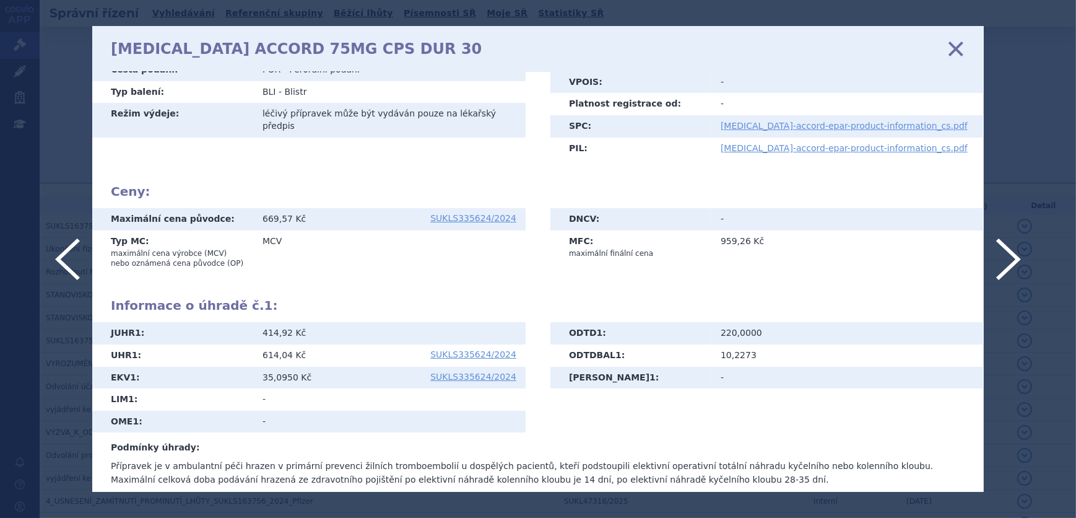
click at [953, 48] on icon at bounding box center [956, 49] width 26 height 26
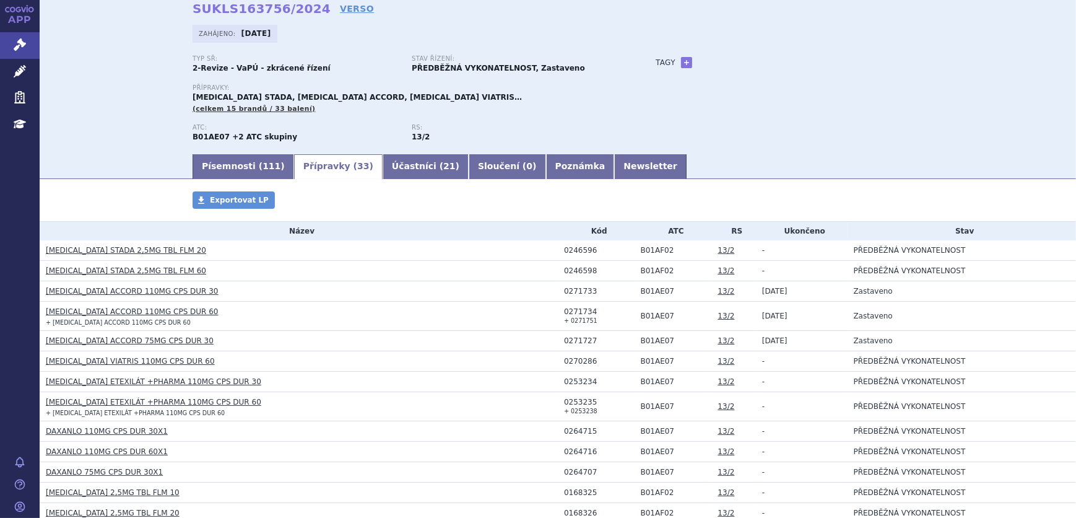
scroll to position [168, 0]
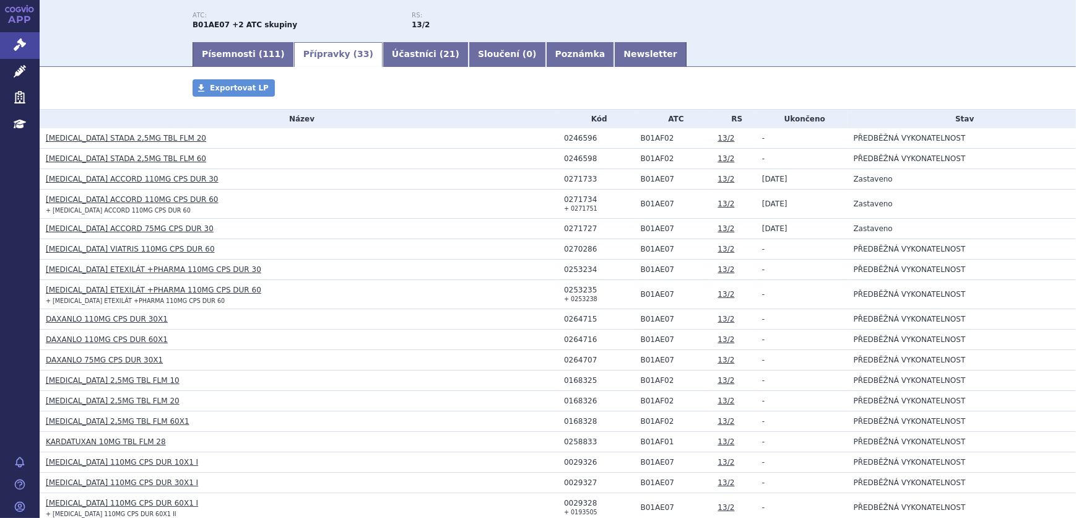
click at [168, 228] on link "[MEDICAL_DATA] ACCORD 75MG CPS DUR 30" at bounding box center [130, 228] width 168 height 9
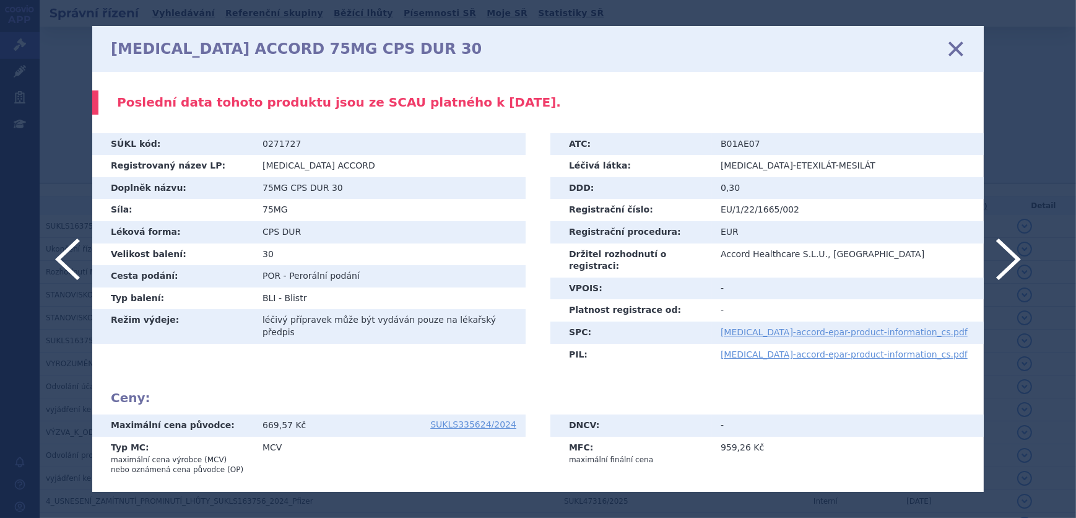
scroll to position [206, 0]
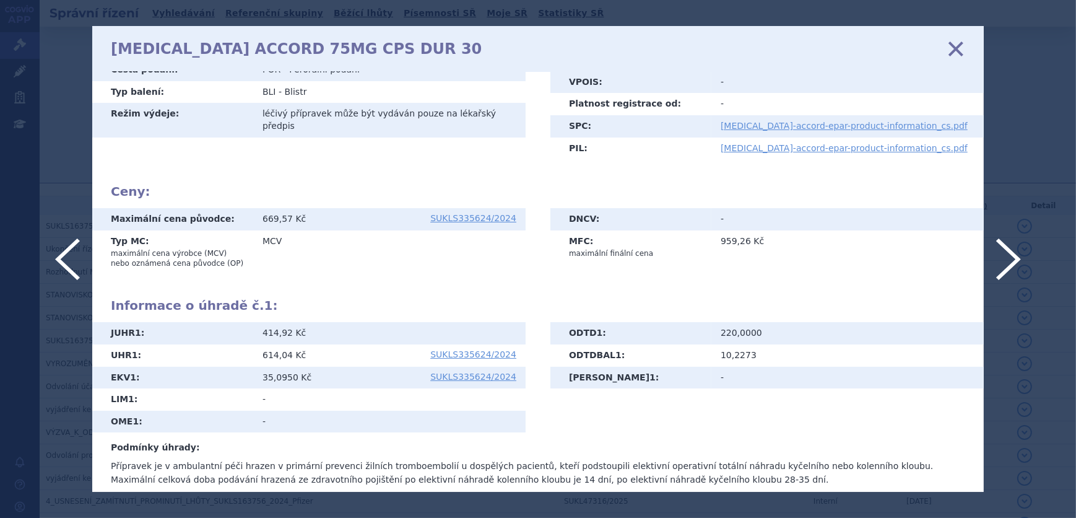
click at [954, 45] on icon at bounding box center [956, 49] width 26 height 26
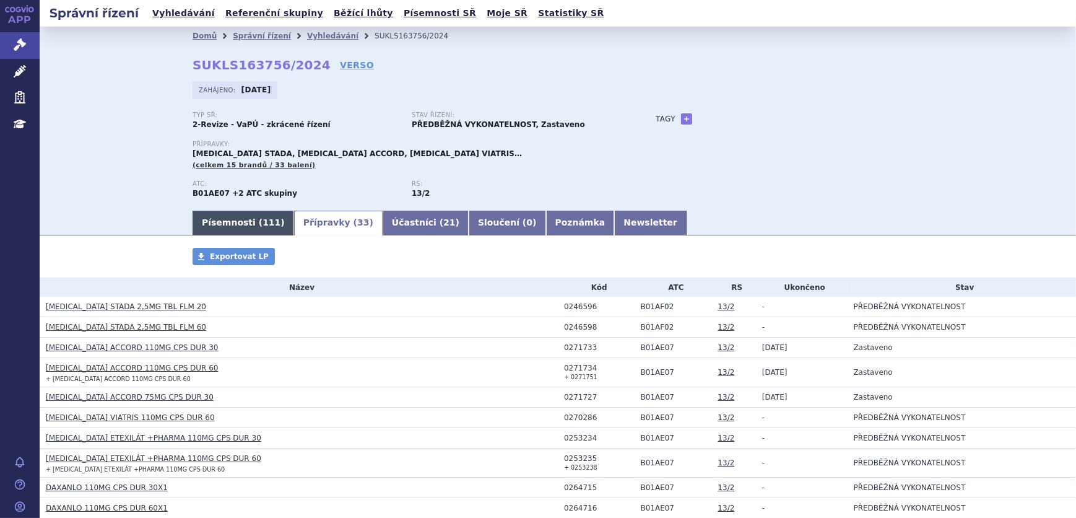
click at [250, 212] on link "Písemnosti ( 111 )" at bounding box center [244, 223] width 102 height 25
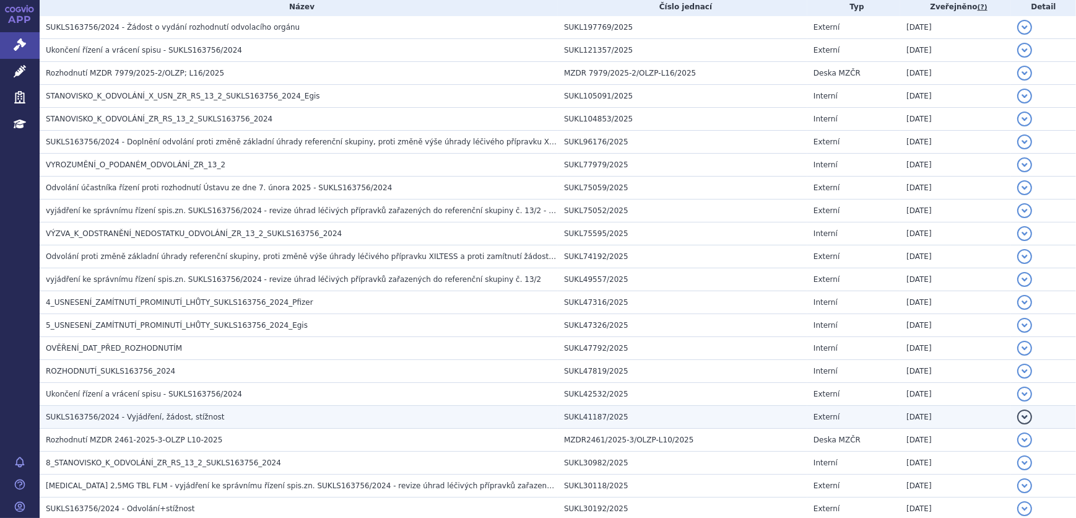
scroll to position [281, 0]
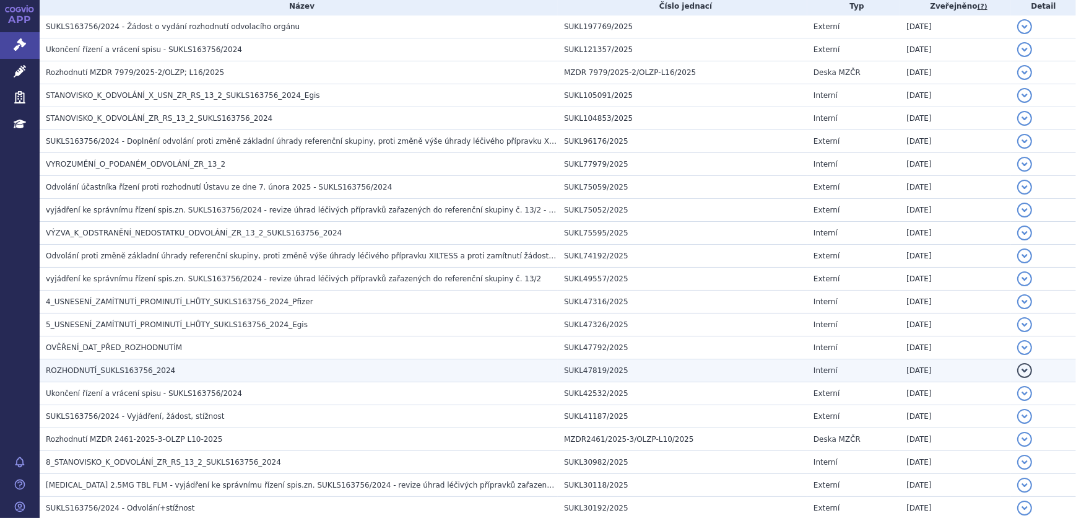
click at [115, 366] on span "ROZHODNUTÍ_SUKLS163756_2024" at bounding box center [110, 370] width 129 height 9
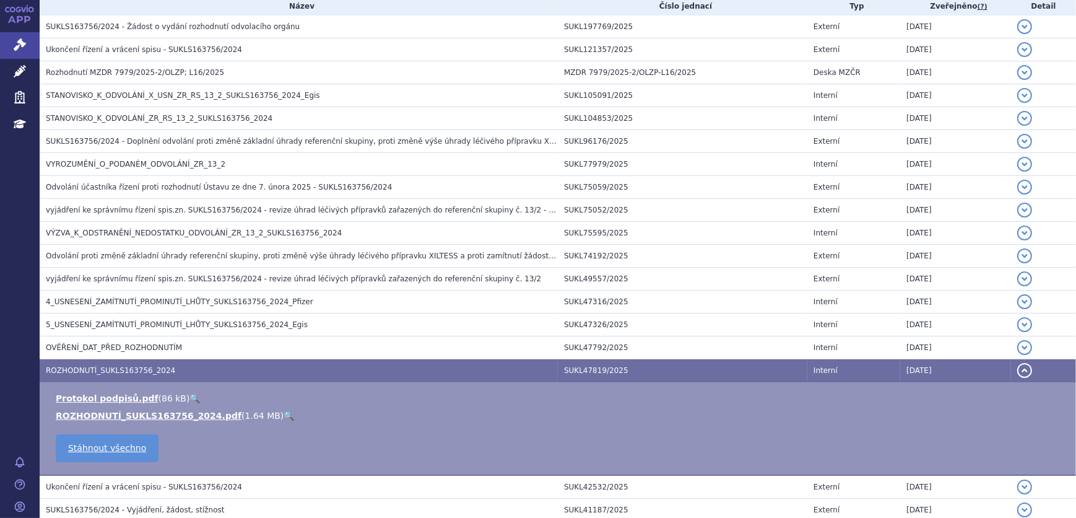
click at [284, 412] on link "🔍" at bounding box center [289, 416] width 11 height 10
